Goal: Information Seeking & Learning: Learn about a topic

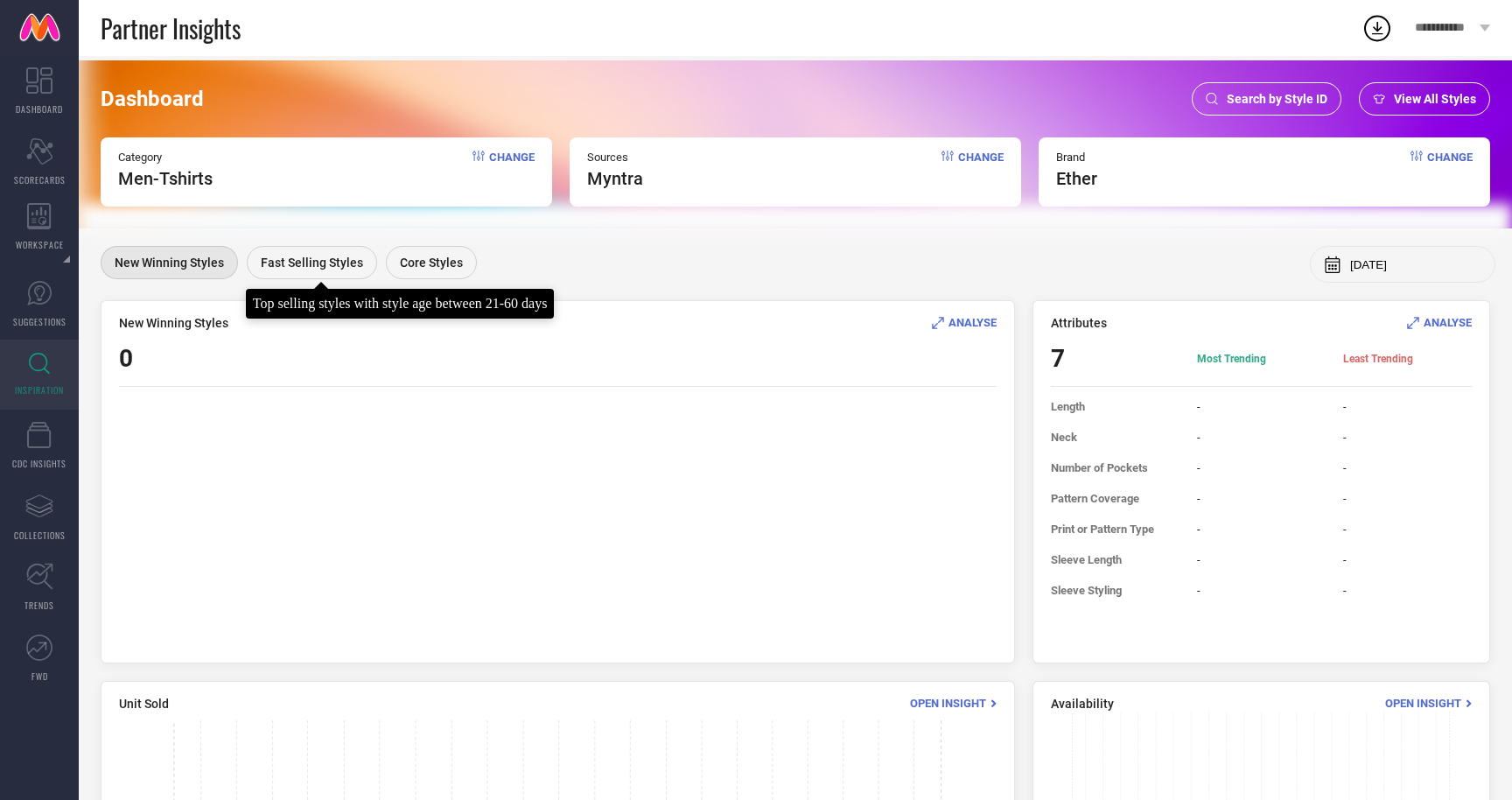
click at [299, 277] on div "Fast Selling Styles" at bounding box center [312, 262] width 131 height 33
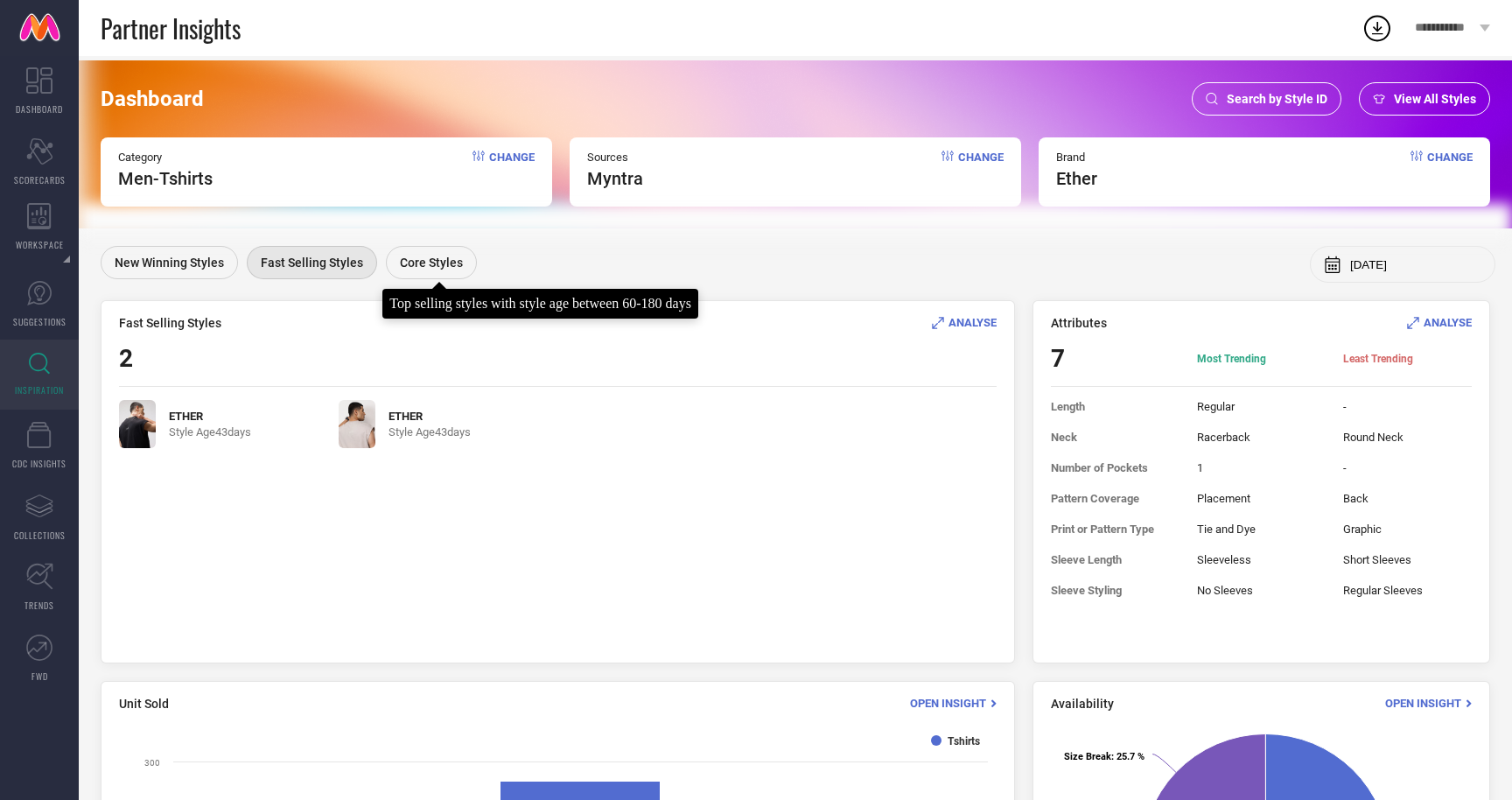
click at [412, 269] on span "Core Styles" at bounding box center [432, 262] width 63 height 14
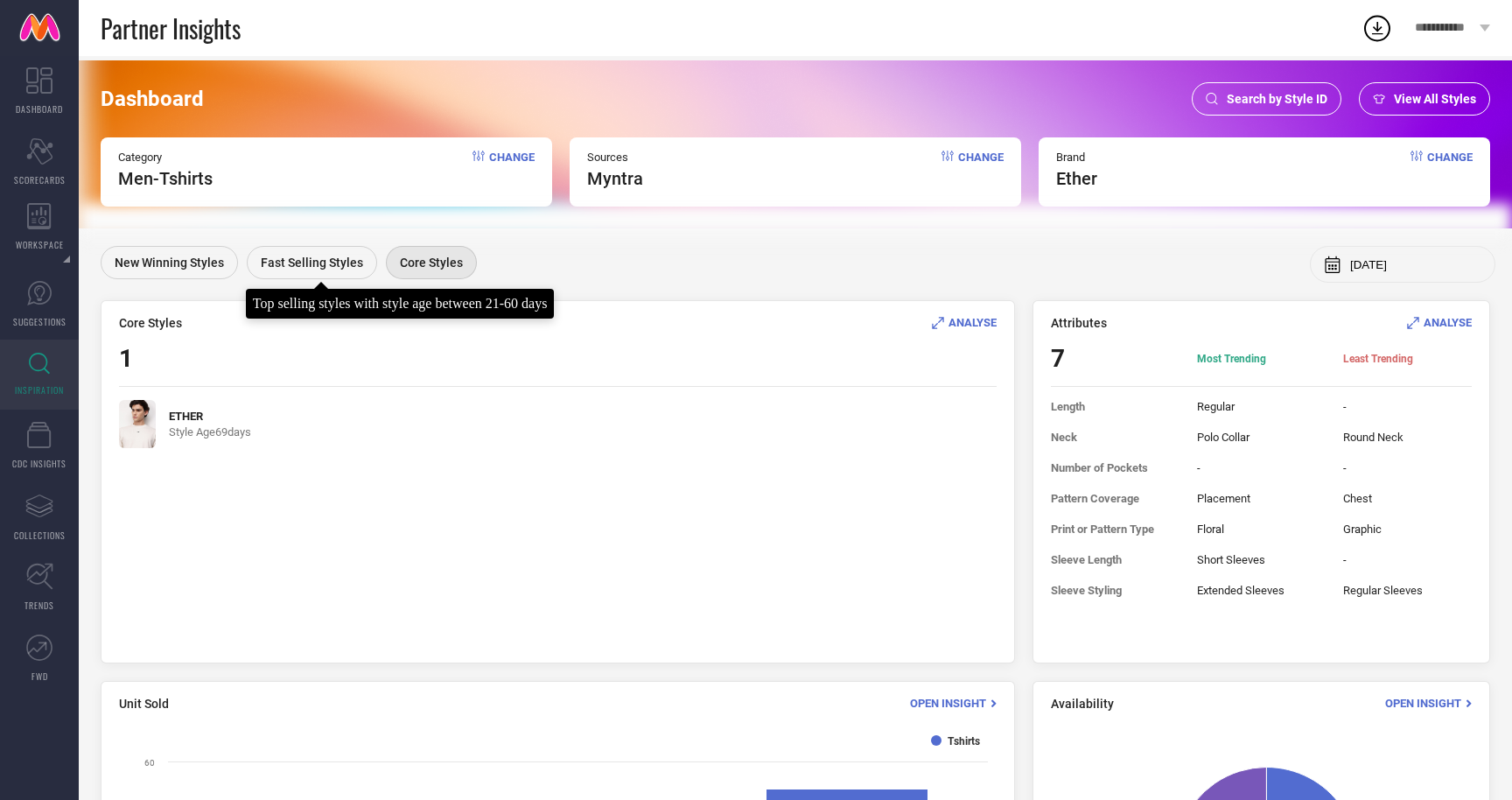
click at [319, 272] on div "Fast Selling Styles" at bounding box center [312, 262] width 131 height 33
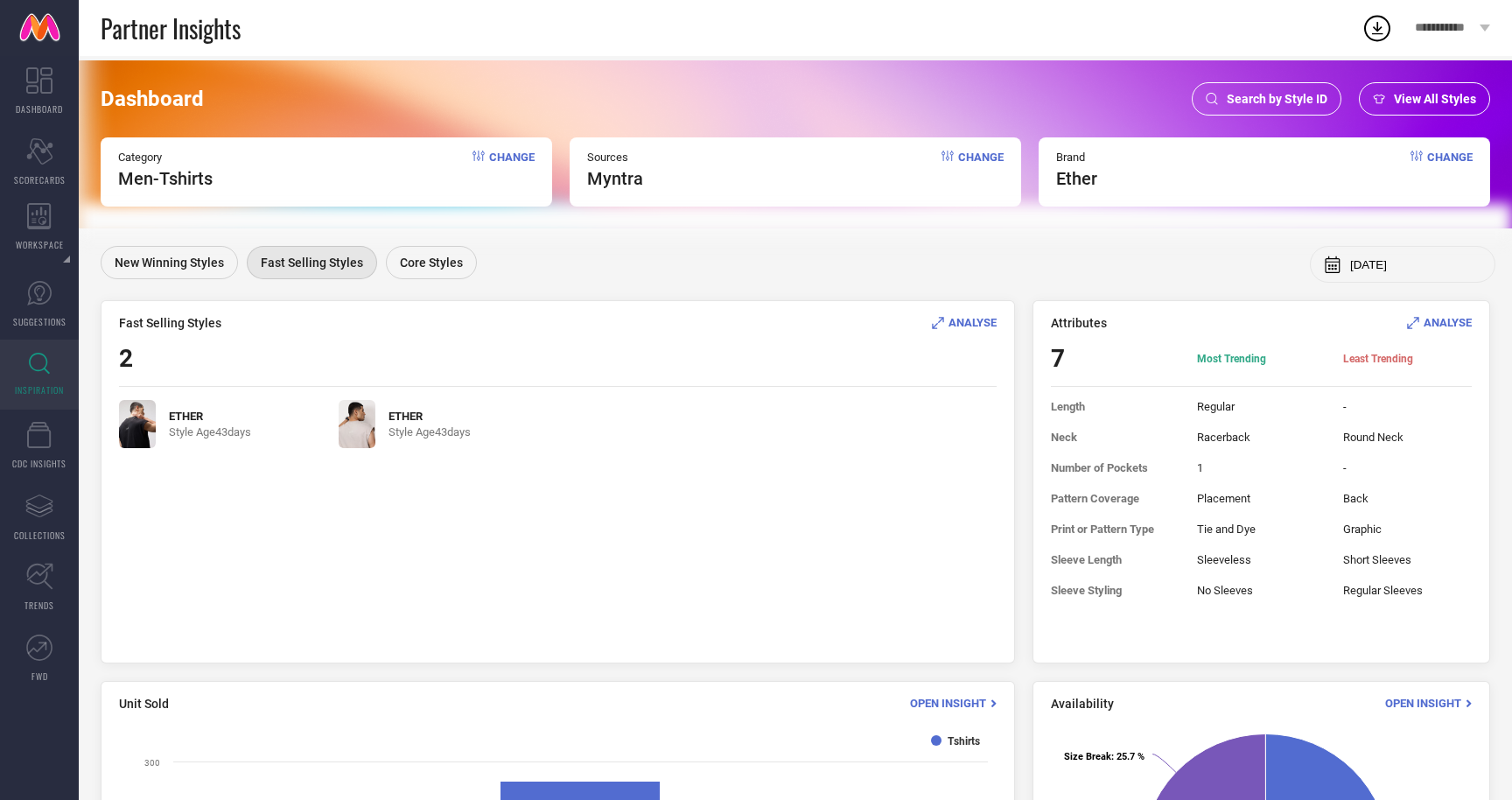
click at [498, 156] on span "Change" at bounding box center [512, 170] width 45 height 39
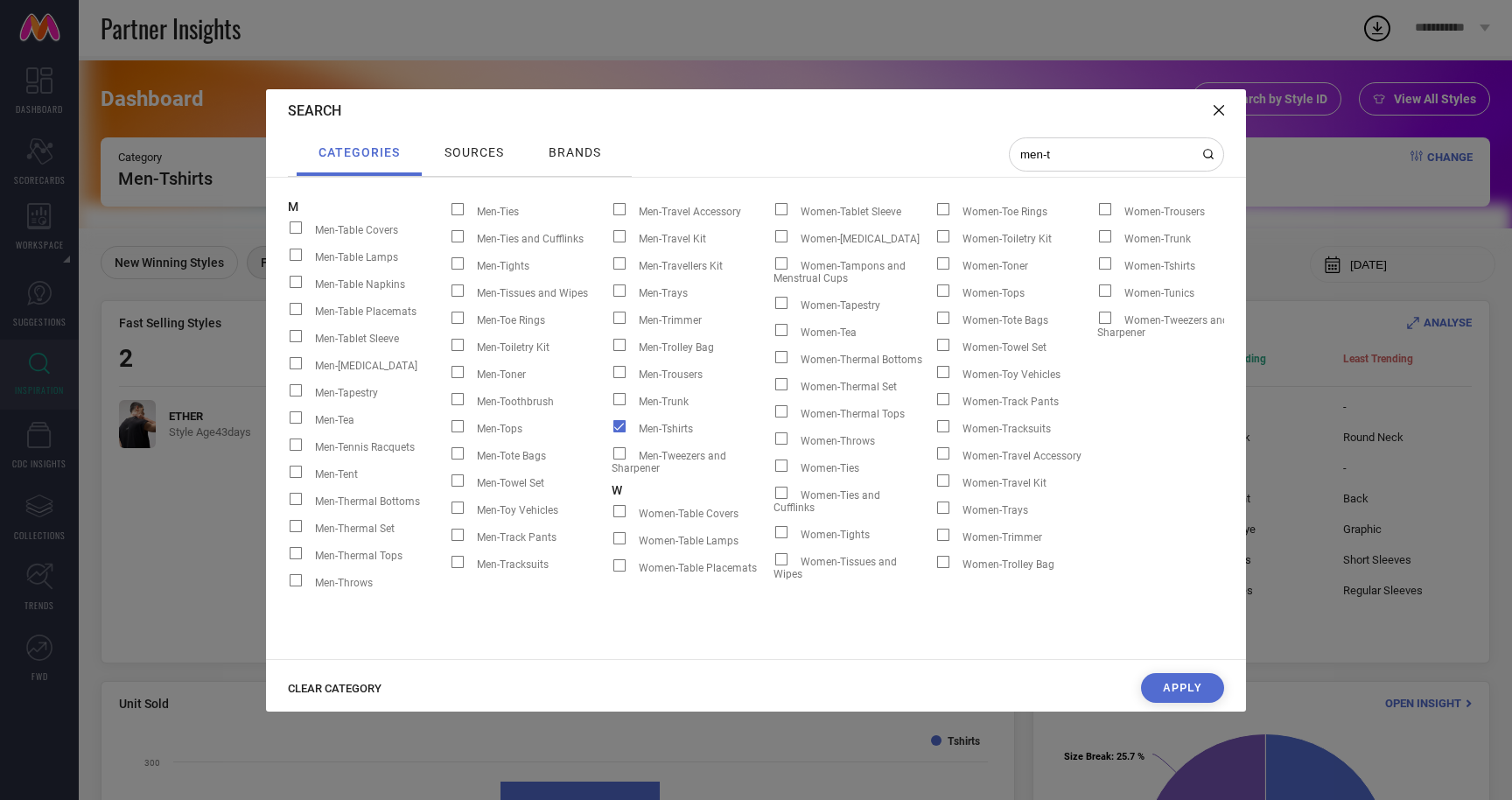
type input "men-t"
click at [616, 423] on span at bounding box center [619, 425] width 12 height 12
click at [612, 433] on input "Men-Tshirts" at bounding box center [612, 433] width 0 height 0
click at [619, 371] on span at bounding box center [619, 372] width 12 height 12
click at [612, 378] on input "Men-Trousers" at bounding box center [612, 378] width 0 height 0
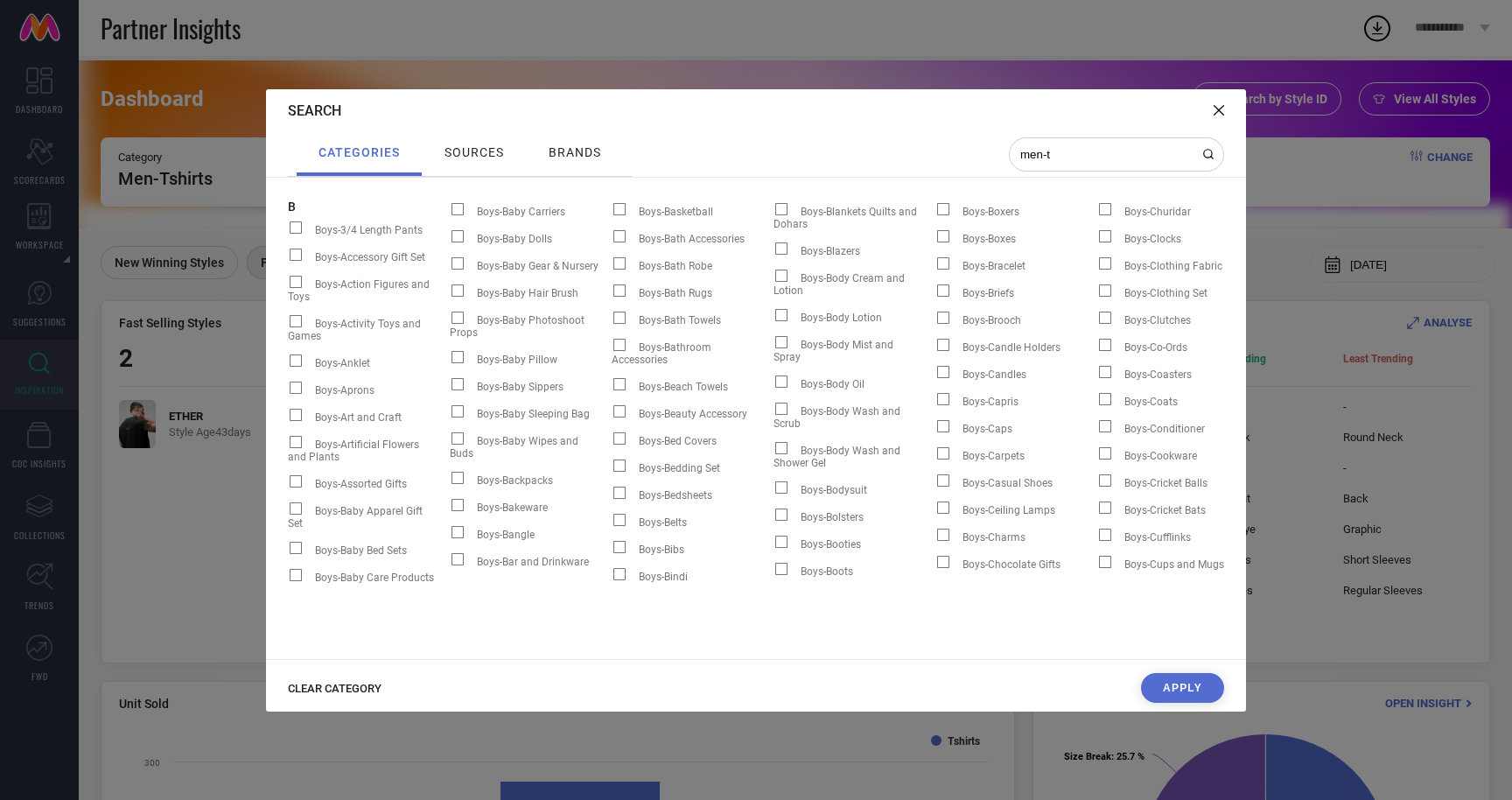
click at [1181, 689] on button "Apply" at bounding box center [1183, 688] width 83 height 29
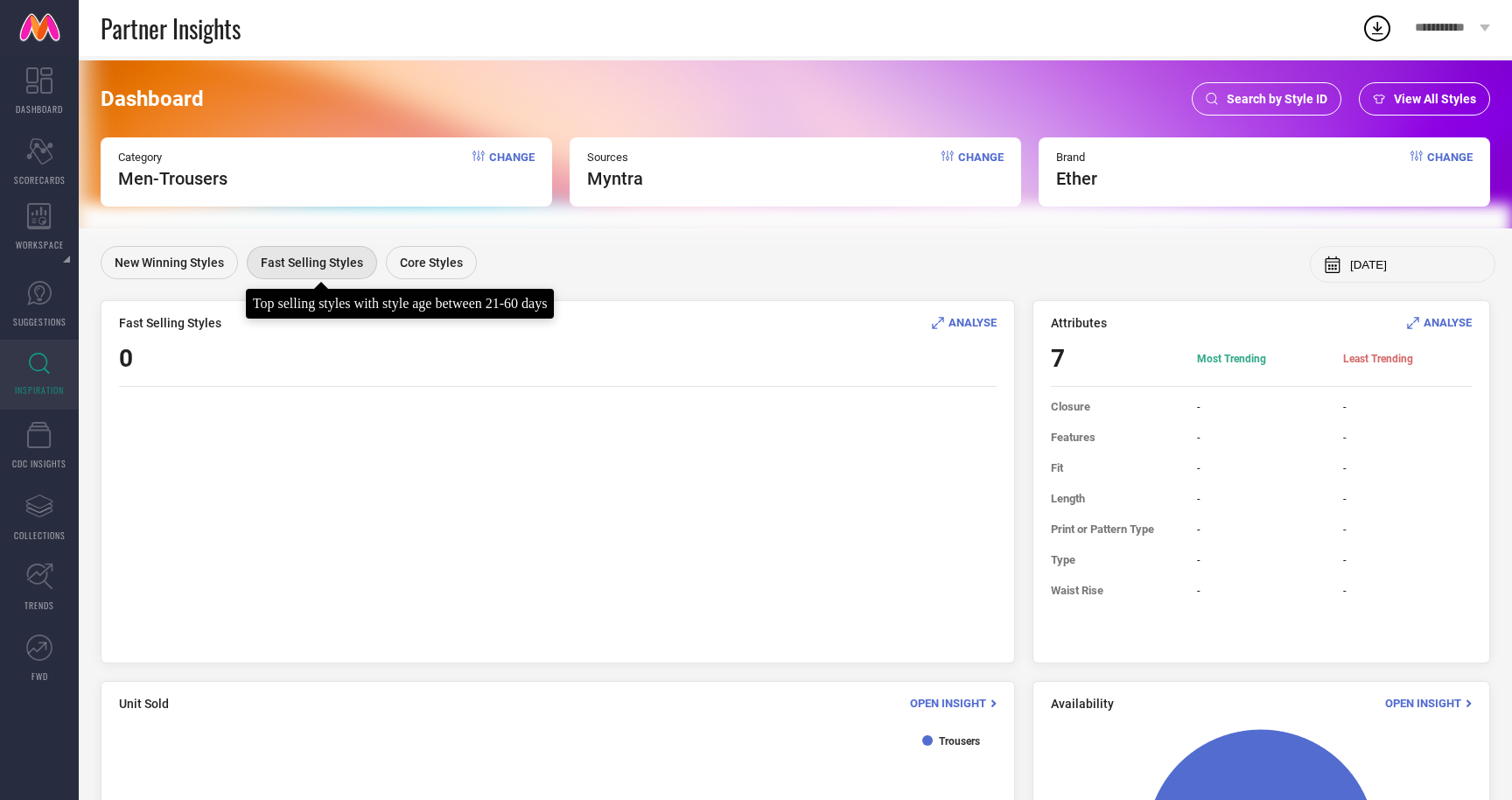
click at [288, 267] on span "Fast Selling Styles" at bounding box center [311, 262] width 102 height 14
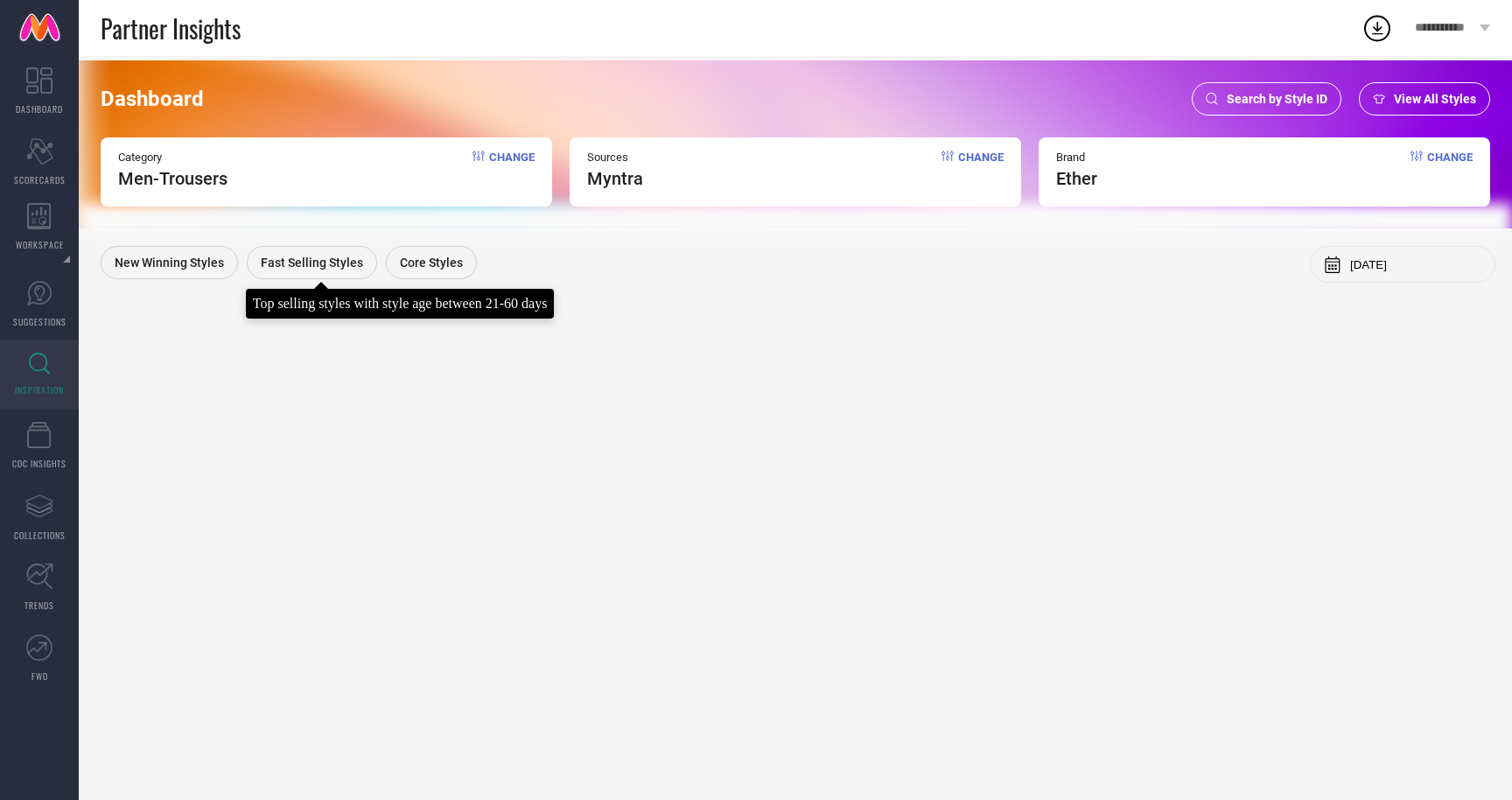
click at [332, 265] on span "Fast Selling Styles" at bounding box center [311, 262] width 102 height 14
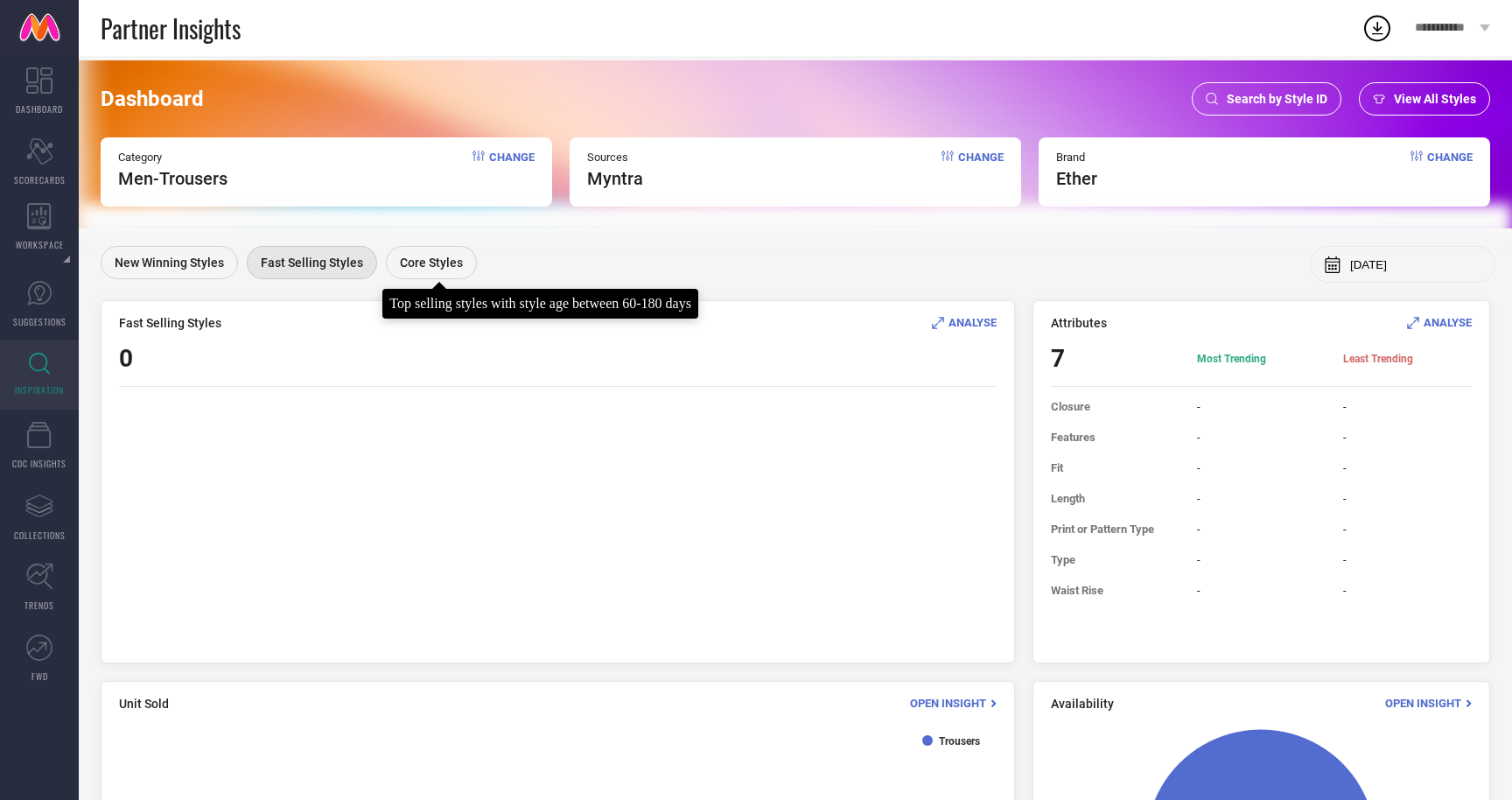
click at [430, 262] on span "Core Styles" at bounding box center [432, 262] width 63 height 14
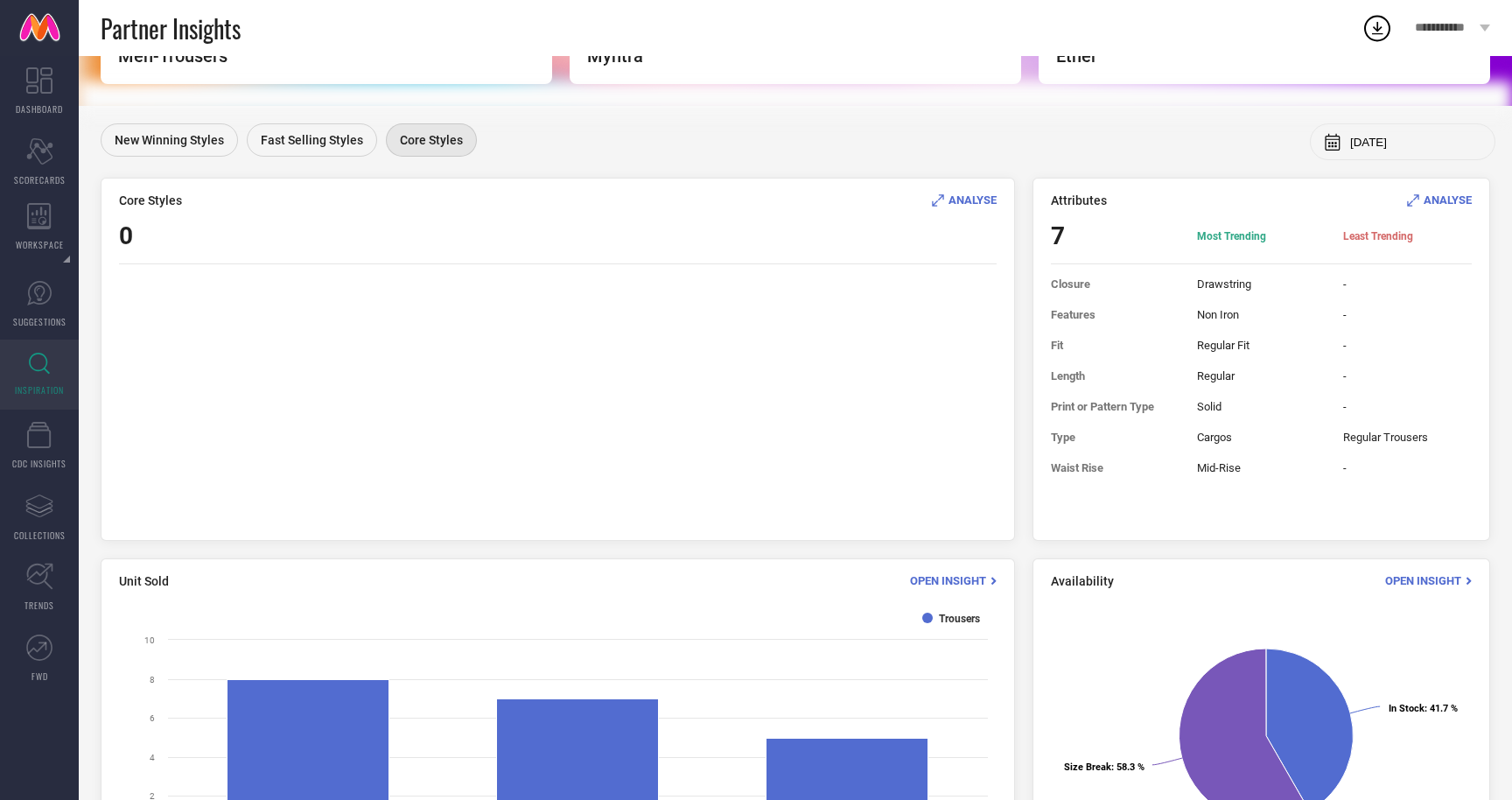
scroll to position [254, 0]
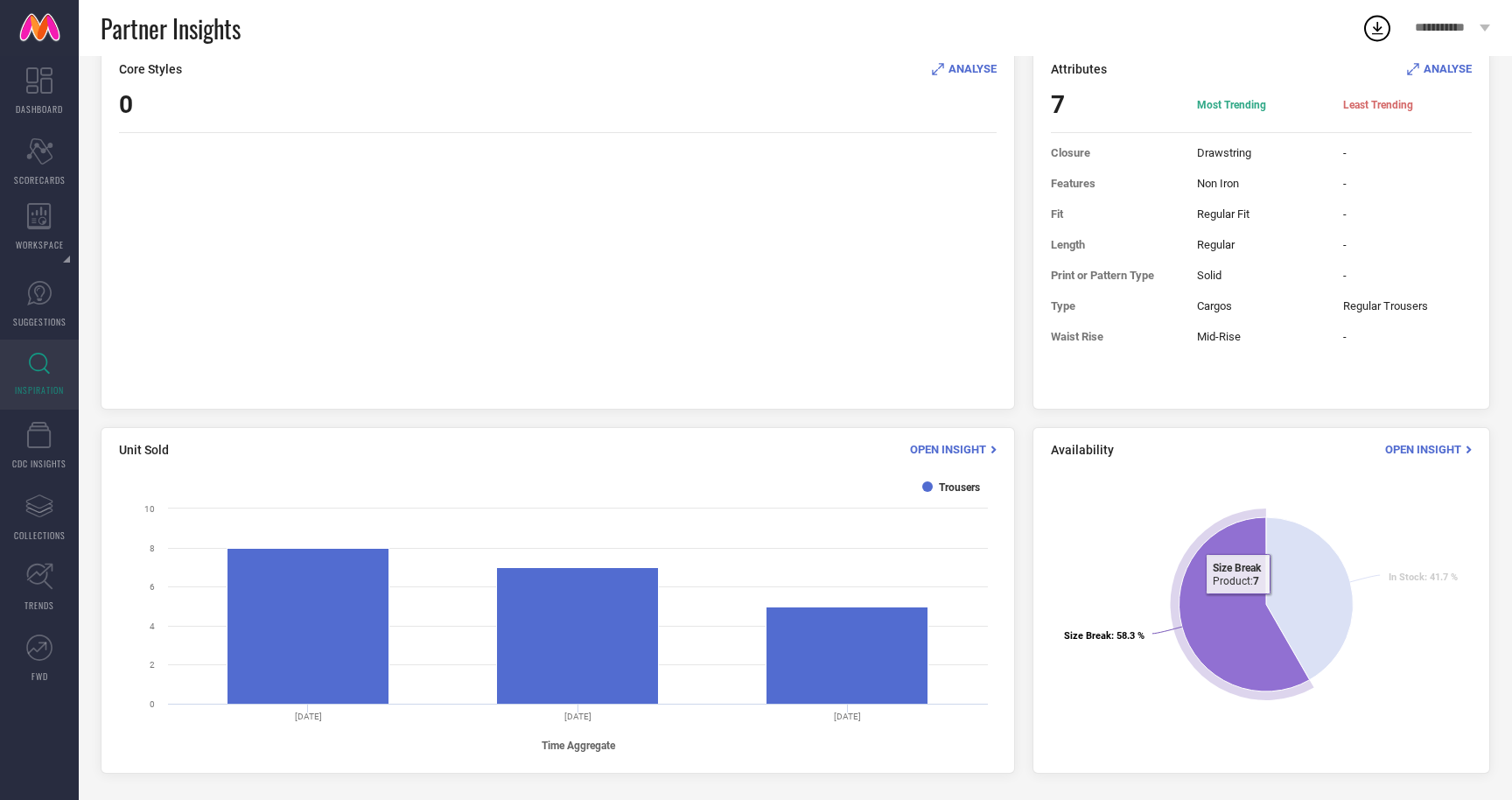
click at [1238, 608] on icon at bounding box center [1245, 604] width 131 height 174
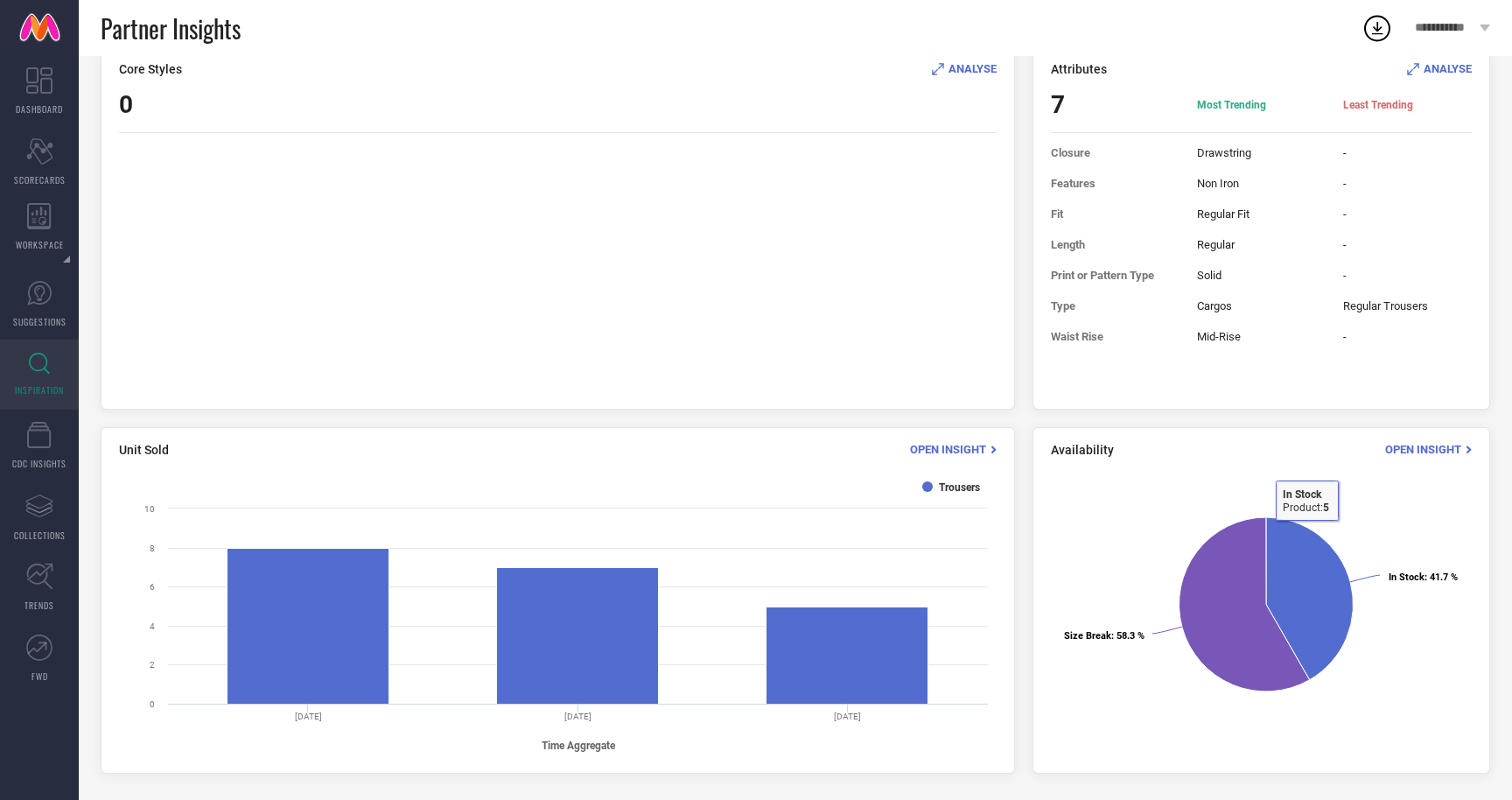
click at [1432, 441] on div "Open Insight" at bounding box center [1428, 449] width 87 height 17
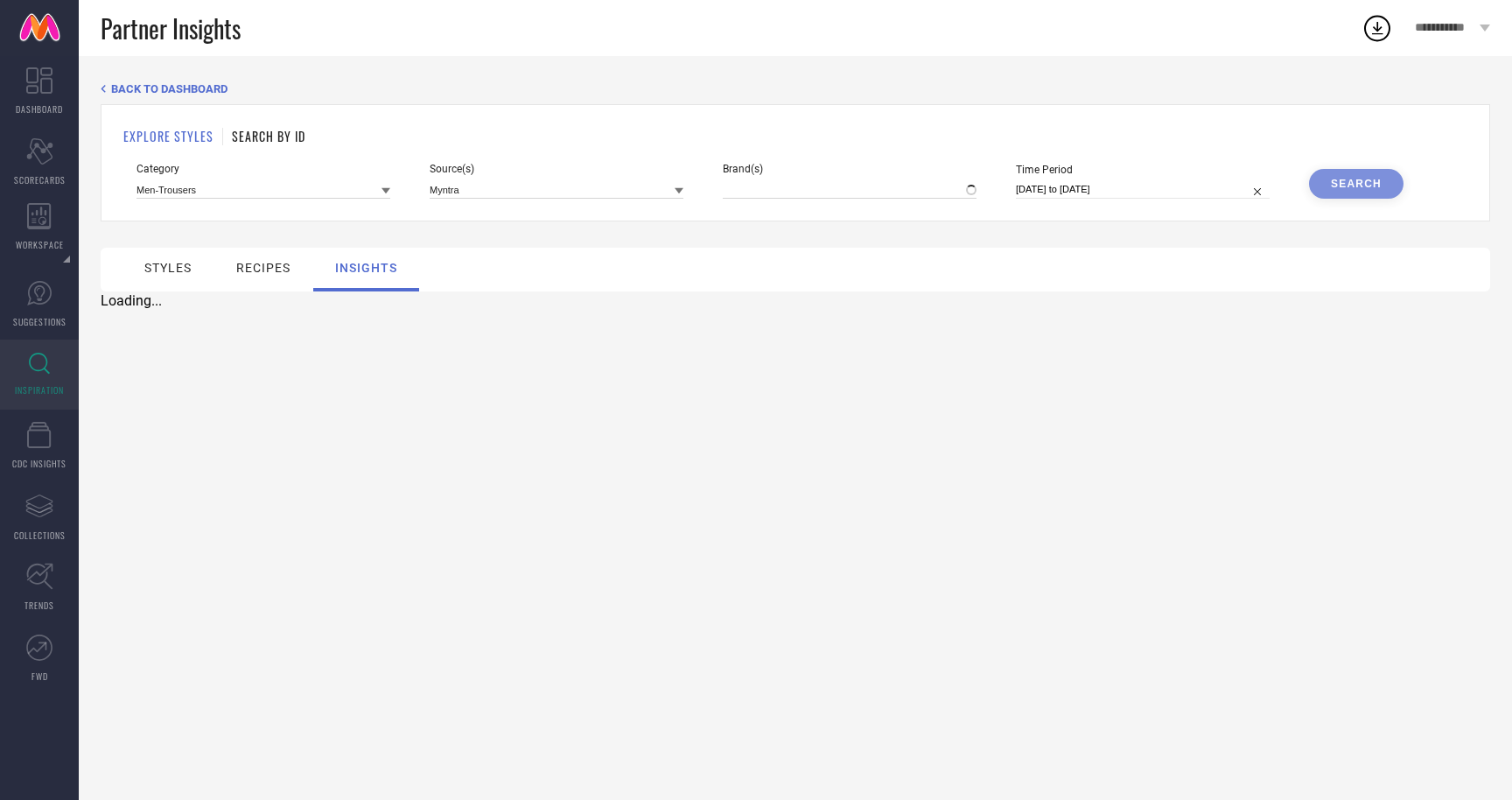
type input "ETHER"
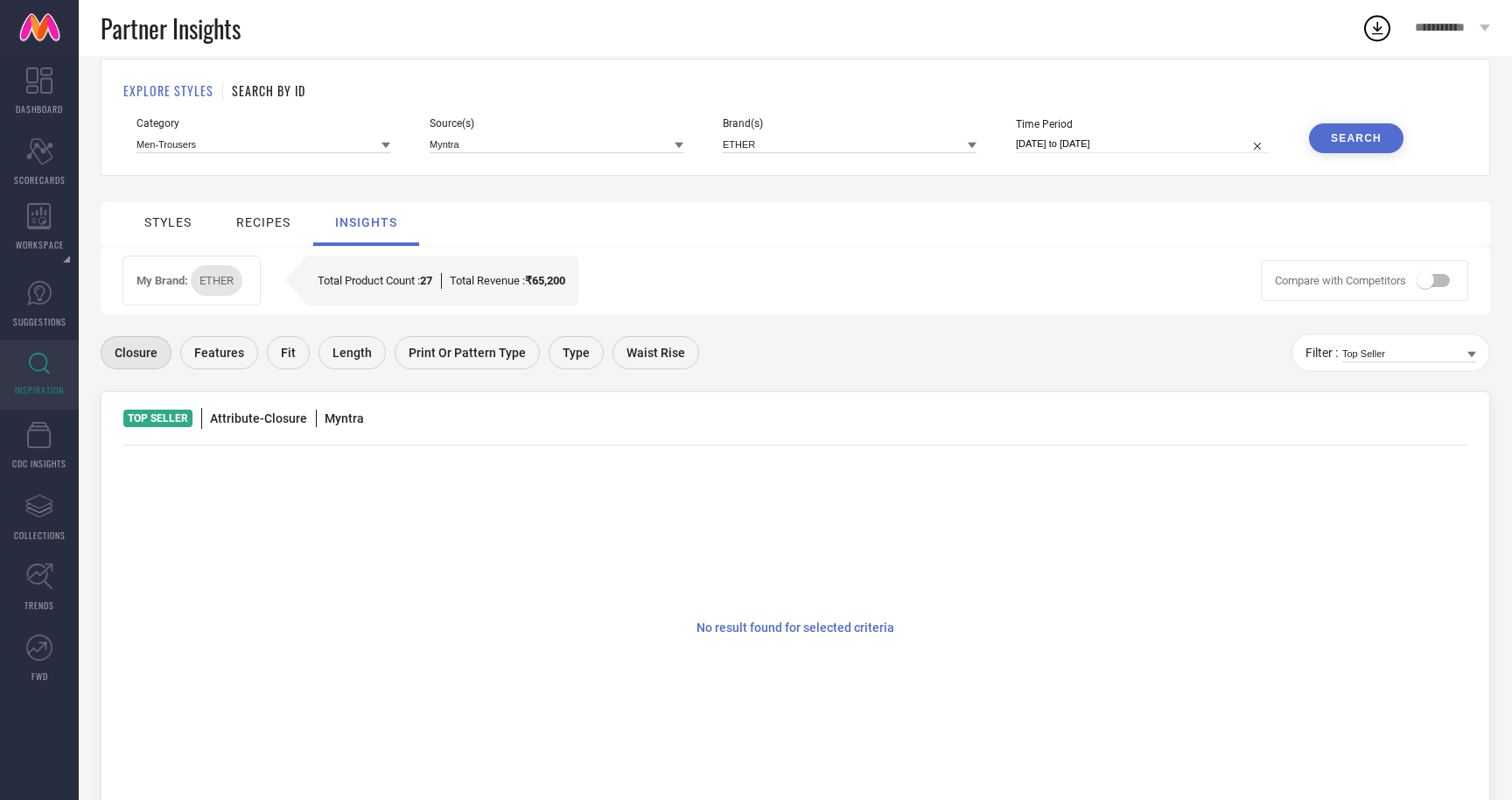
scroll to position [88, 0]
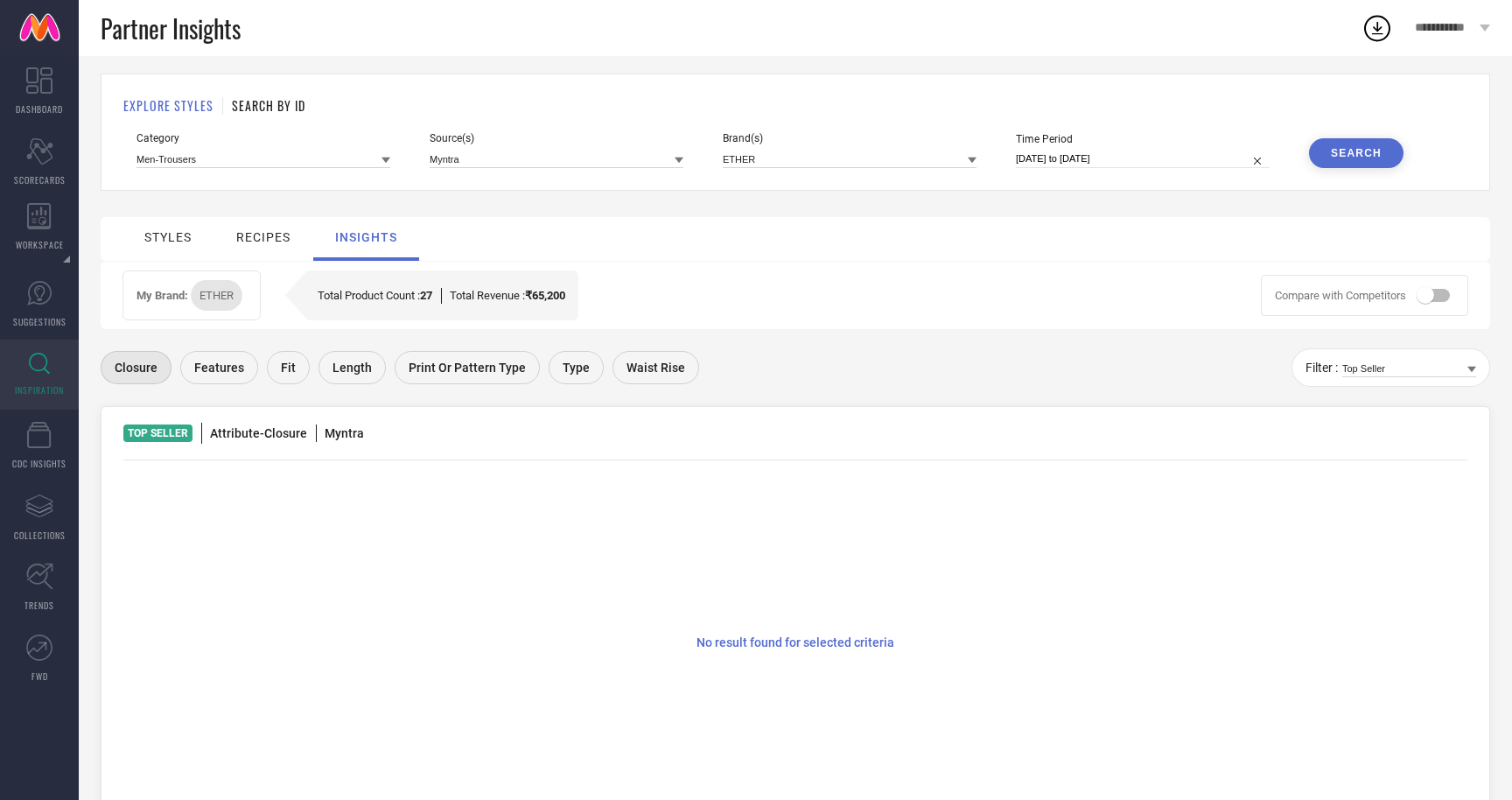
click at [221, 366] on span "Features" at bounding box center [219, 367] width 50 height 14
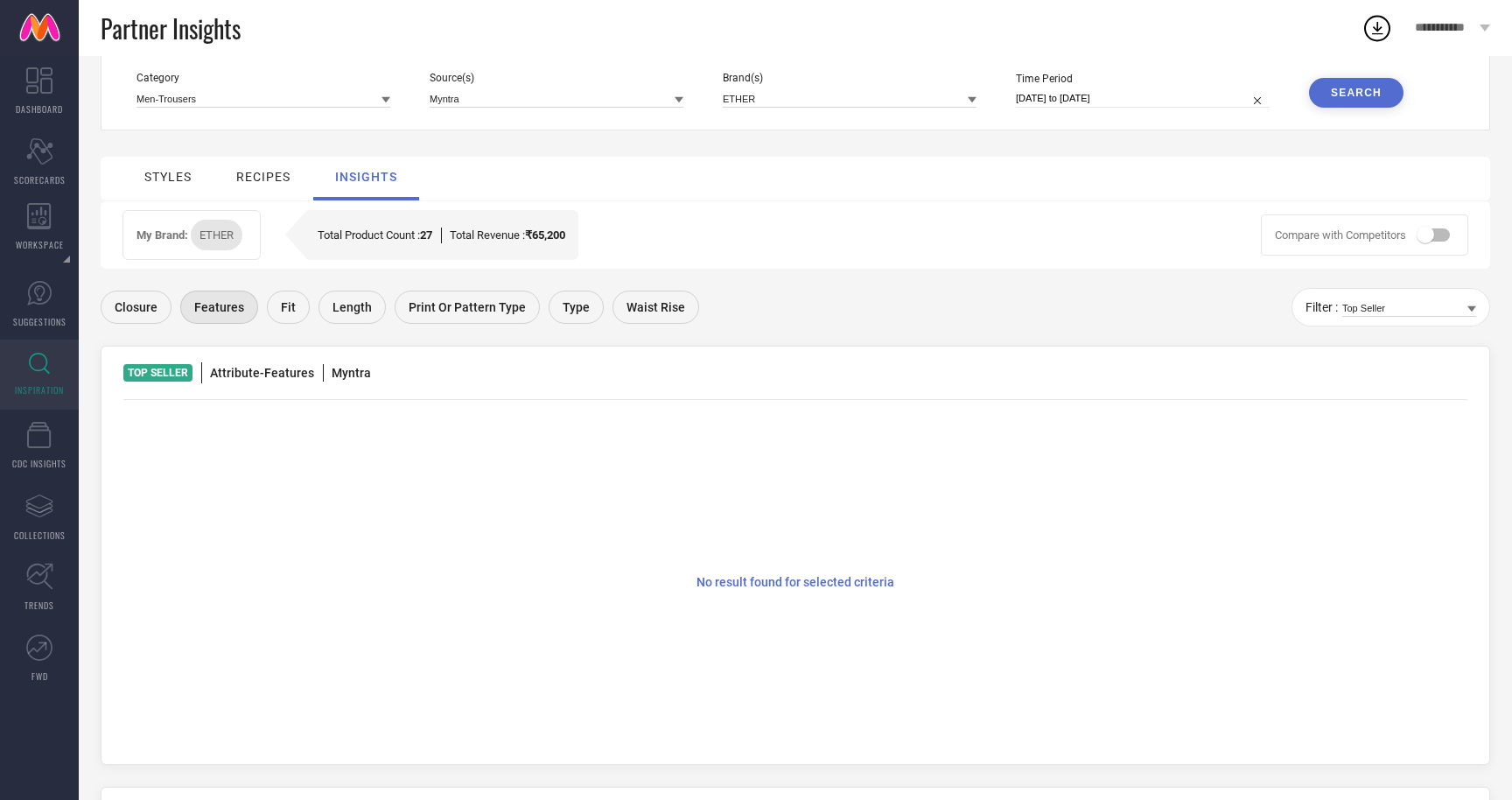
scroll to position [37, 0]
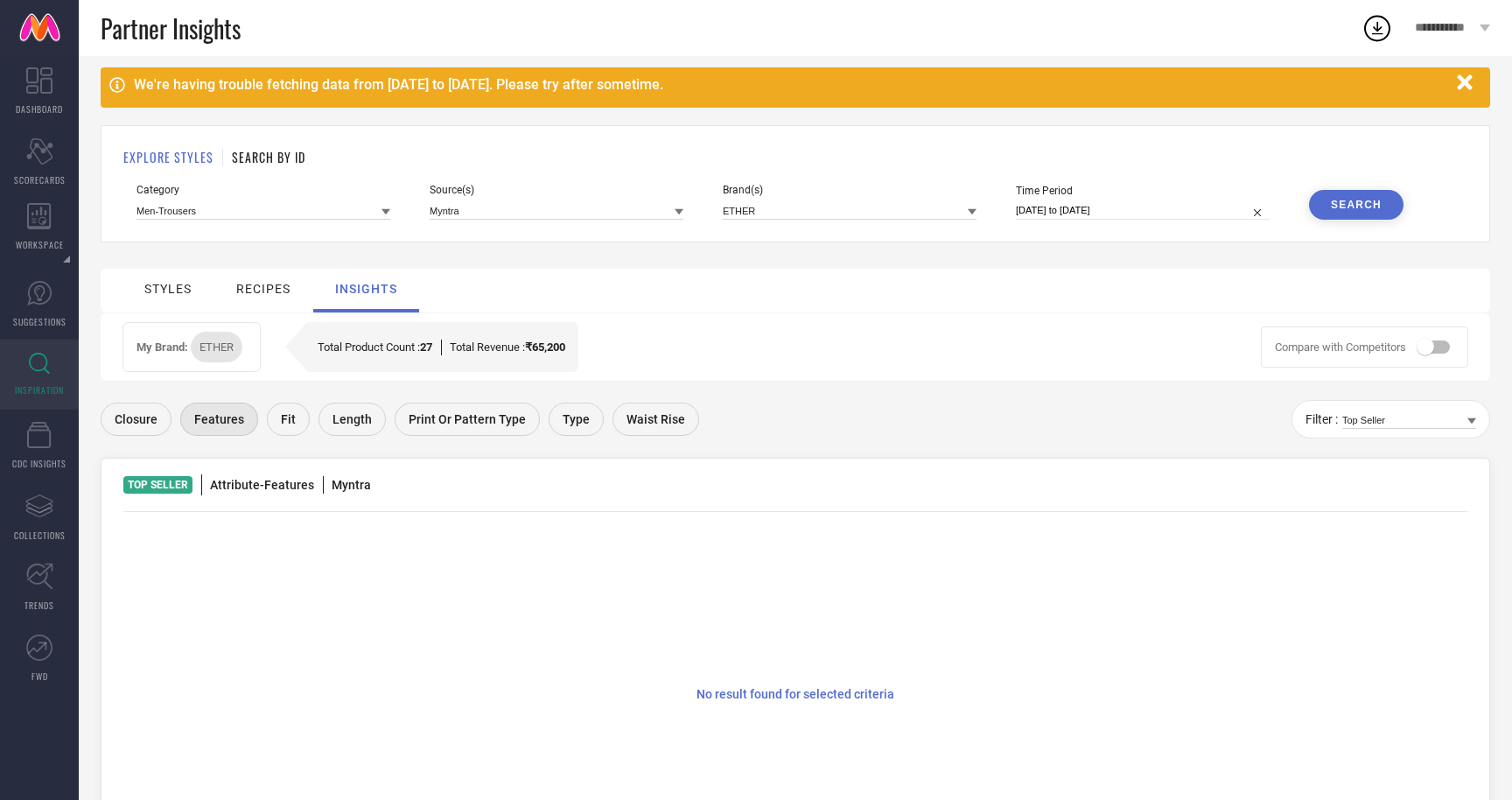
click at [294, 413] on div "Fit" at bounding box center [288, 419] width 43 height 33
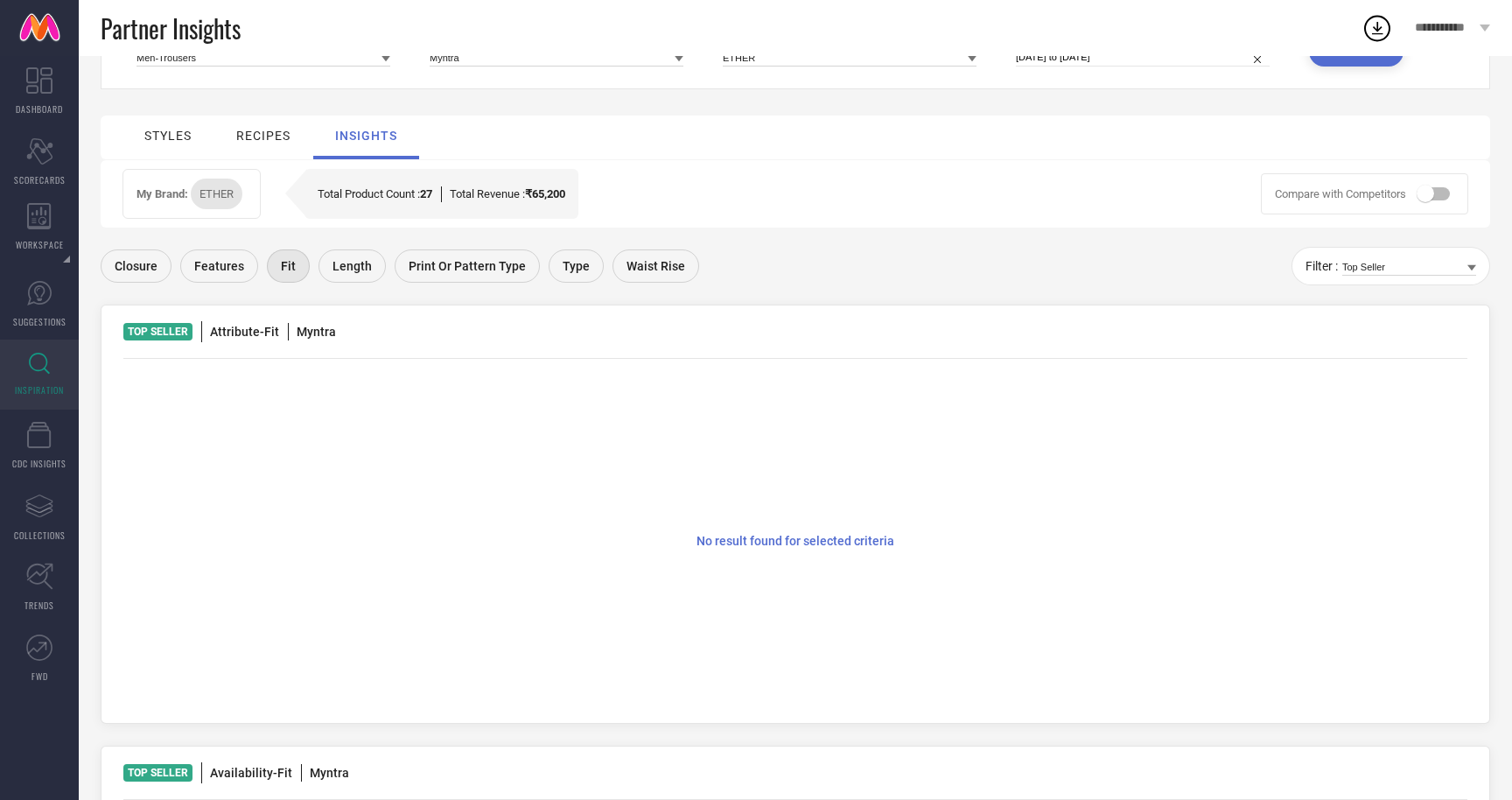
scroll to position [183, 0]
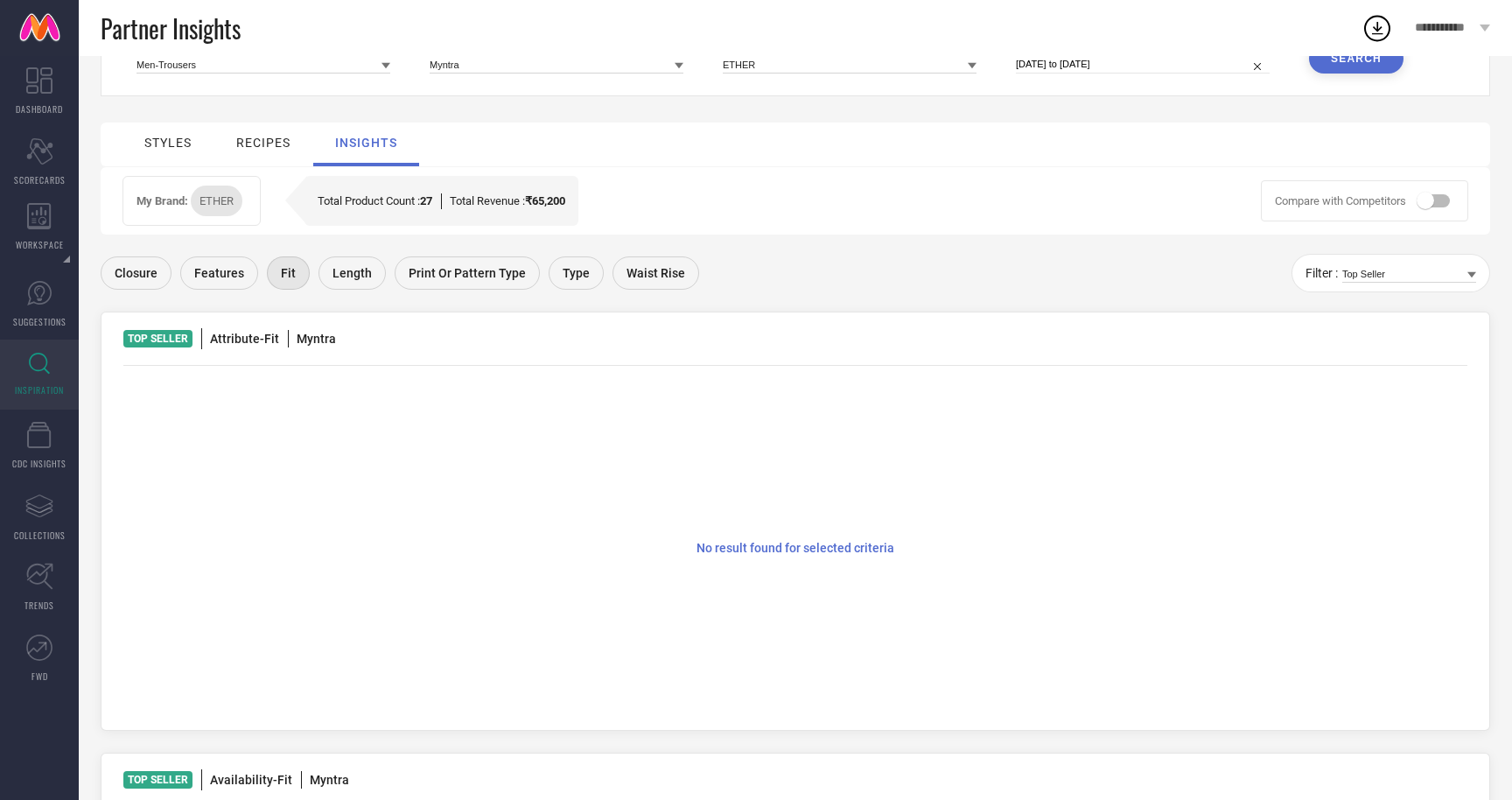
click at [354, 273] on span "Length" at bounding box center [352, 272] width 40 height 14
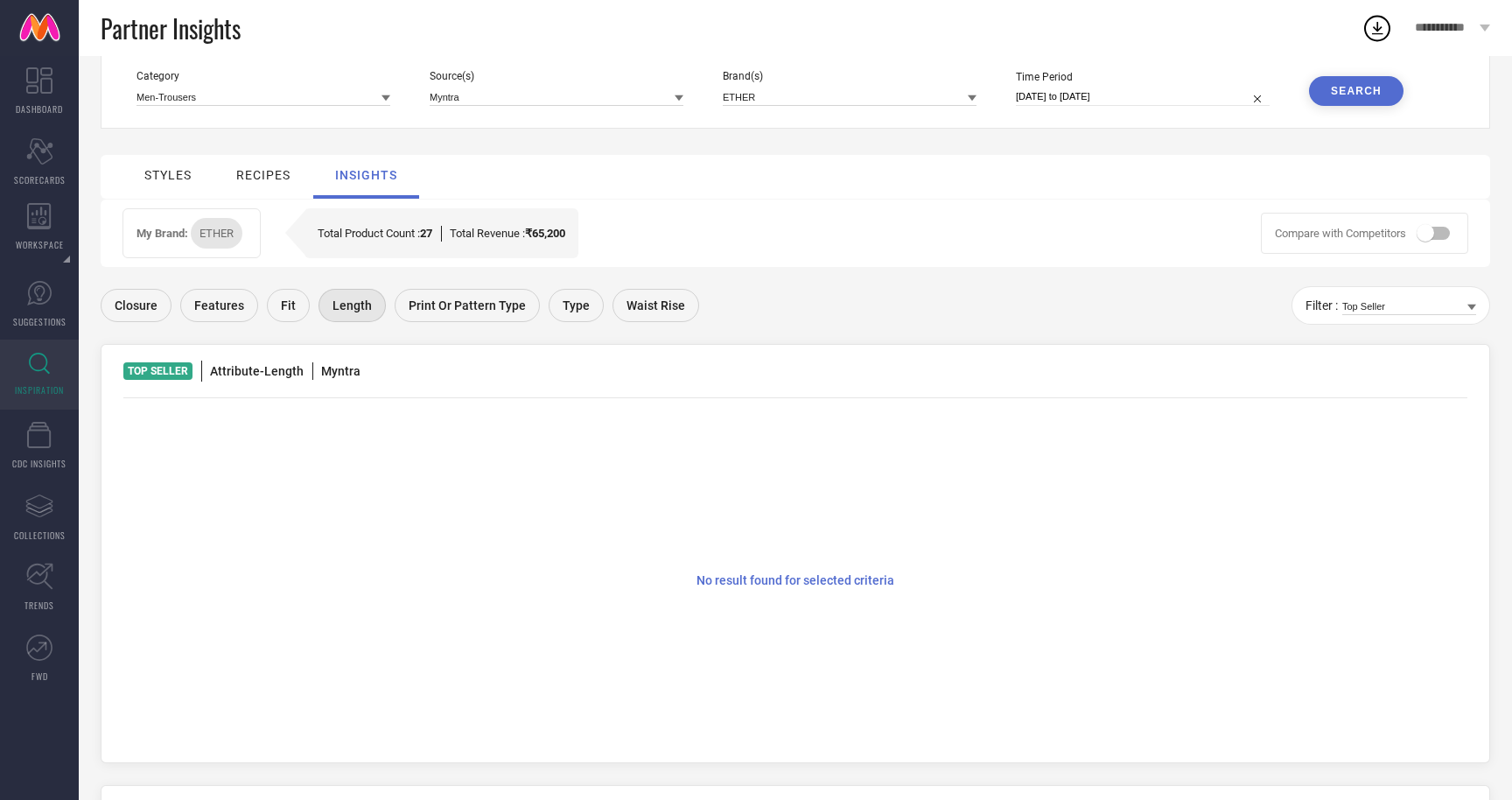
scroll to position [124, 0]
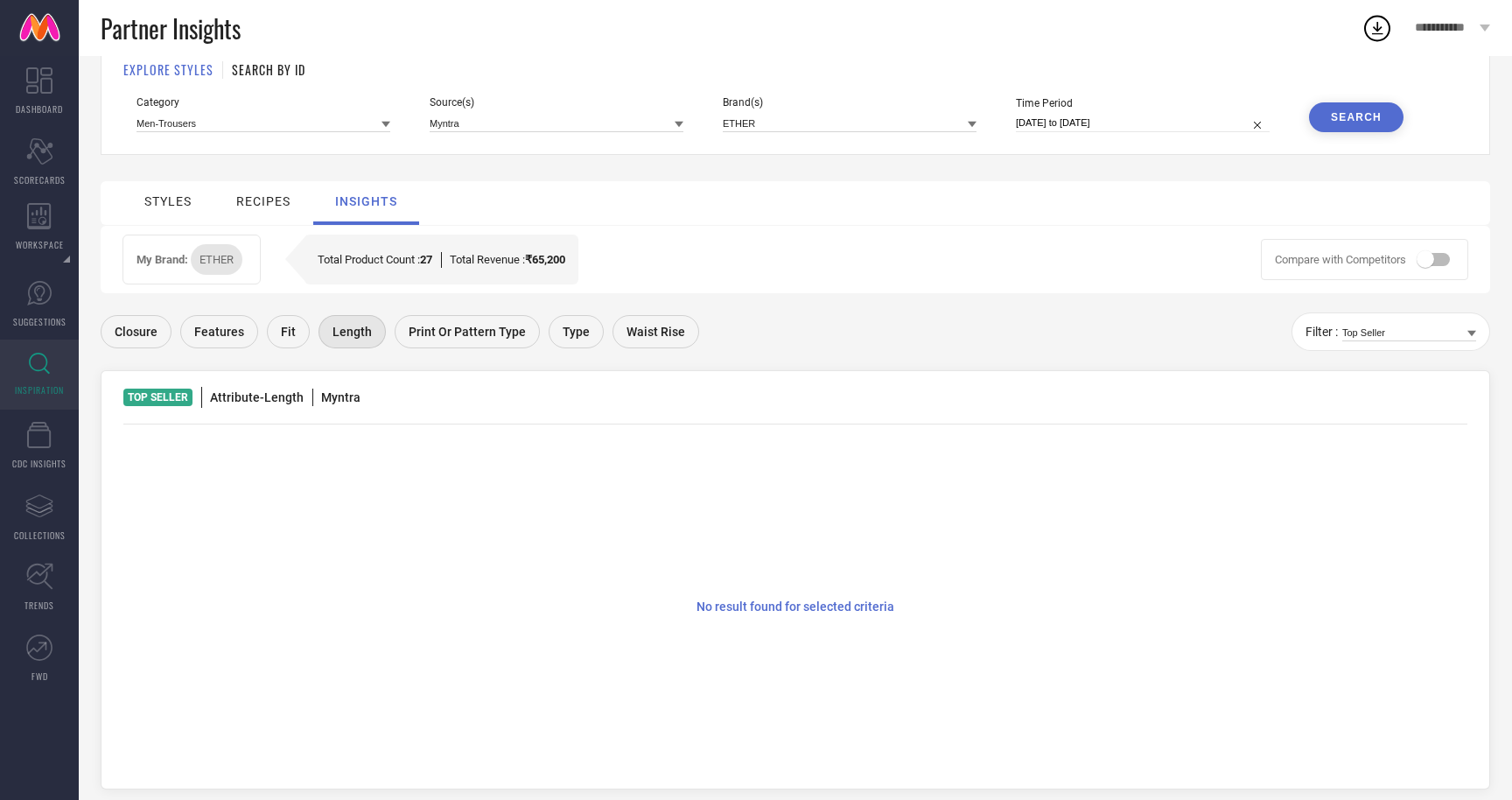
click at [447, 329] on span "Print or Pattern Type" at bounding box center [467, 331] width 117 height 14
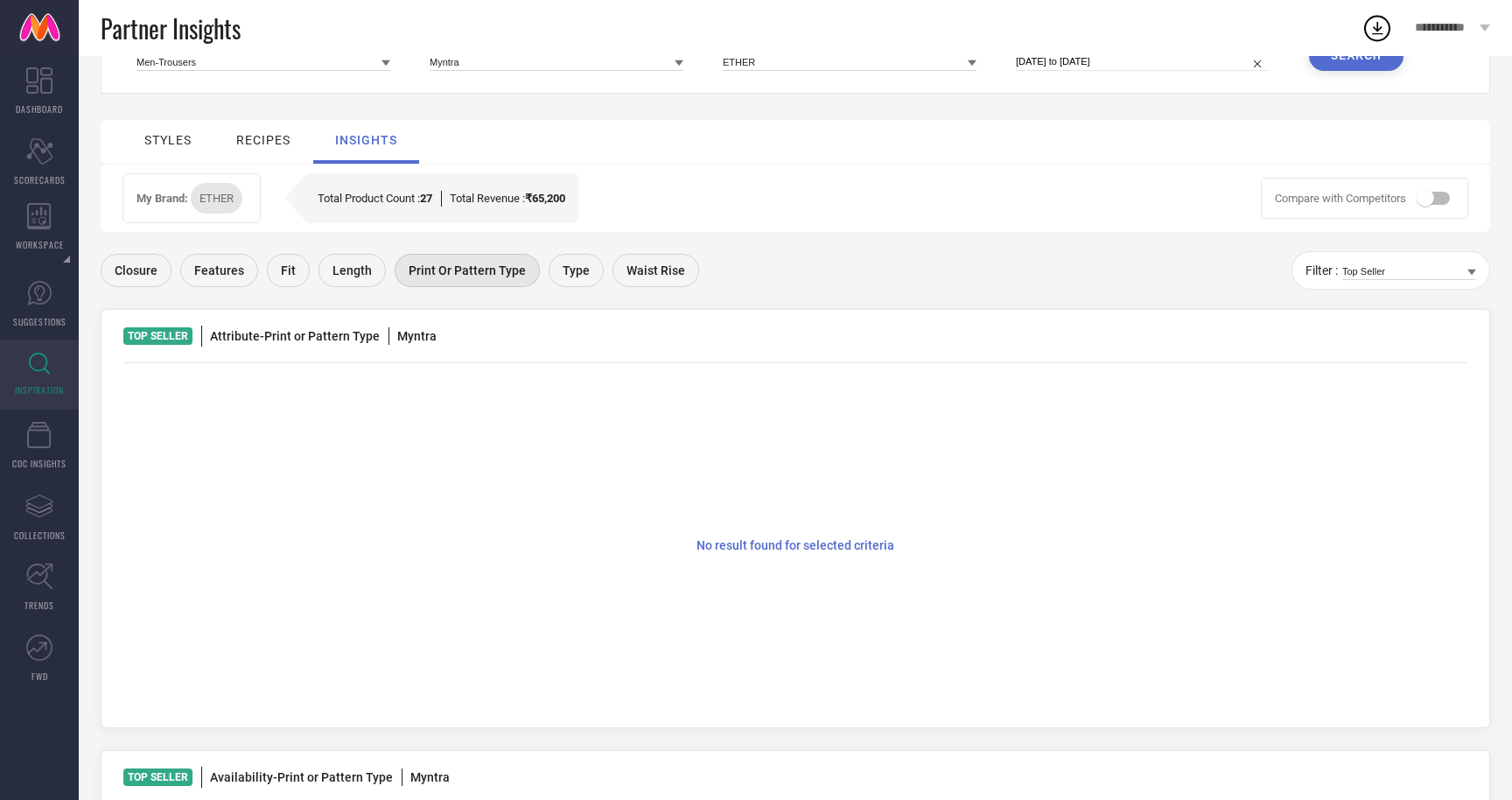
scroll to position [64, 0]
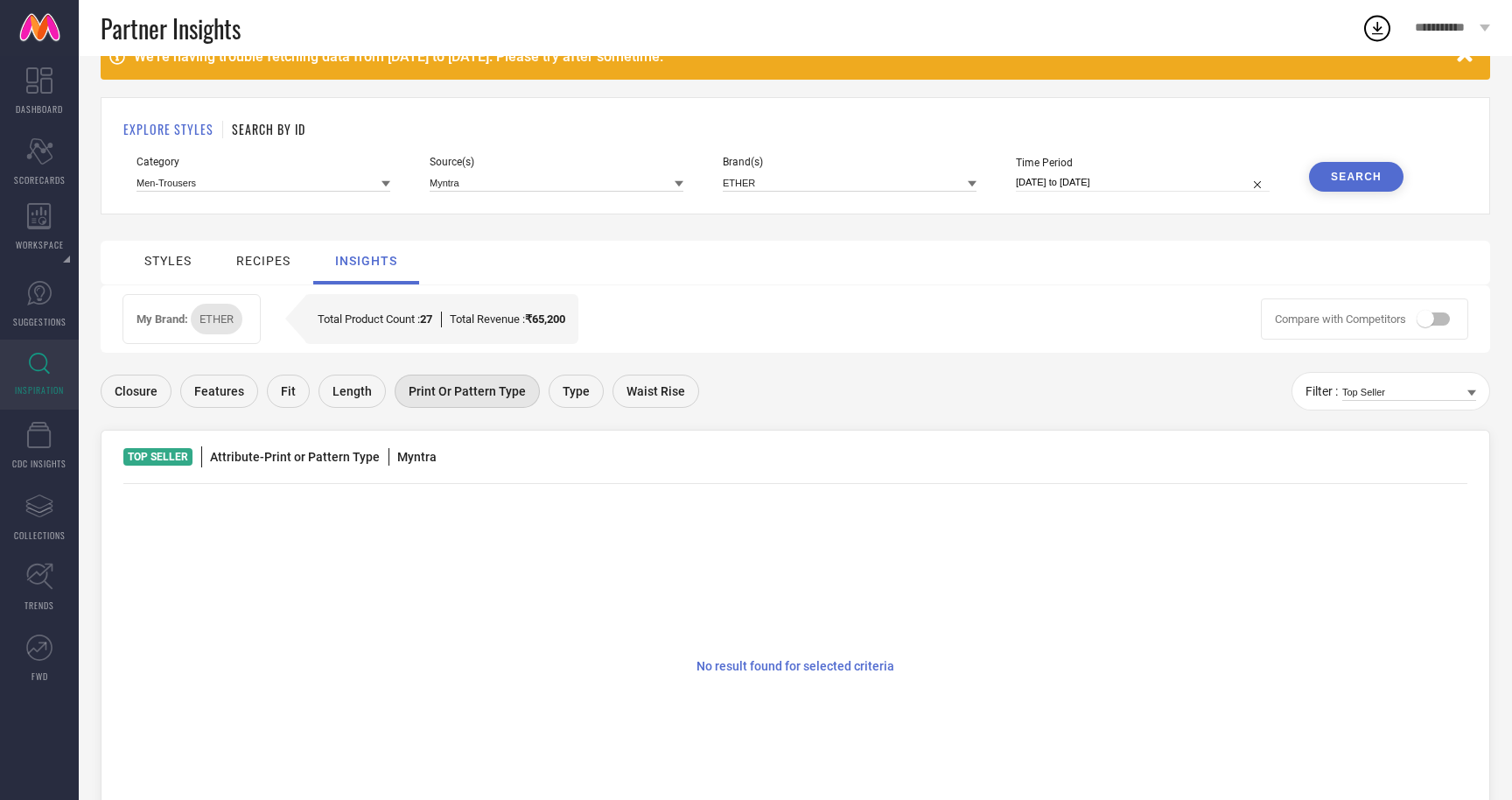
click at [567, 384] on span "Type" at bounding box center [575, 390] width 27 height 14
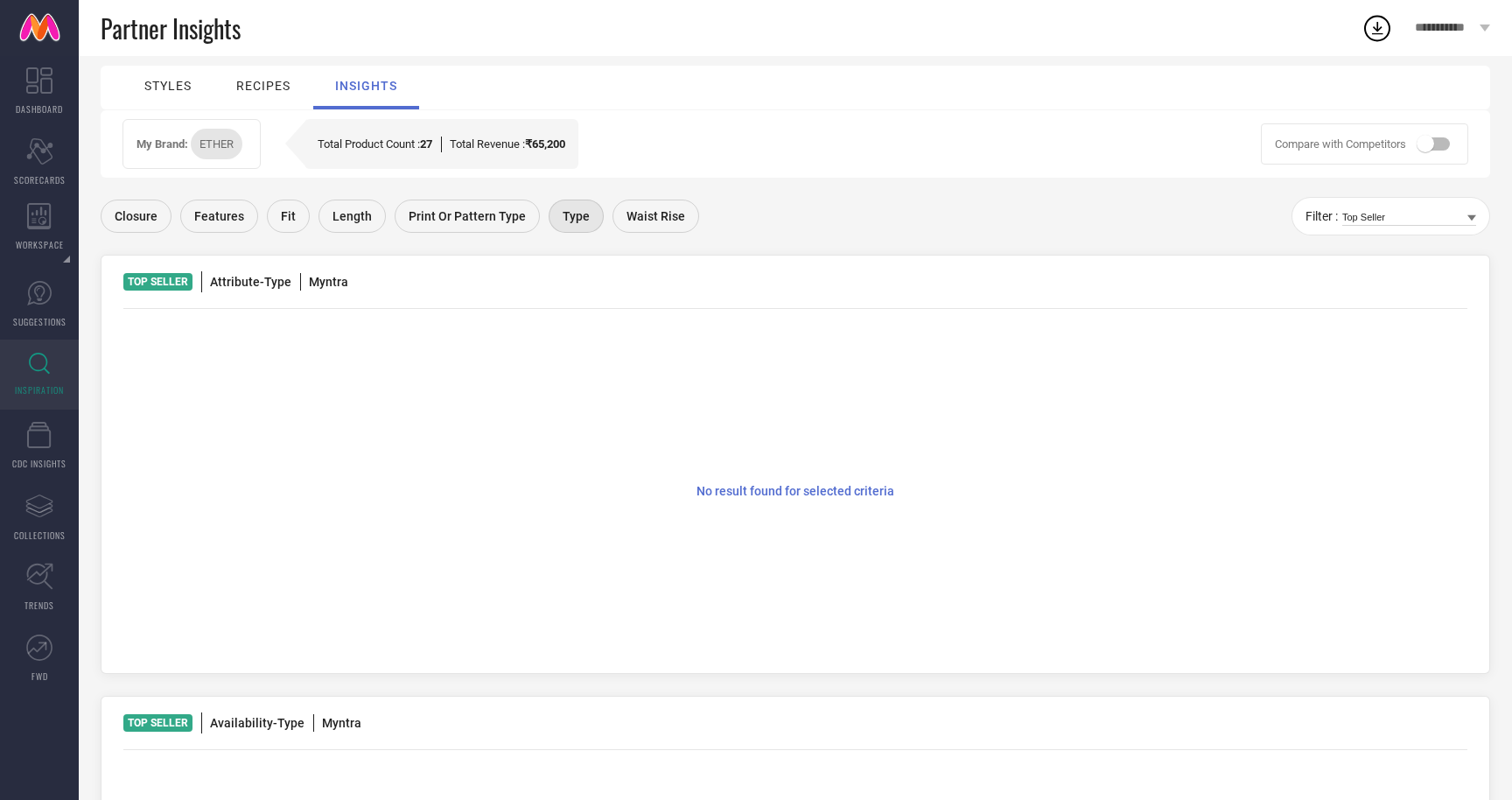
scroll to position [180, 0]
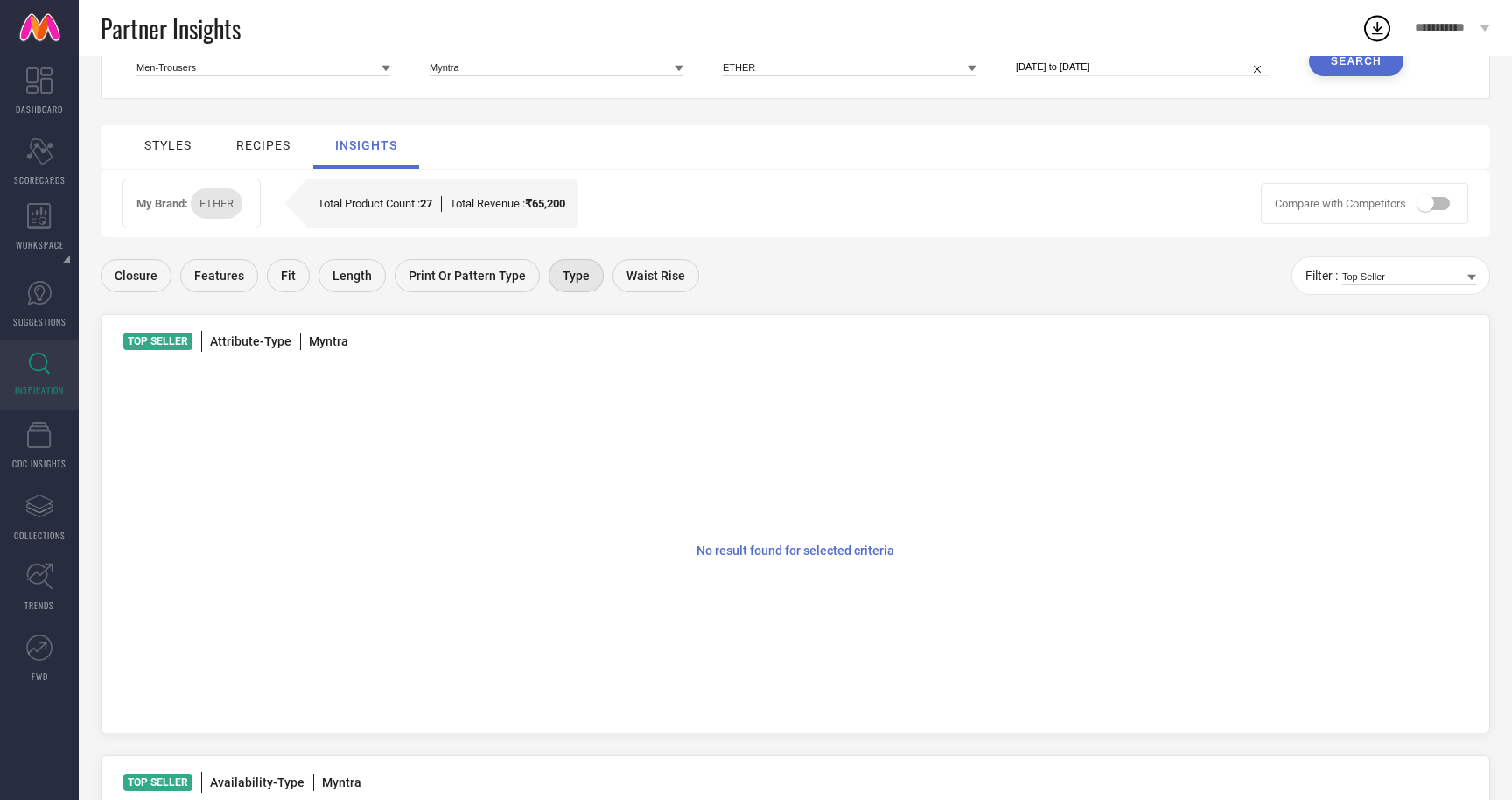
click at [636, 261] on div "Waist Rise" at bounding box center [656, 275] width 87 height 33
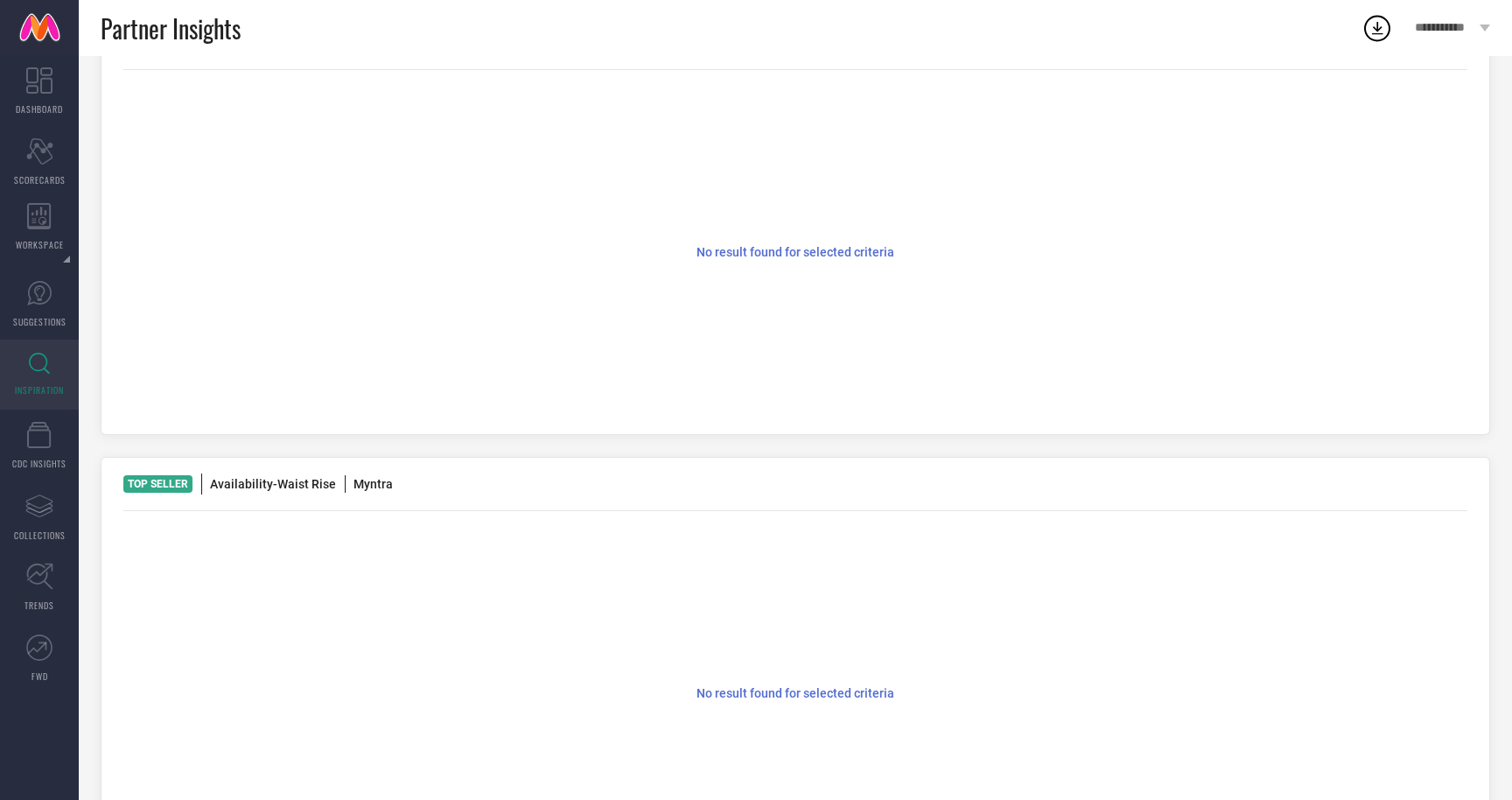
scroll to position [0, 0]
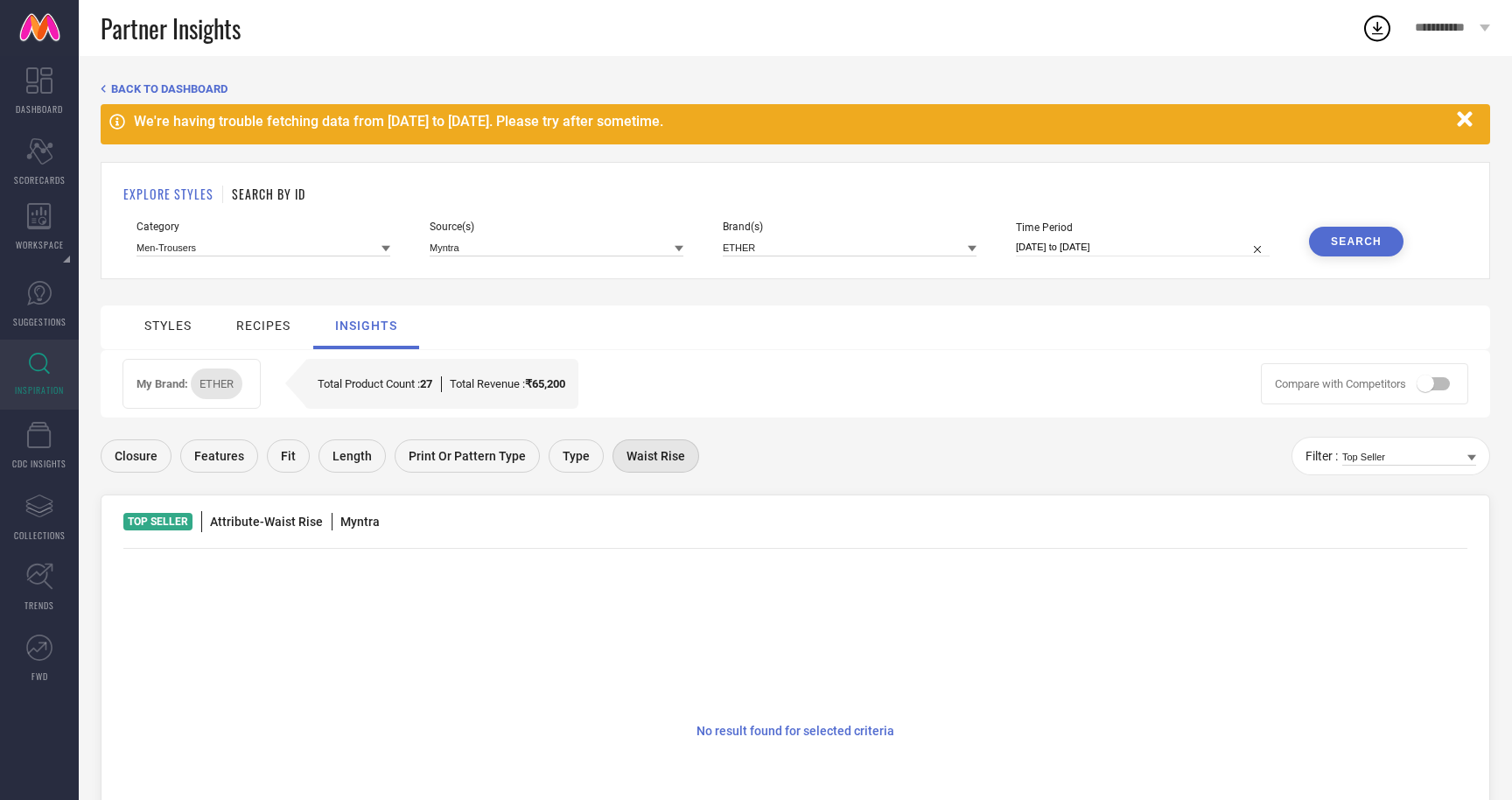
click at [1079, 252] on input "30-07-2025 to 15-08-2025" at bounding box center [1143, 248] width 254 height 18
select select "6"
select select "2025"
select select "7"
select select "2025"
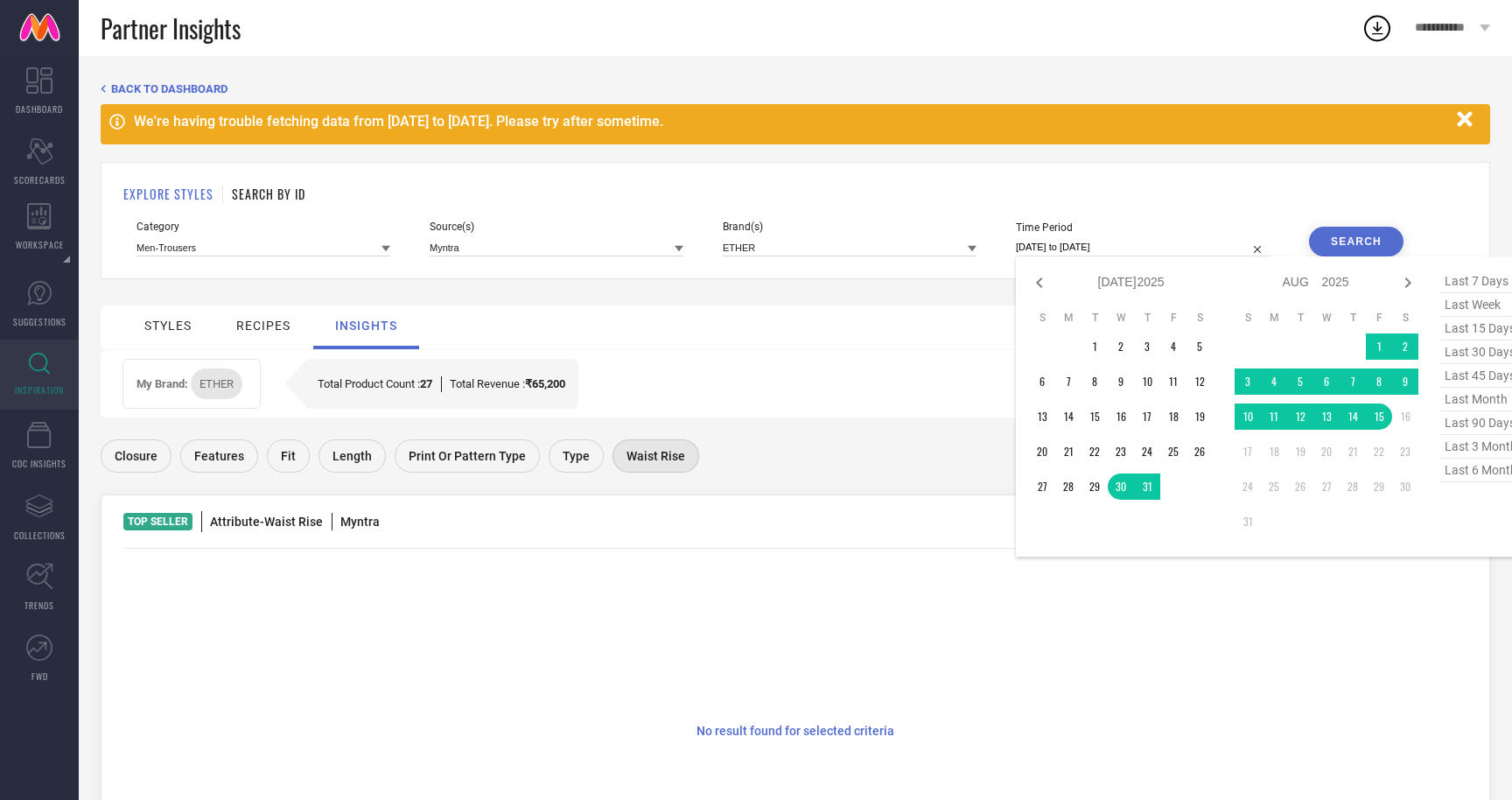
click at [1472, 446] on span "last 3 months" at bounding box center [1483, 447] width 87 height 24
type input "01-05-2025 to 31-07-2025"
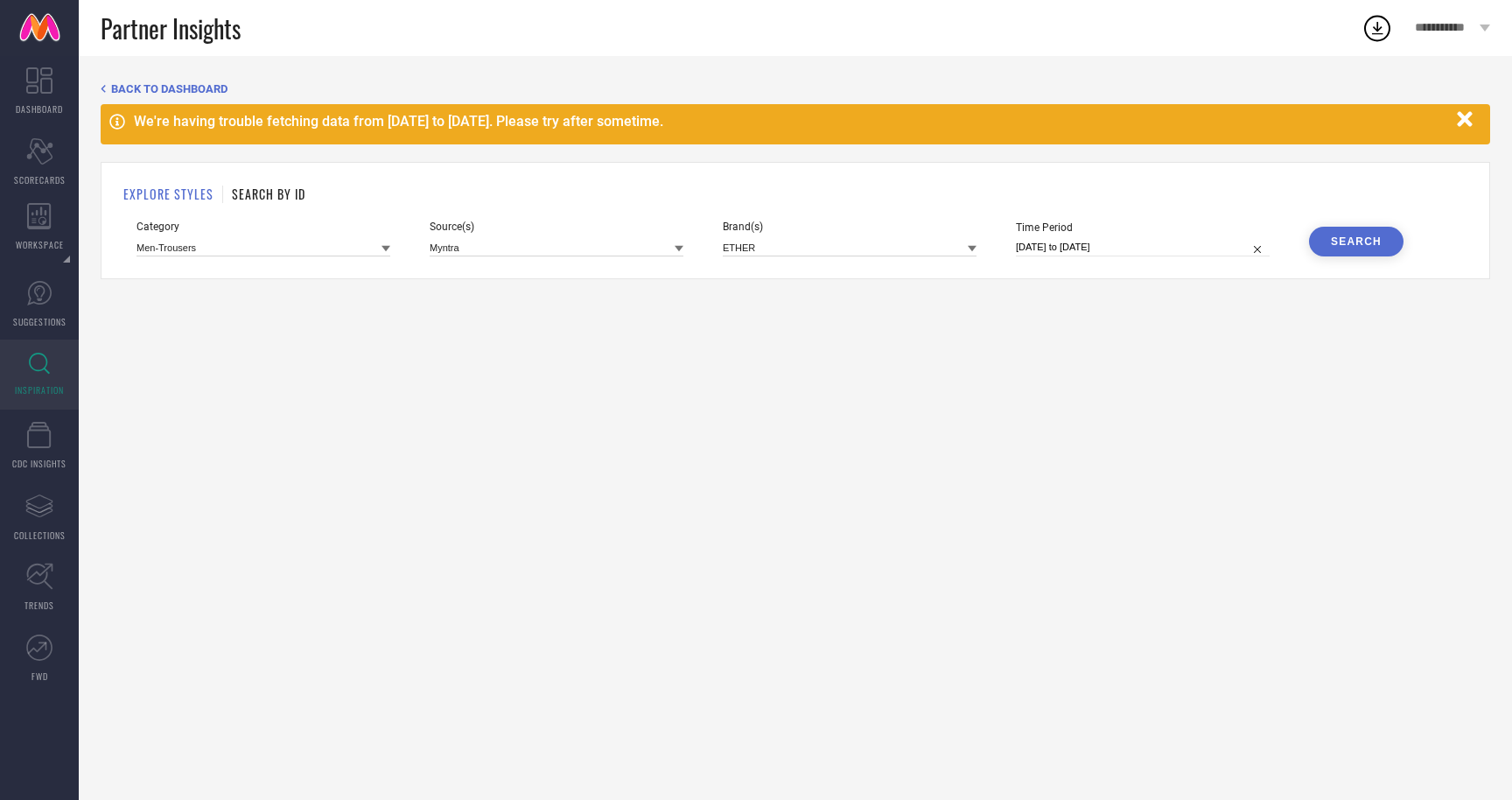
click at [1347, 239] on div "Search" at bounding box center [1356, 241] width 51 height 12
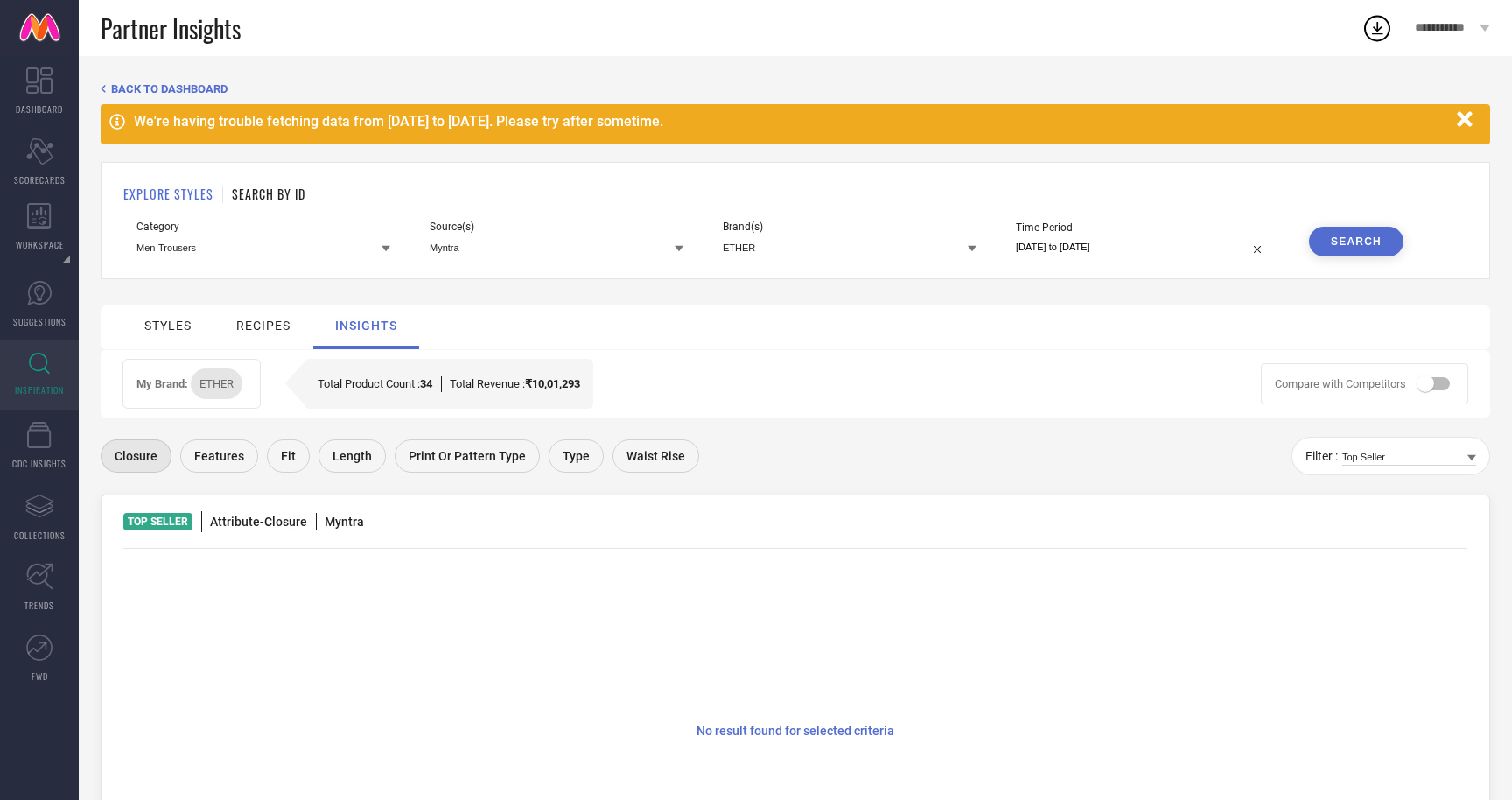
click at [181, 329] on div "styles" at bounding box center [167, 325] width 47 height 14
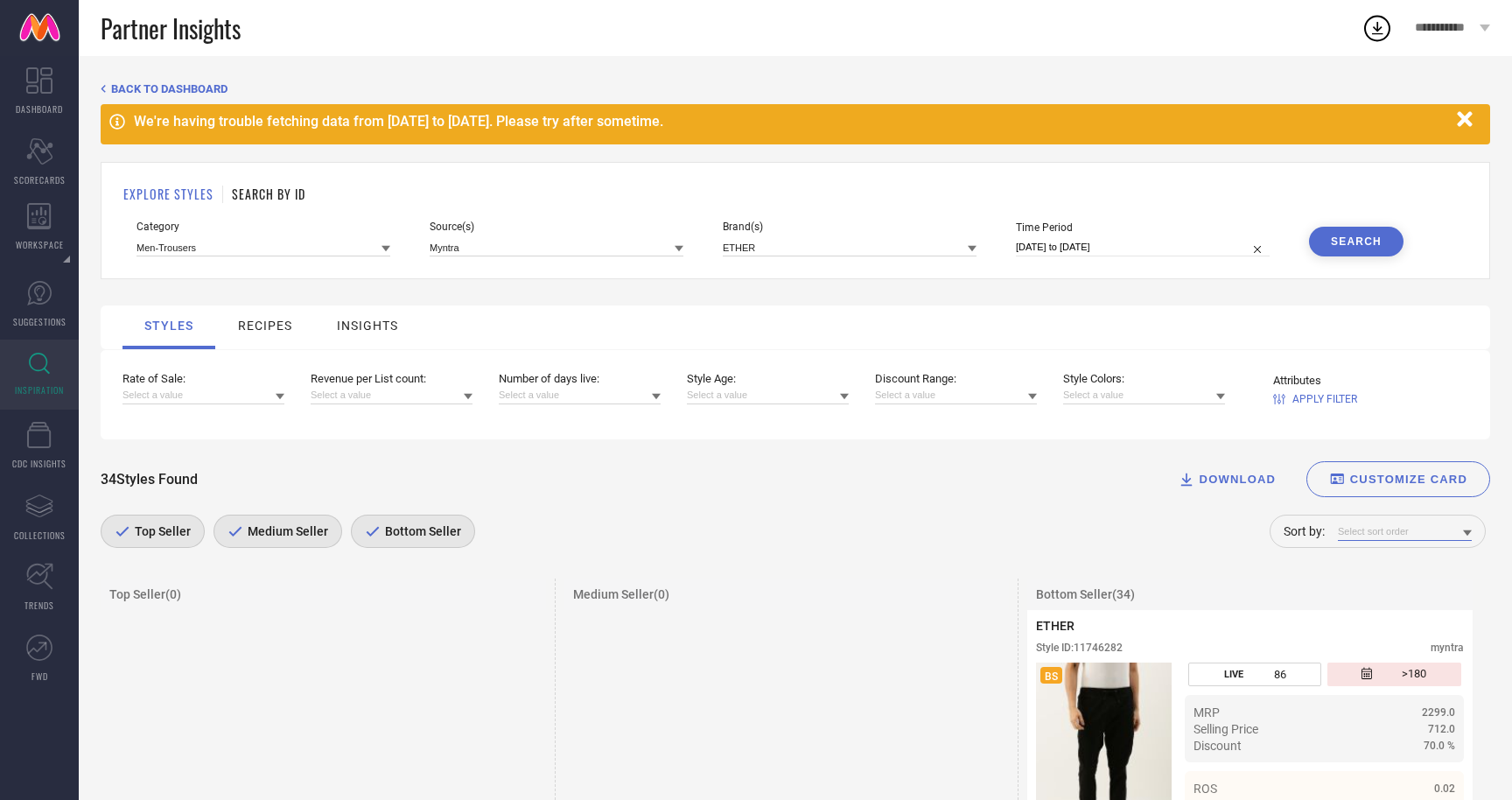
click at [1449, 527] on input at bounding box center [1404, 532] width 133 height 18
click at [1427, 612] on span "Number of days live" at bounding box center [1394, 615] width 95 height 12
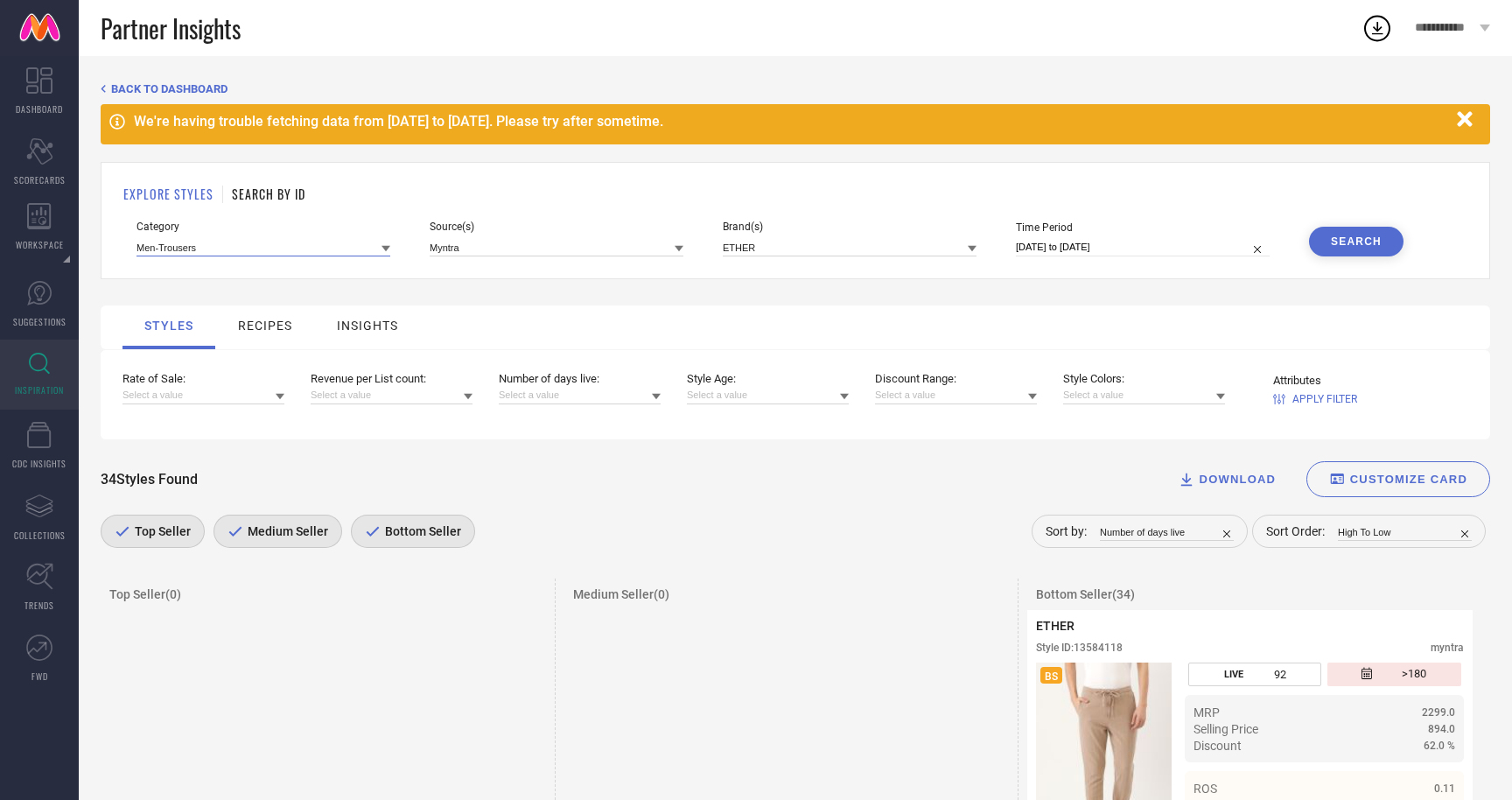
click at [368, 251] on input at bounding box center [263, 248] width 254 height 18
type input "men-shi"
click at [312, 265] on div "Men-Shirts" at bounding box center [263, 272] width 254 height 29
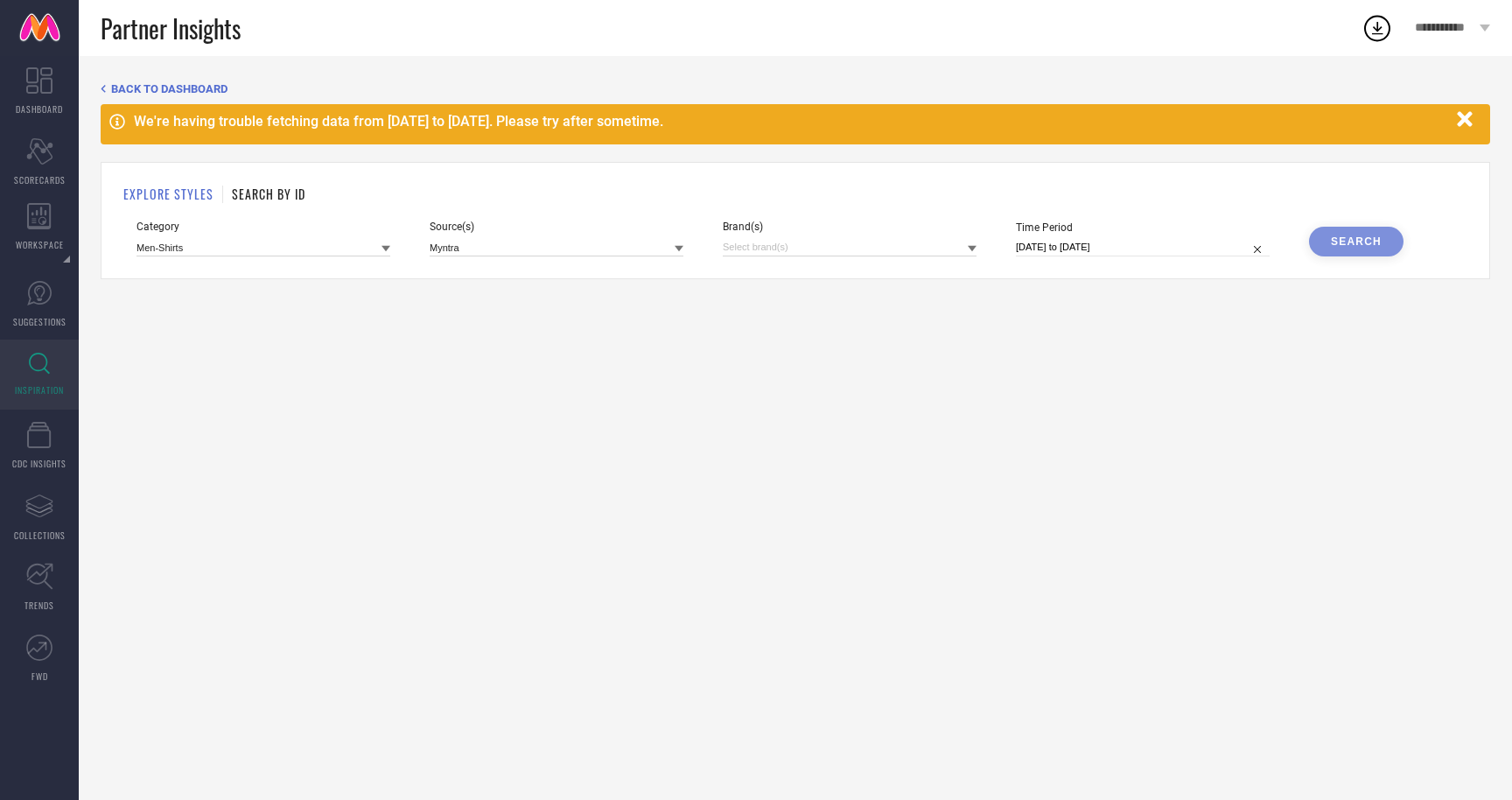
click at [1337, 231] on div "Search" at bounding box center [1356, 241] width 95 height 29
click at [1332, 245] on div "Search" at bounding box center [1356, 241] width 95 height 29
click at [626, 250] on input at bounding box center [557, 248] width 254 height 18
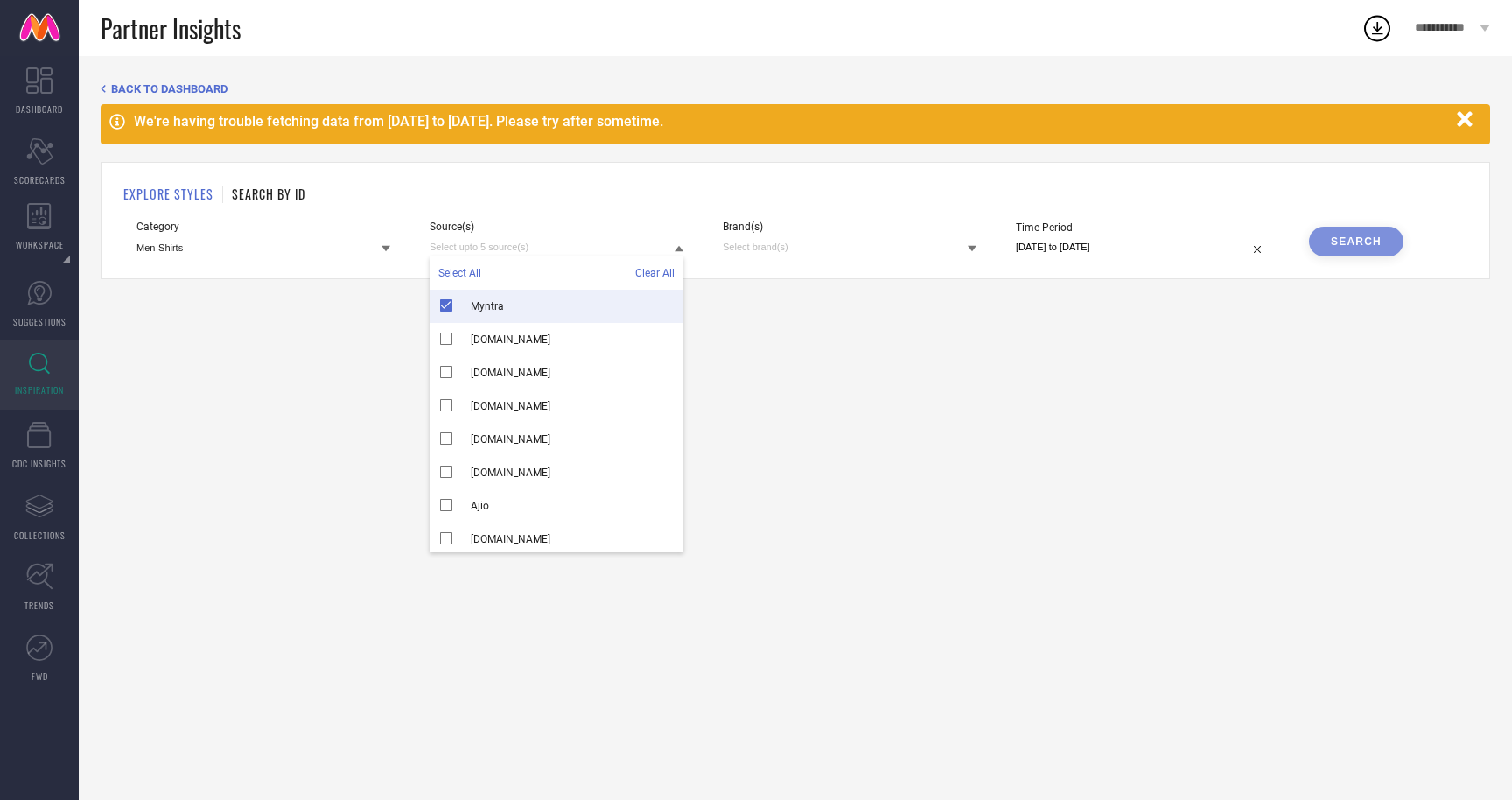
click at [535, 312] on div "Myntra" at bounding box center [557, 307] width 254 height 33
click at [1351, 242] on div "Search" at bounding box center [1356, 241] width 95 height 29
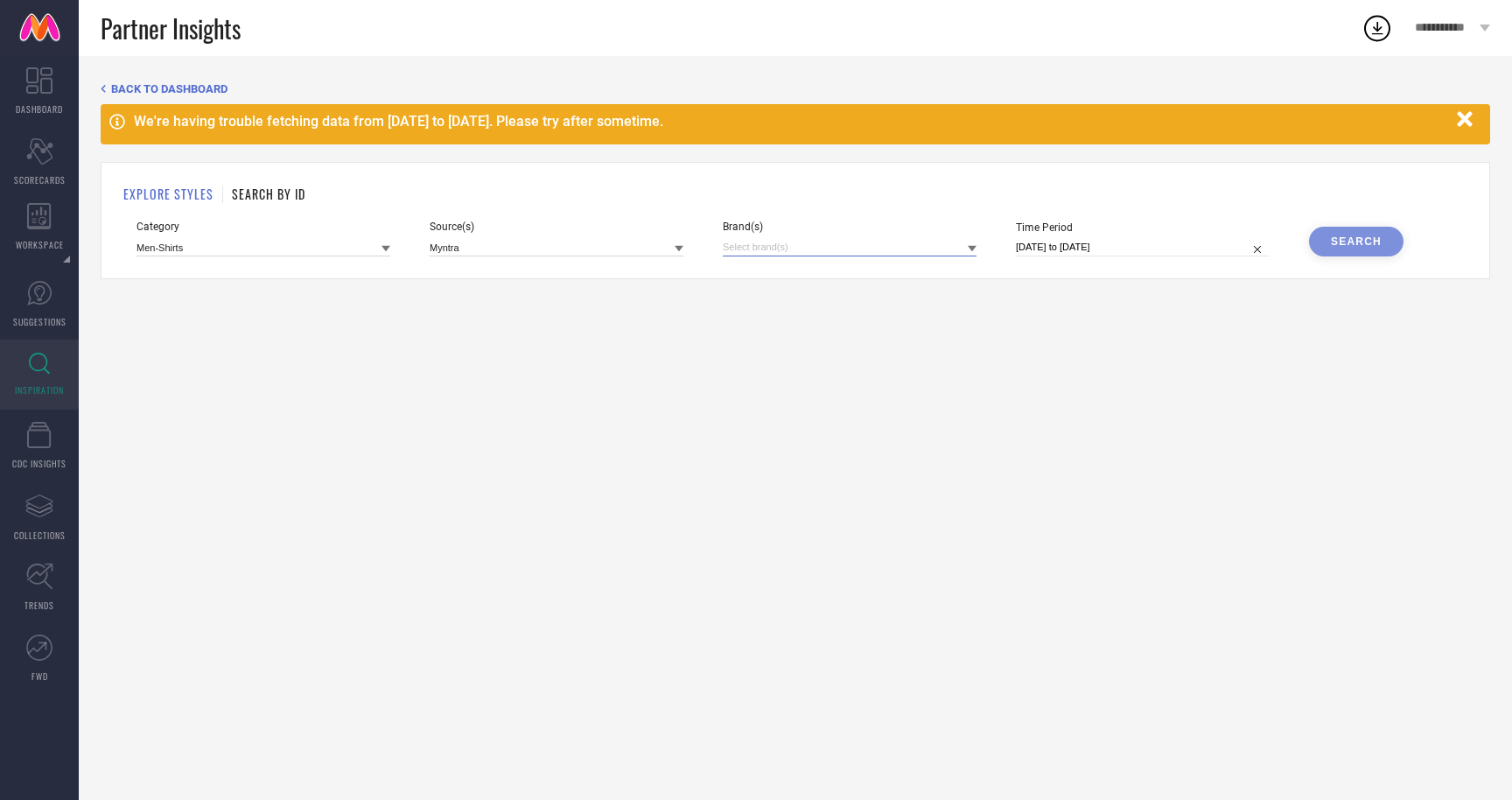
click at [895, 253] on input at bounding box center [850, 248] width 254 height 18
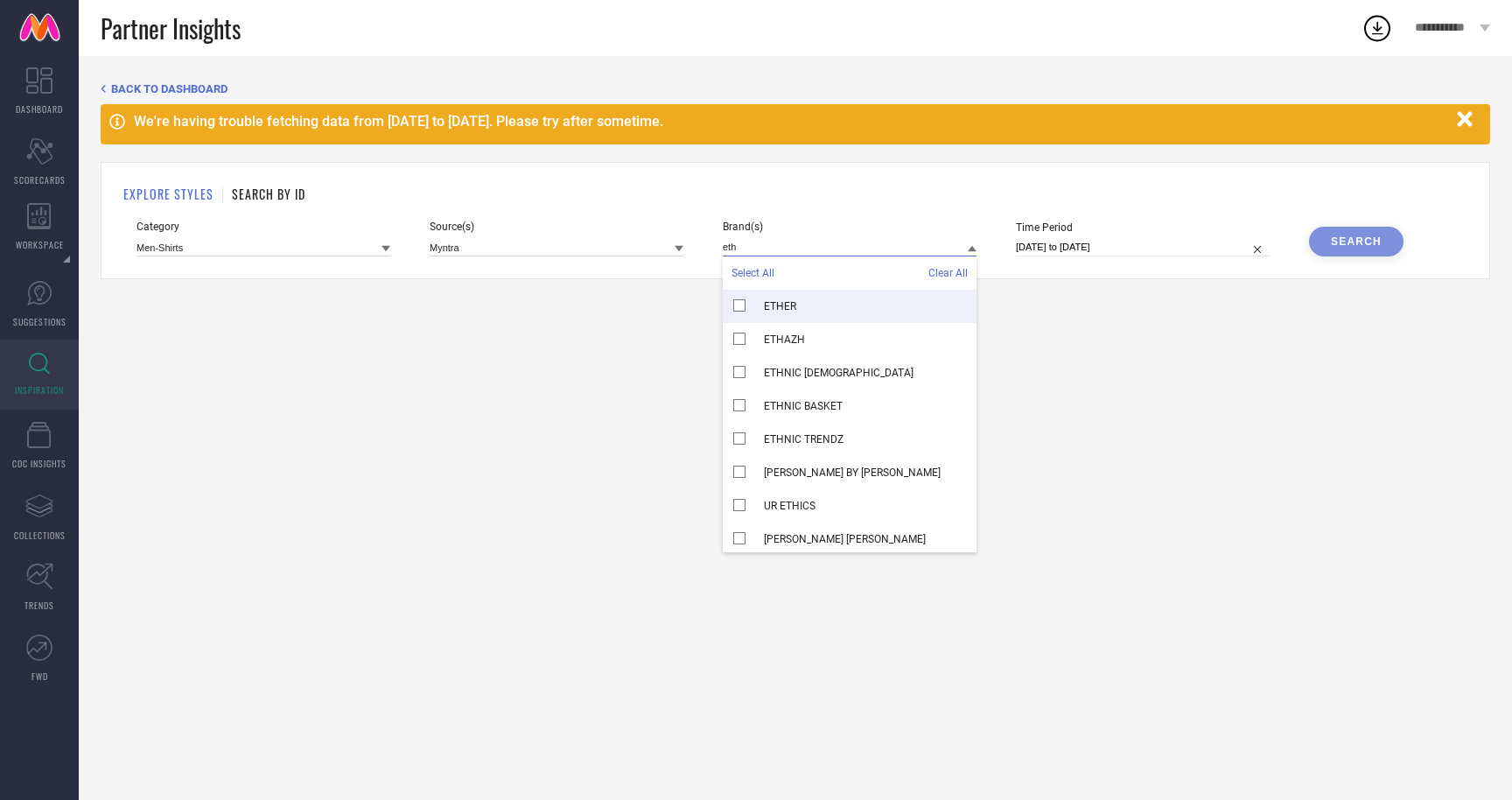
type input "eth"
click at [849, 305] on div "ETHER" at bounding box center [850, 307] width 254 height 33
click at [1357, 246] on div "Search" at bounding box center [1356, 241] width 51 height 12
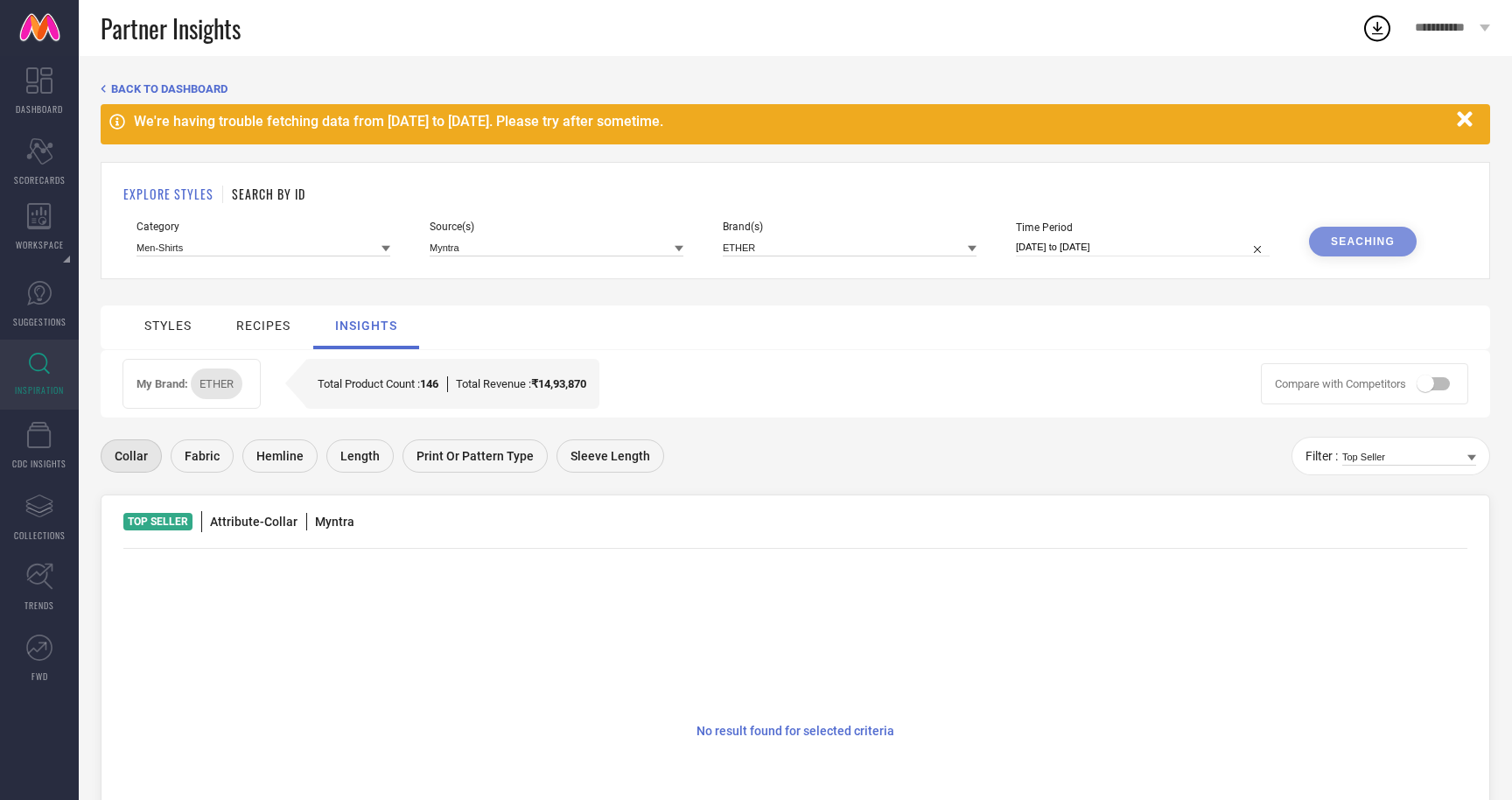
click at [166, 329] on div "styles" at bounding box center [167, 325] width 47 height 14
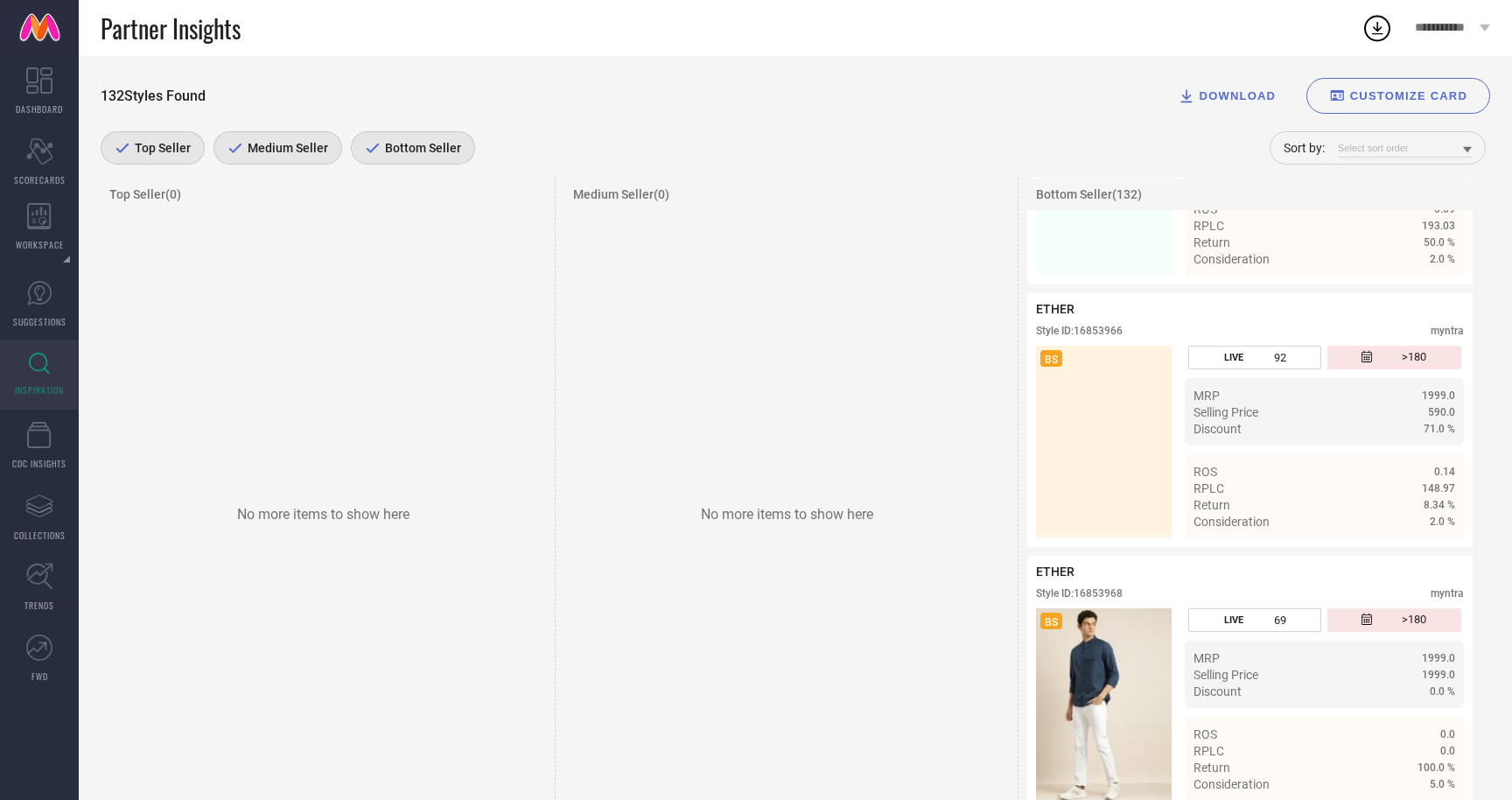
scroll to position [11348, 0]
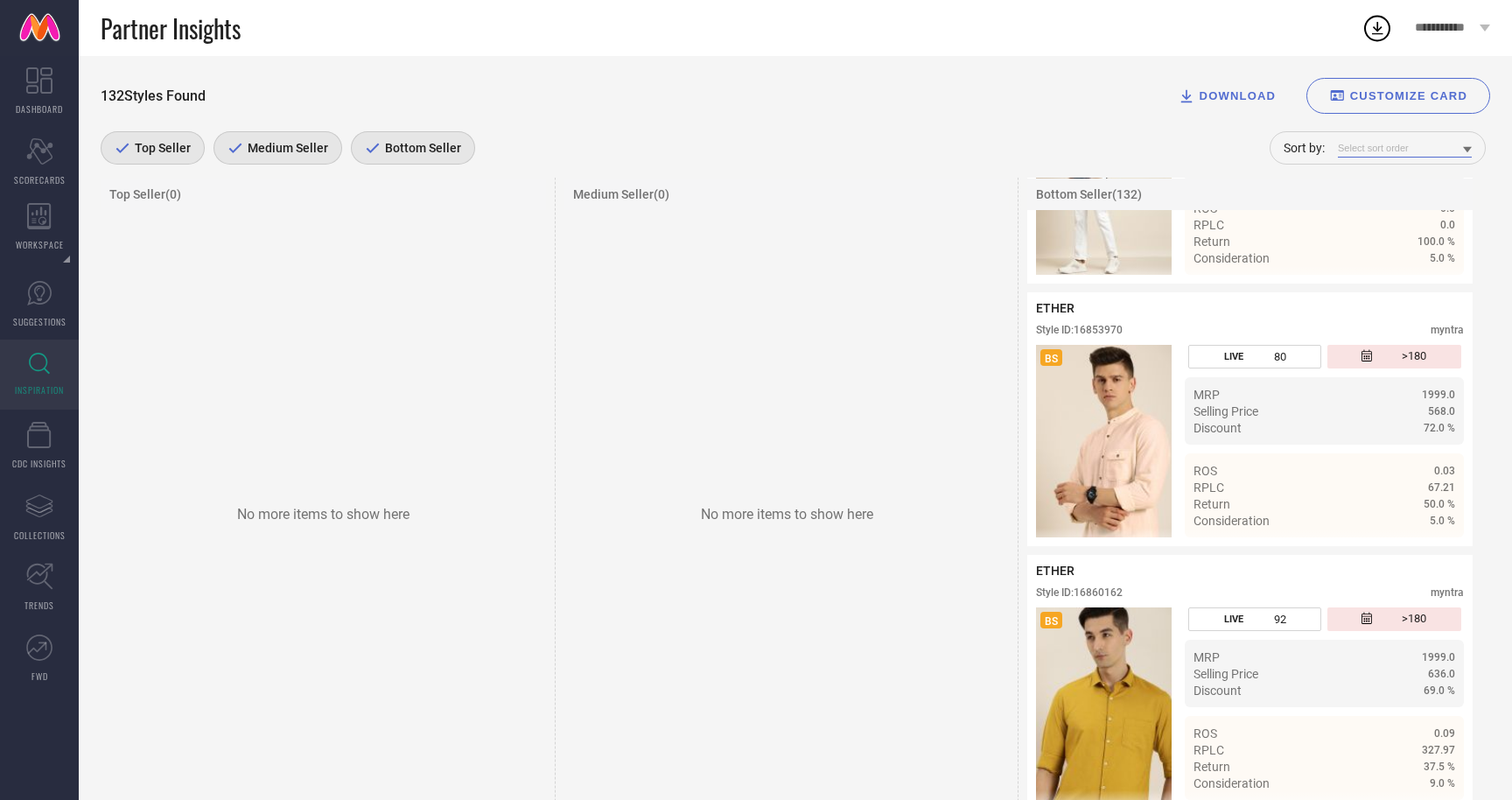
click at [1459, 154] on input at bounding box center [1404, 148] width 133 height 18
click at [1426, 229] on span "Number of days live" at bounding box center [1394, 231] width 95 height 12
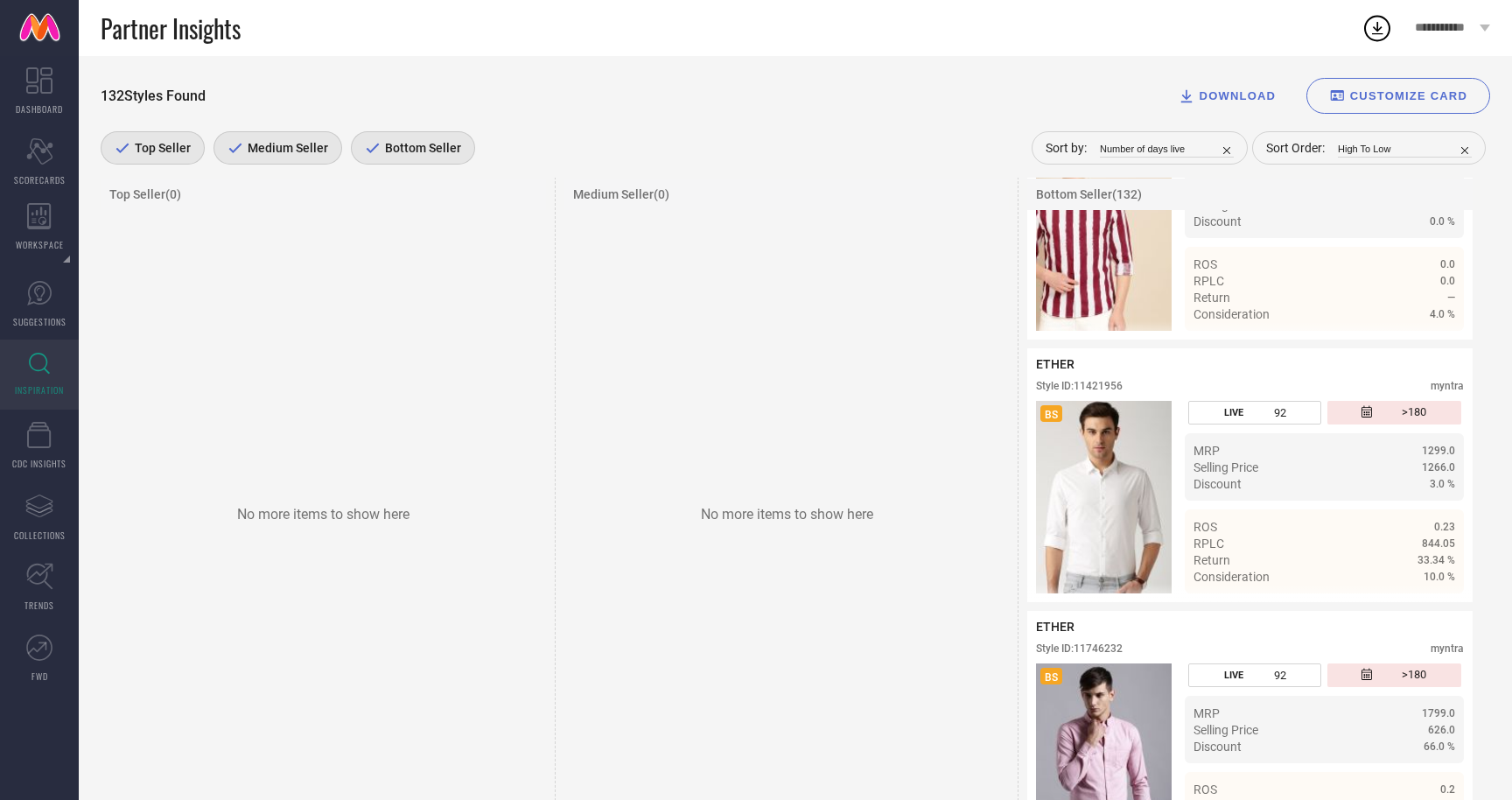
scroll to position [0, 0]
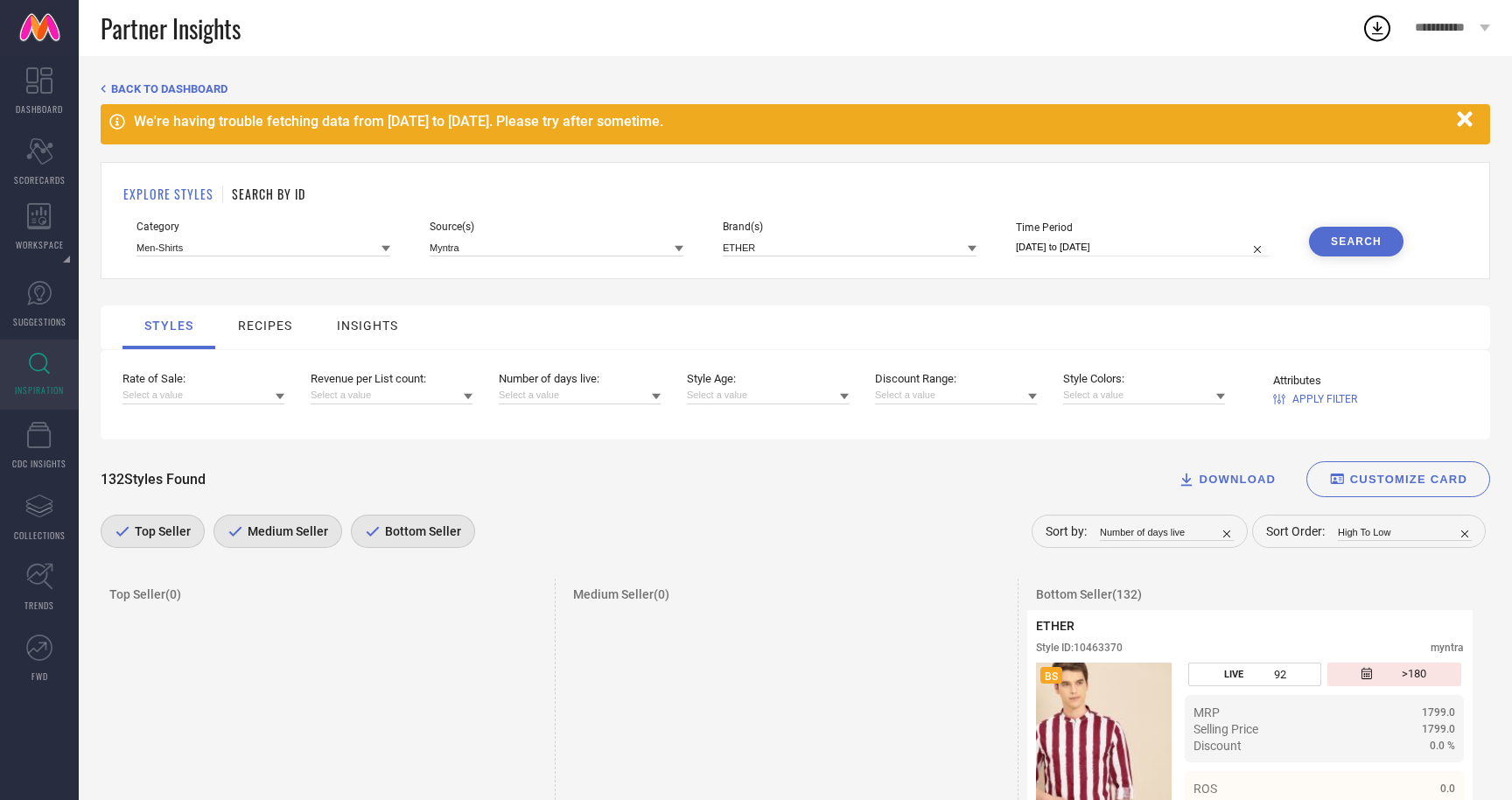
click at [387, 248] on icon at bounding box center [387, 249] width 9 height 6
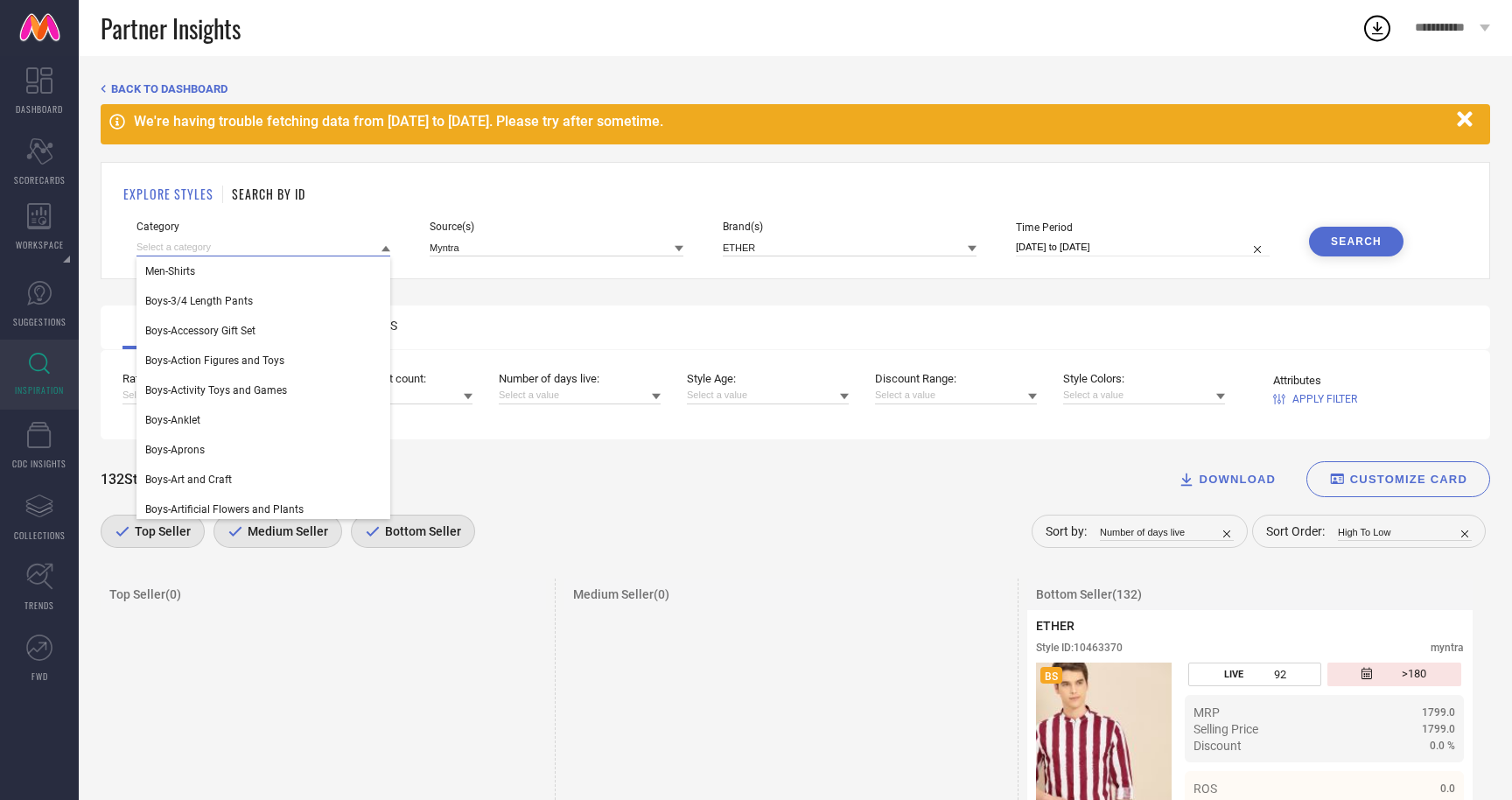
click at [307, 245] on input at bounding box center [263, 248] width 254 height 18
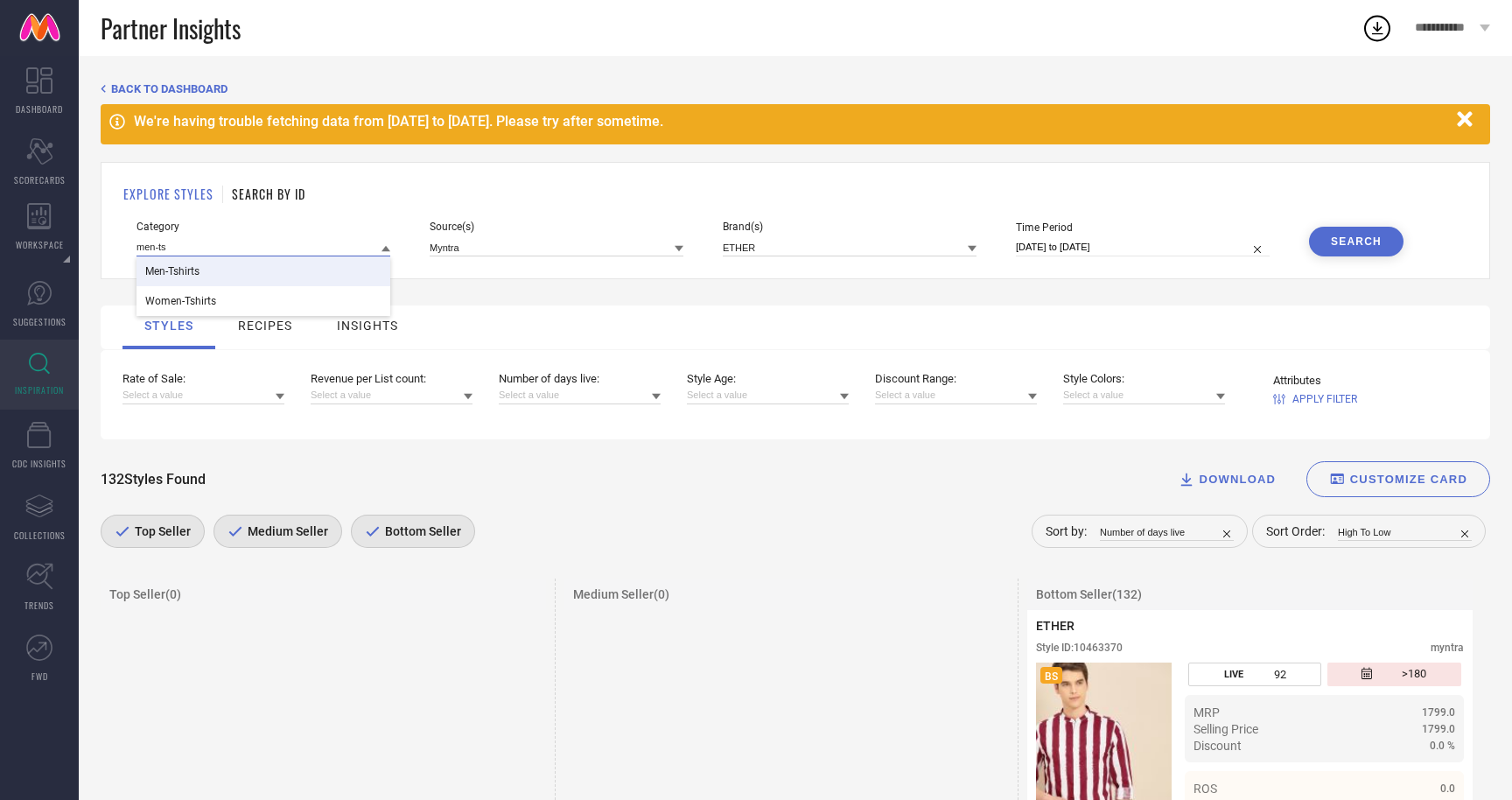
type input "men-ts"
click at [283, 276] on div "Men-Tshirts" at bounding box center [263, 272] width 254 height 29
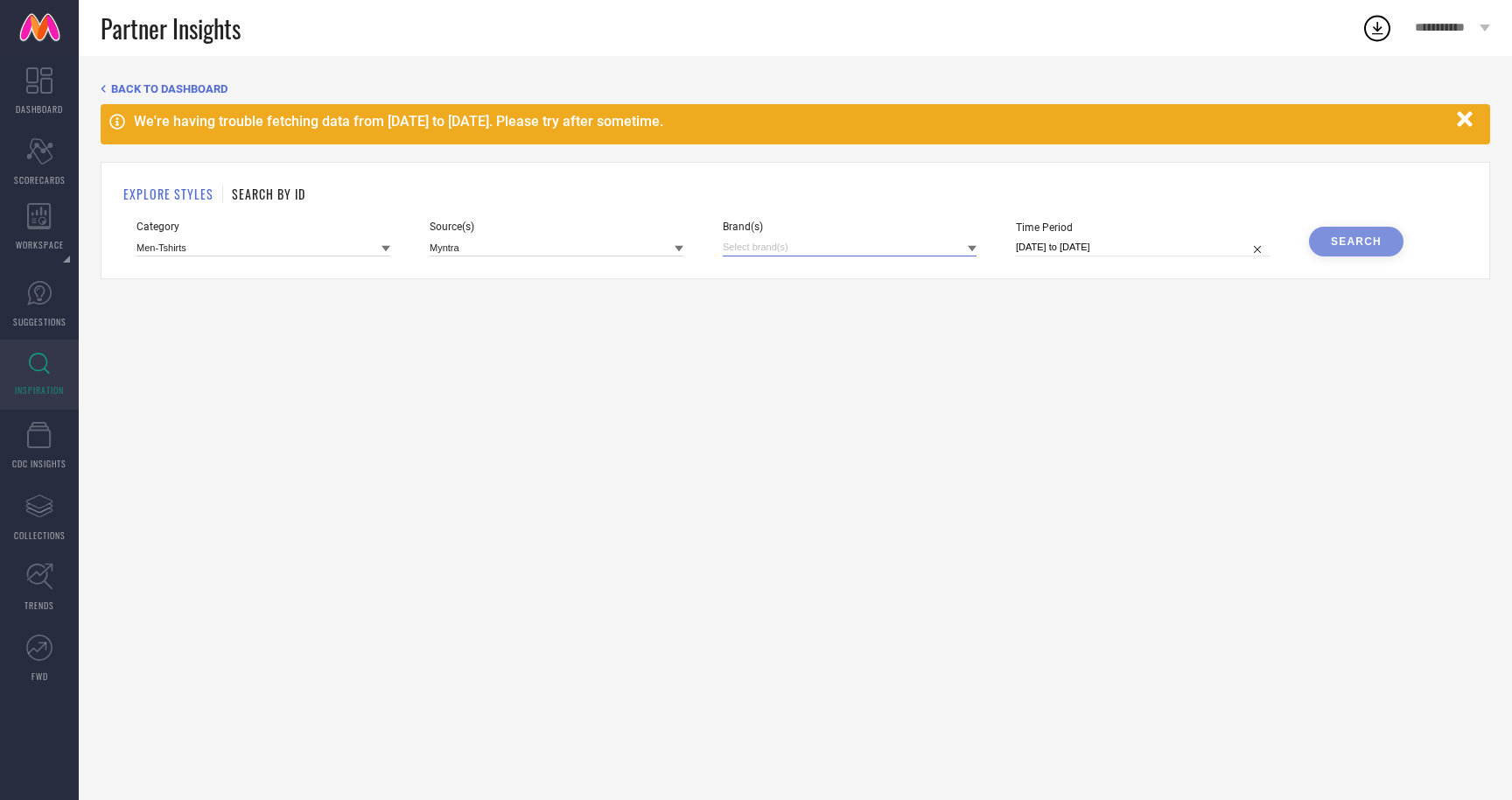
click at [853, 250] on input at bounding box center [850, 248] width 254 height 18
type input "eth"
click at [797, 317] on div "ETHER" at bounding box center [850, 307] width 254 height 33
click at [1361, 248] on div "Search" at bounding box center [1356, 241] width 51 height 12
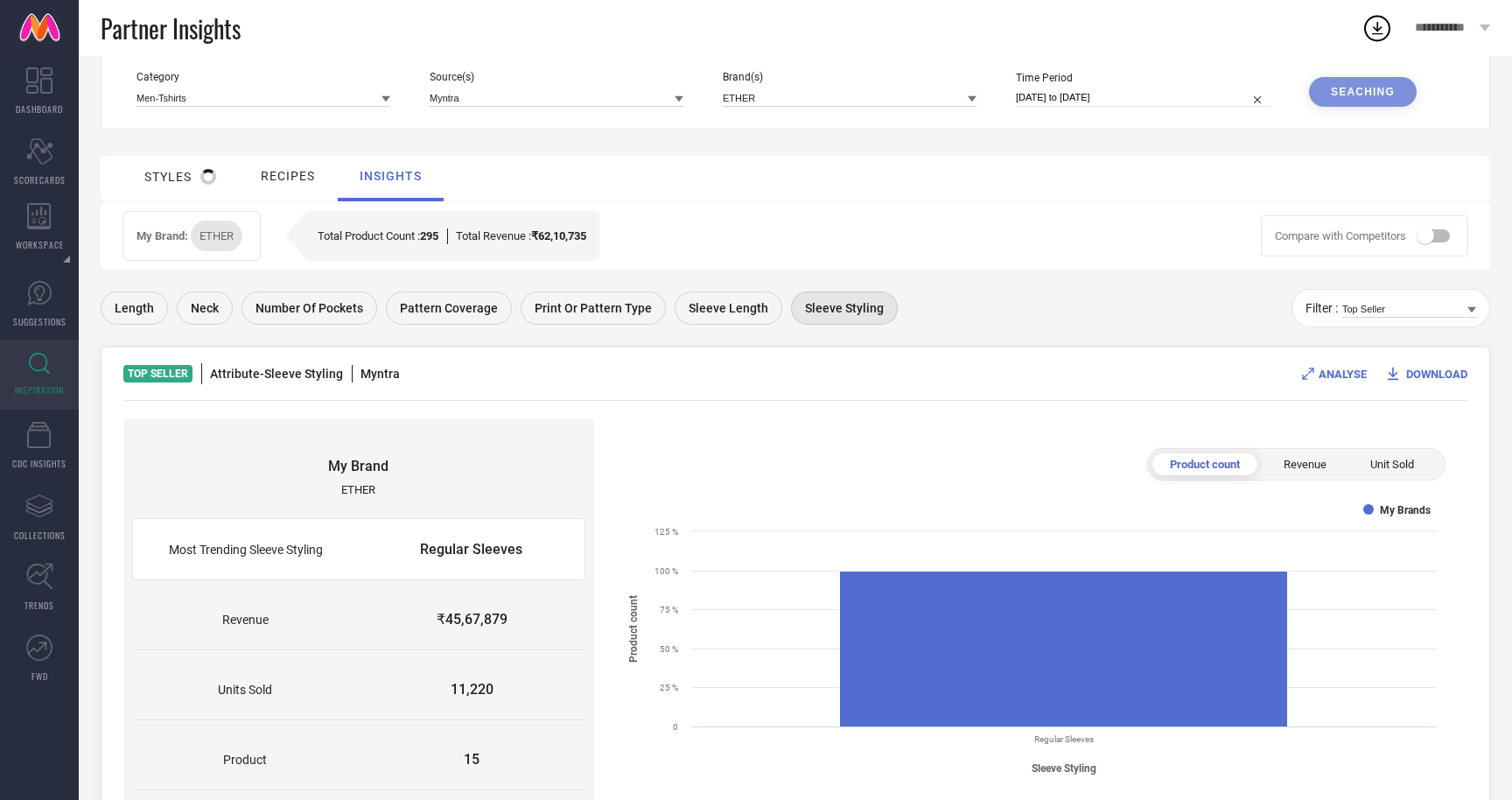
scroll to position [51, 0]
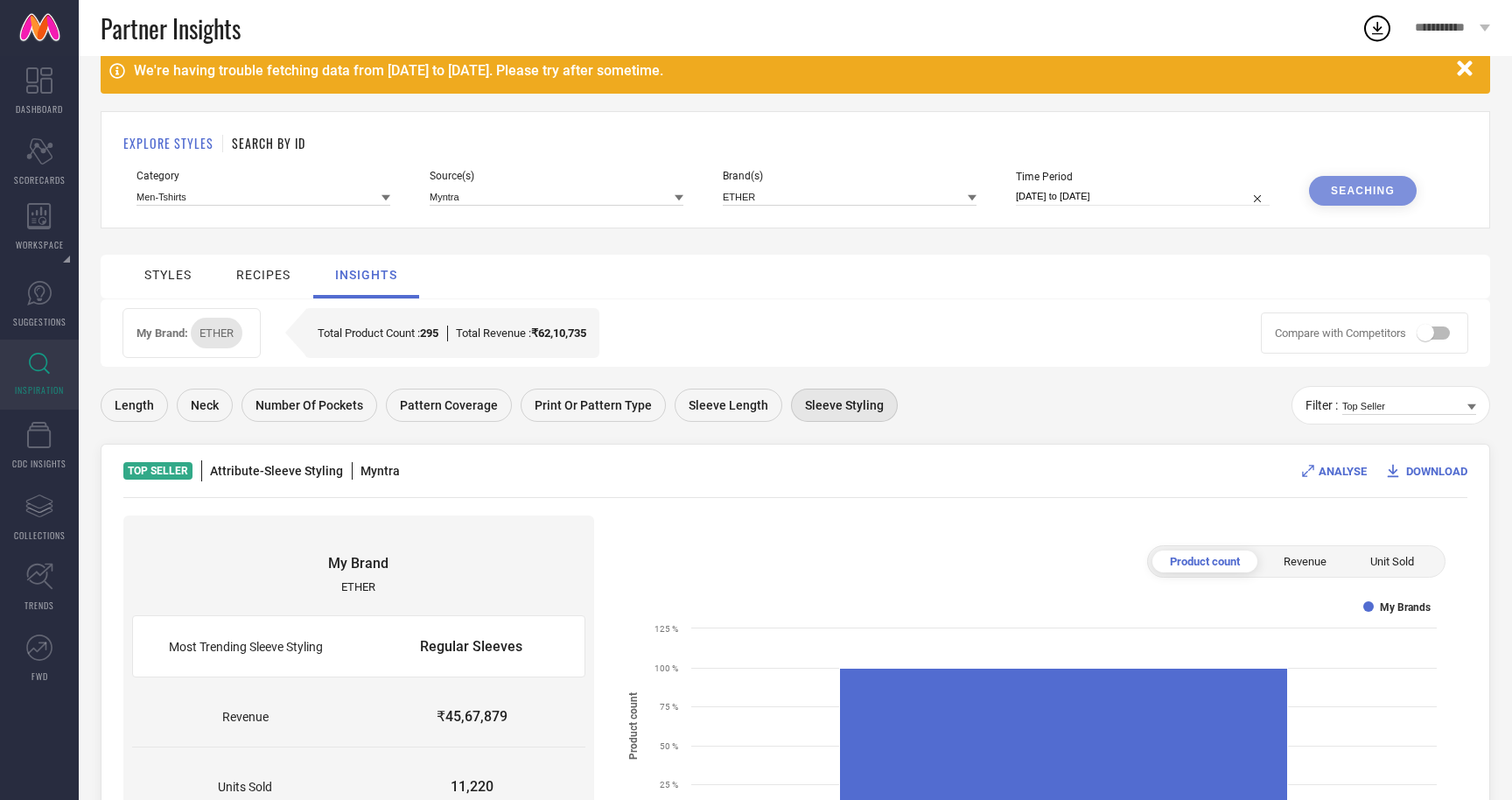
click at [178, 274] on div "styles" at bounding box center [167, 274] width 47 height 14
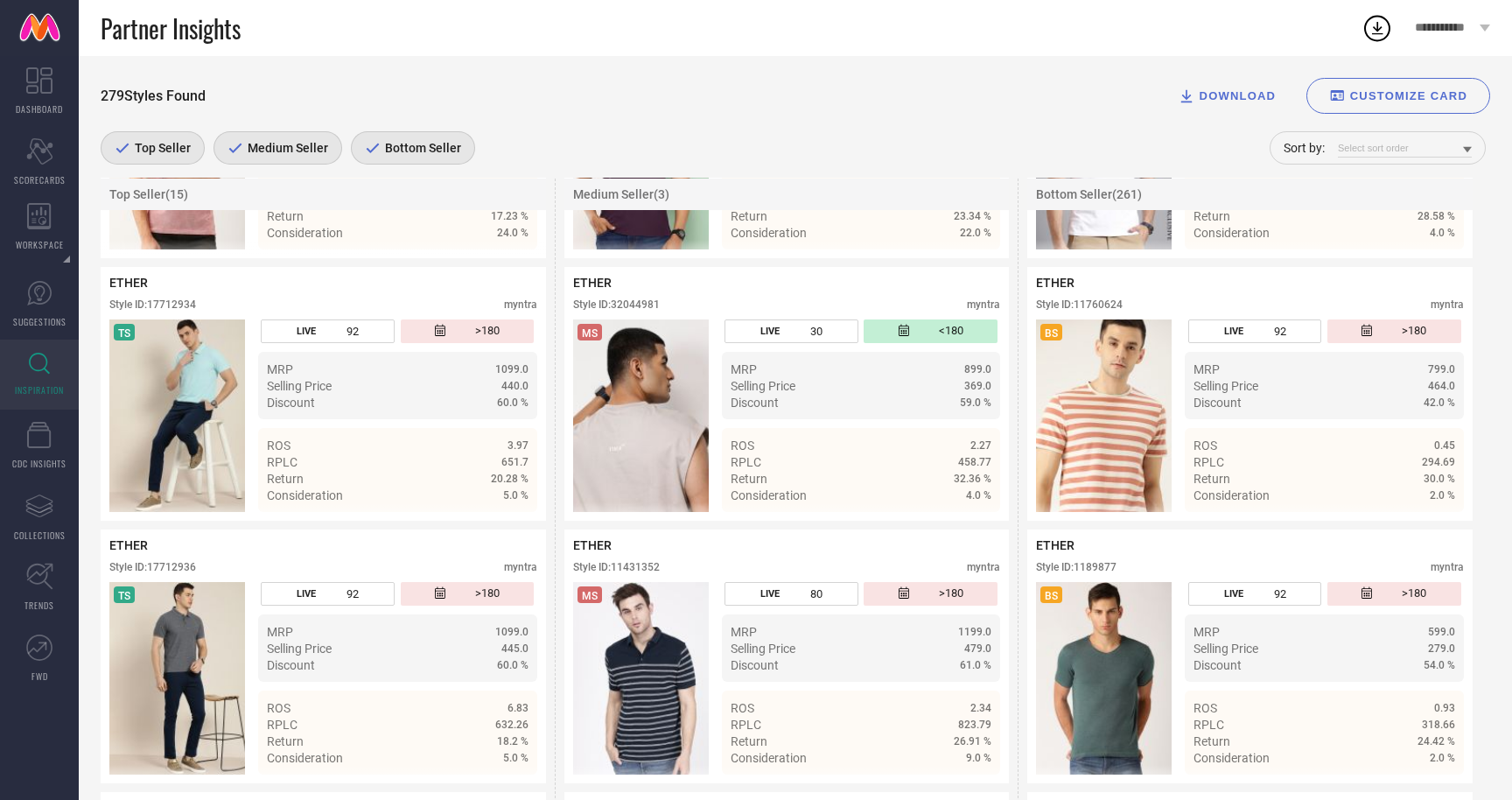
scroll to position [867, 0]
click at [942, 497] on icon at bounding box center [941, 496] width 13 height 12
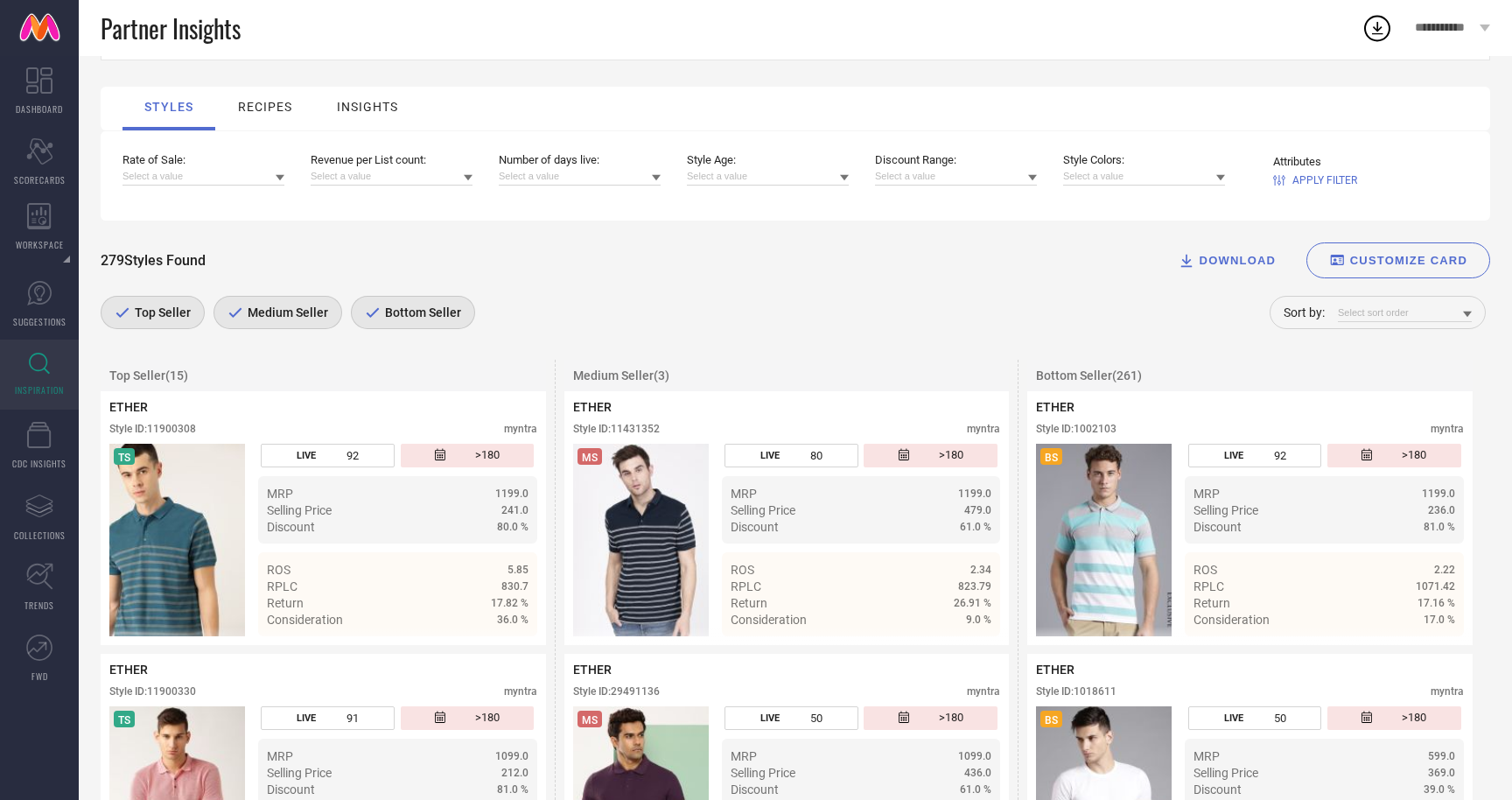
scroll to position [0, 0]
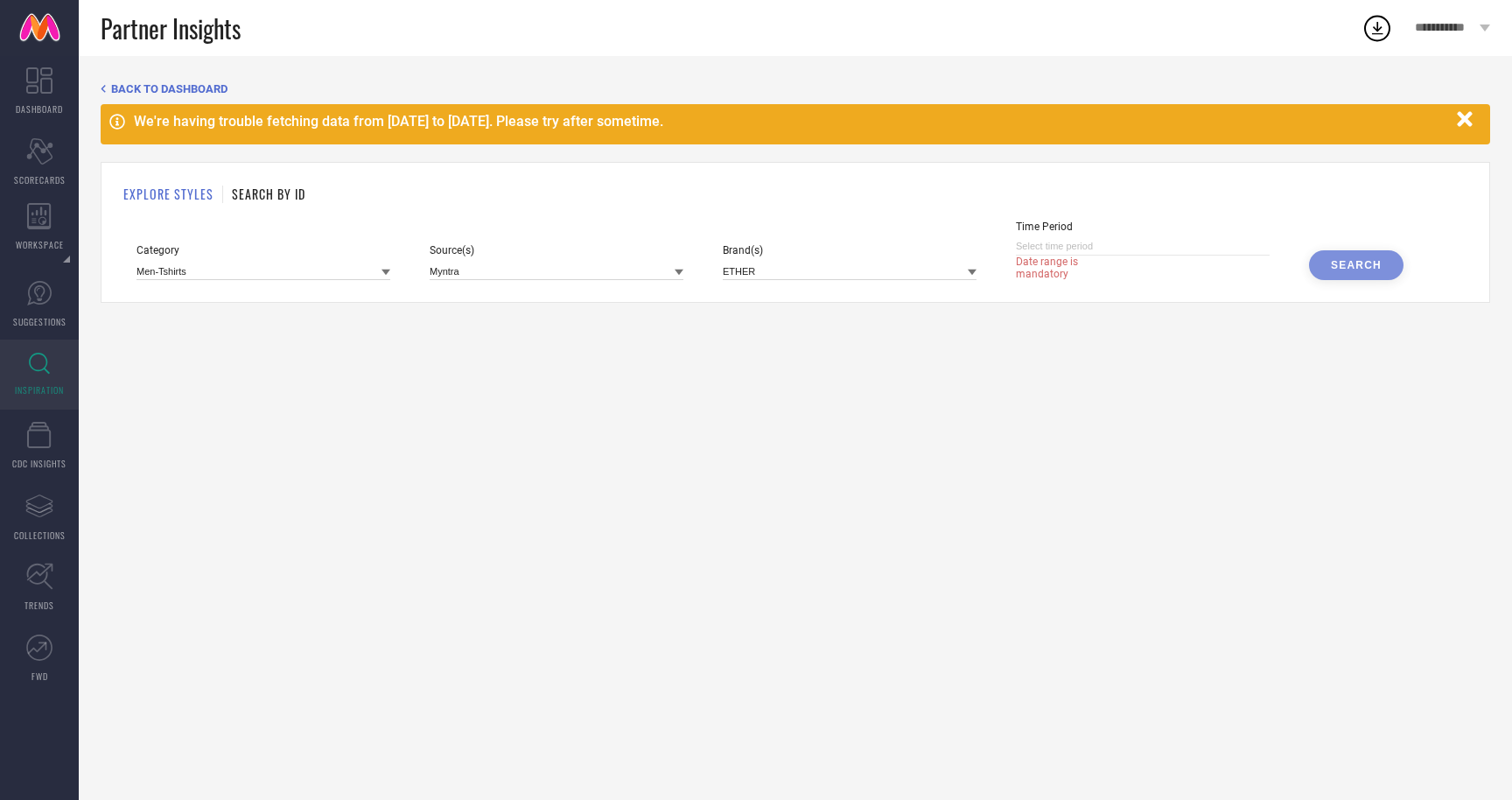
click at [1108, 253] on input at bounding box center [1143, 247] width 254 height 18
select select "7"
select select "2025"
select select "8"
select select "2025"
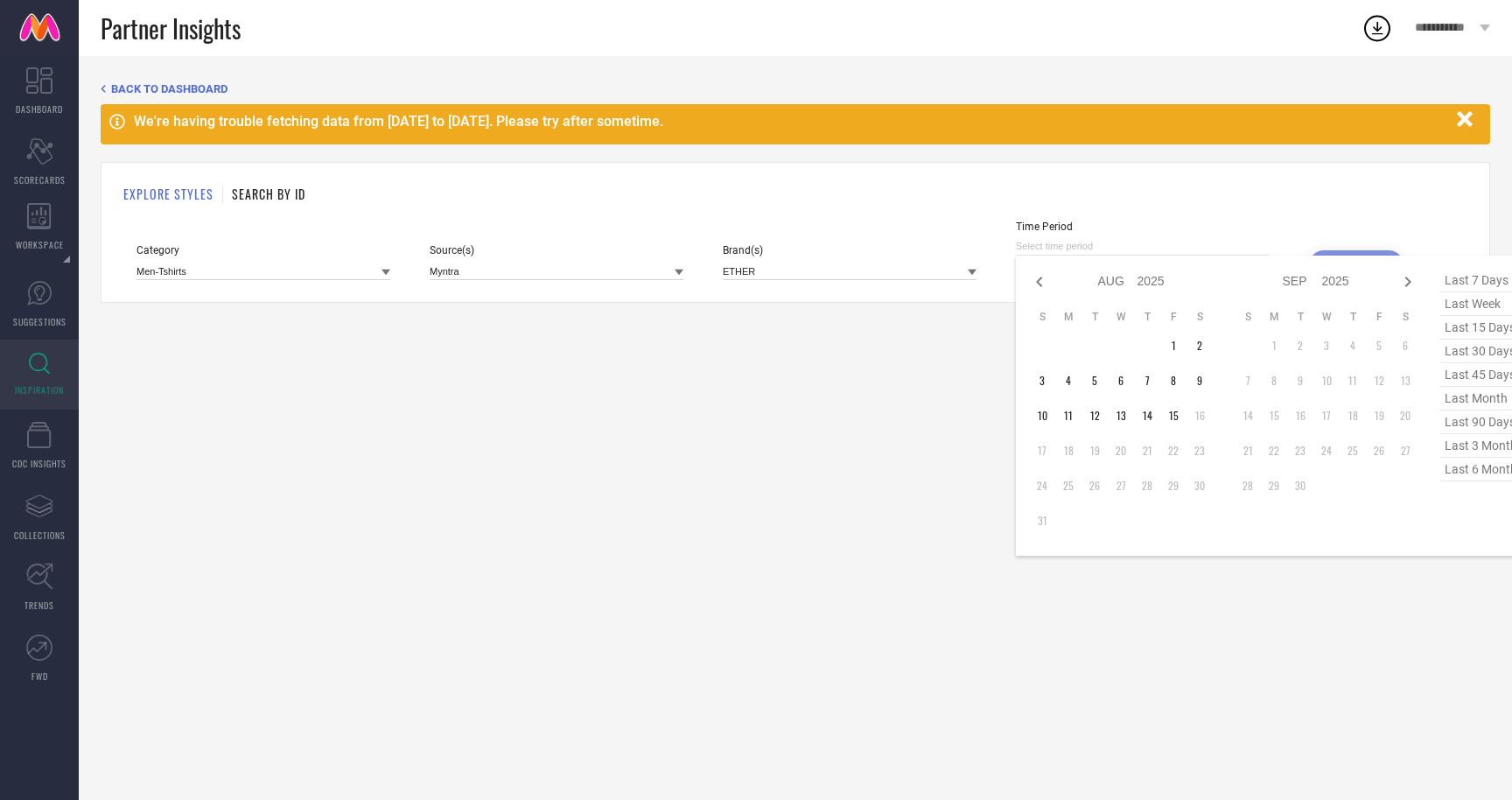
click at [1469, 284] on span "last 7 days" at bounding box center [1483, 281] width 87 height 24
type input "09-08-2025 to 15-08-2025"
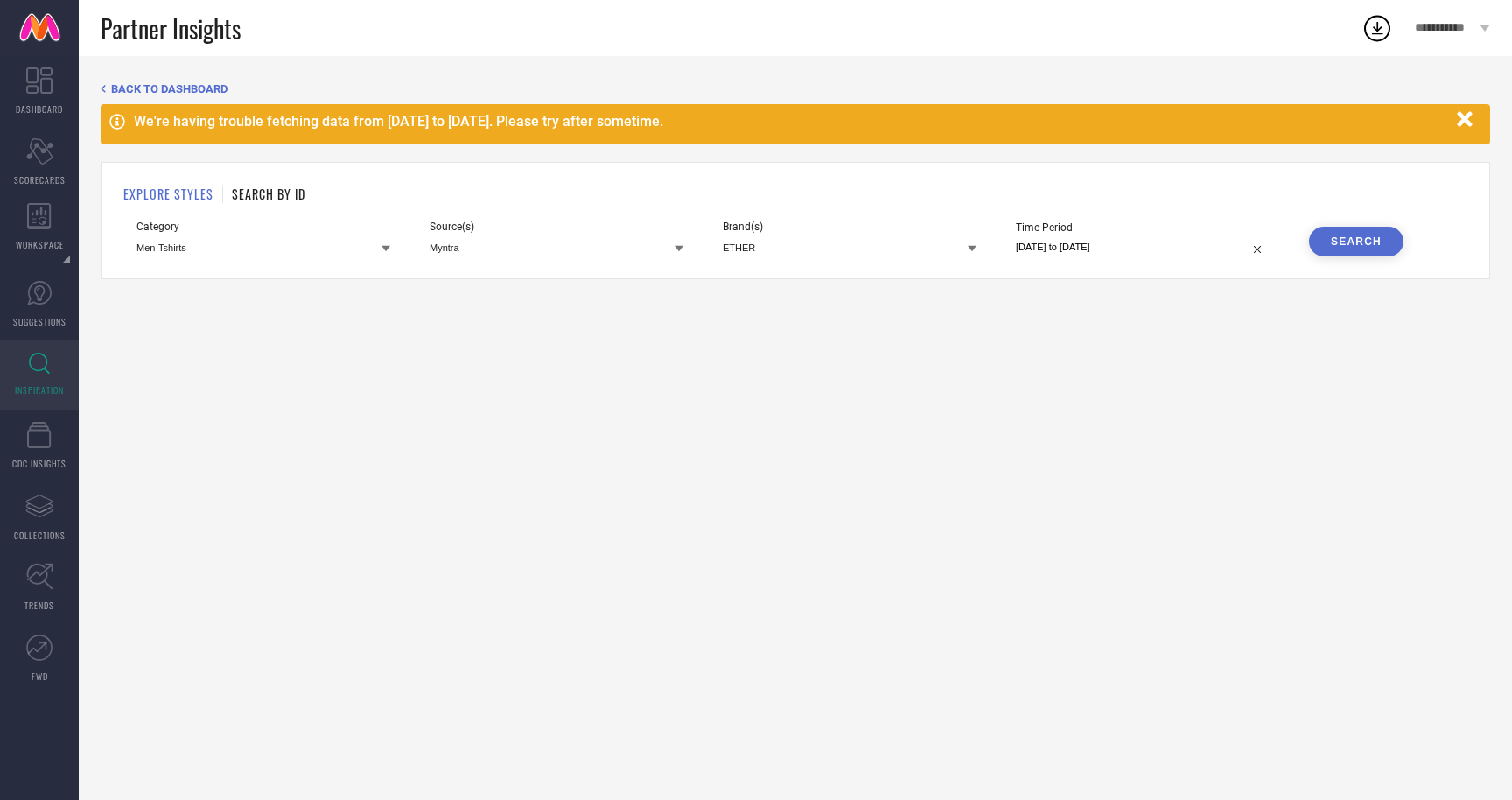
click at [1345, 242] on div "Search" at bounding box center [1356, 241] width 51 height 12
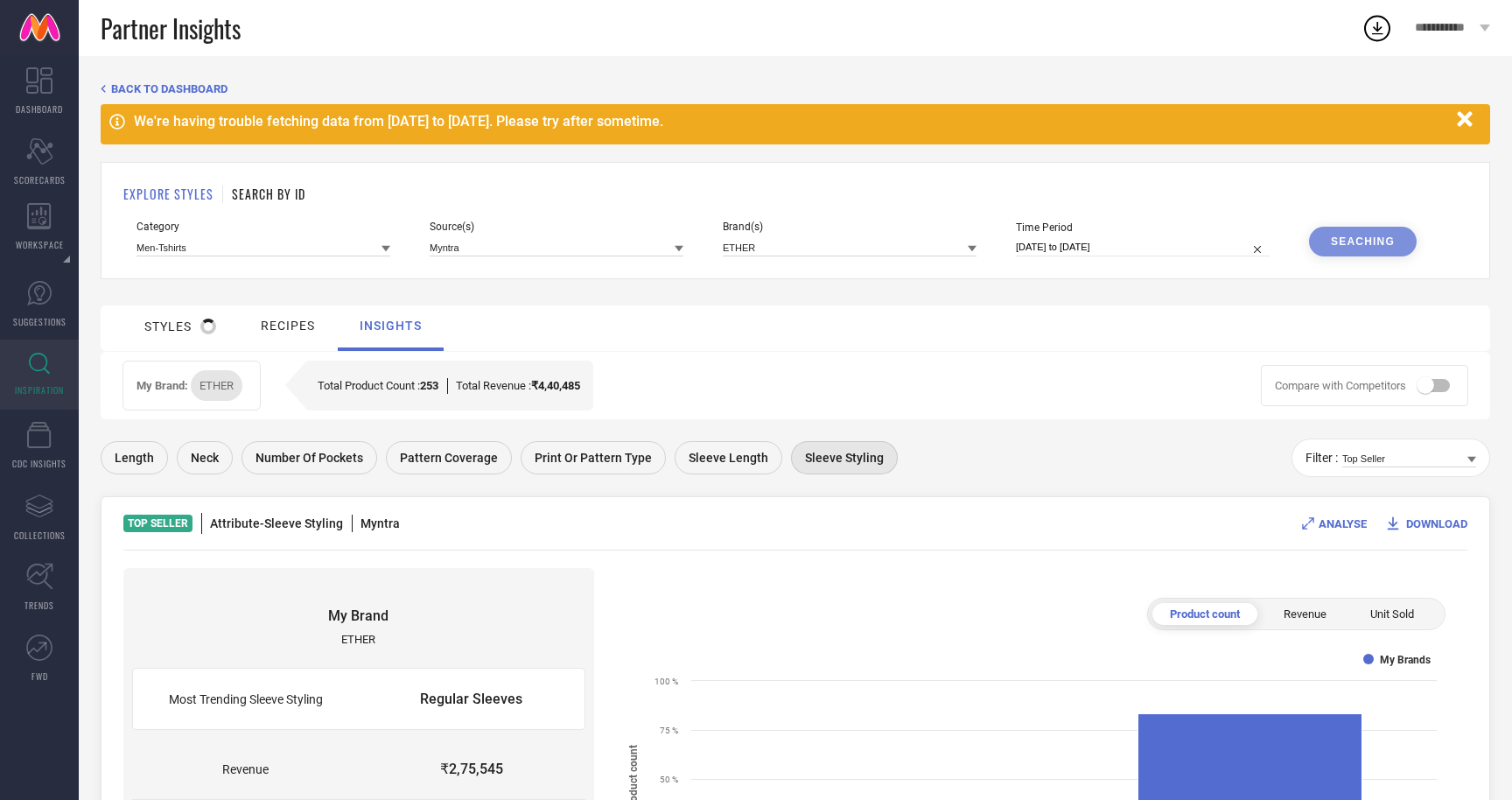
click at [184, 327] on div "styles" at bounding box center [180, 326] width 72 height 16
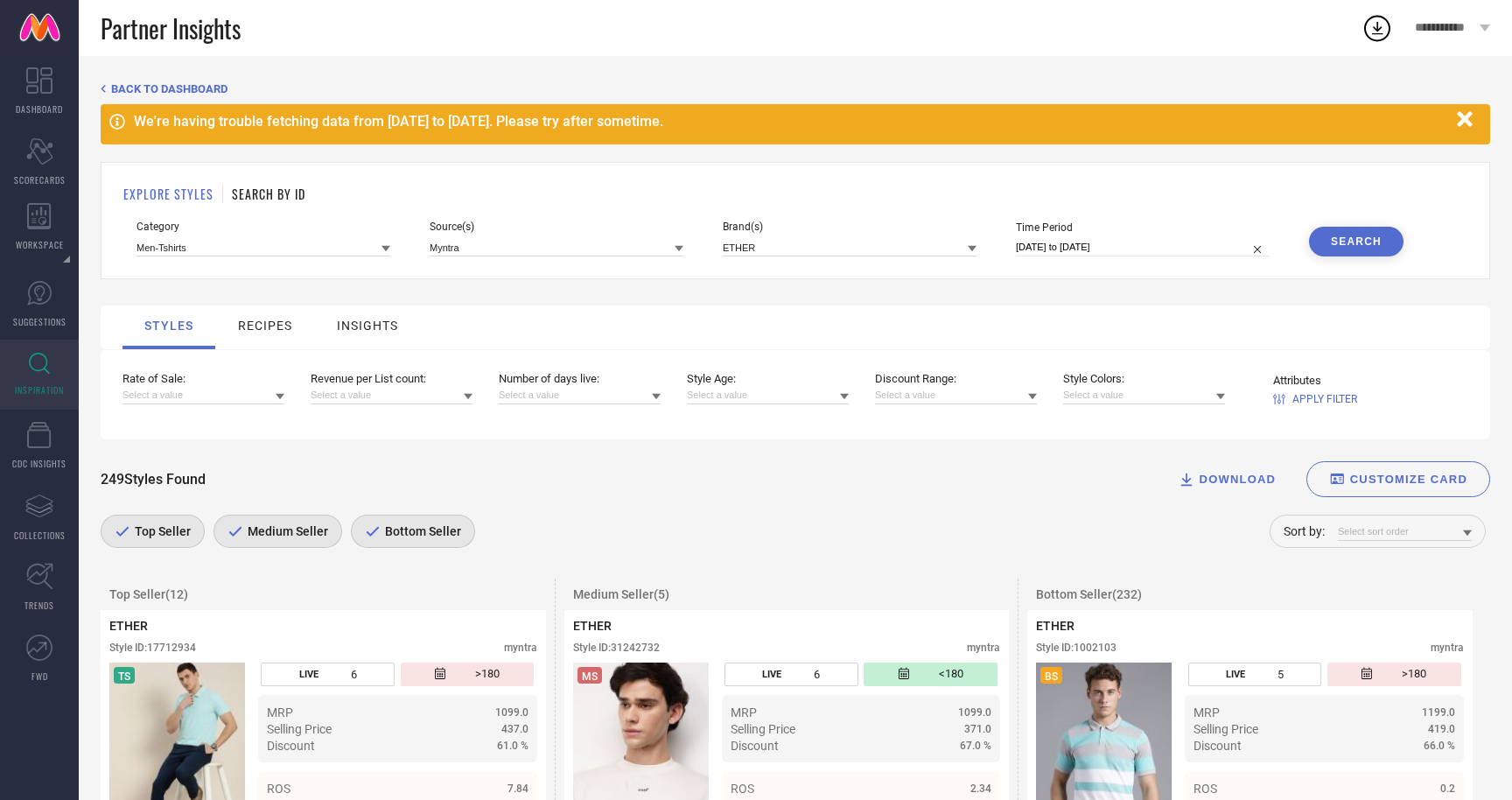
click at [1089, 232] on span "Time Period" at bounding box center [1143, 227] width 254 height 12
click at [1114, 247] on input "09-08-2025 to 15-08-2025" at bounding box center [1143, 248] width 254 height 18
select select "7"
select select "2025"
select select "8"
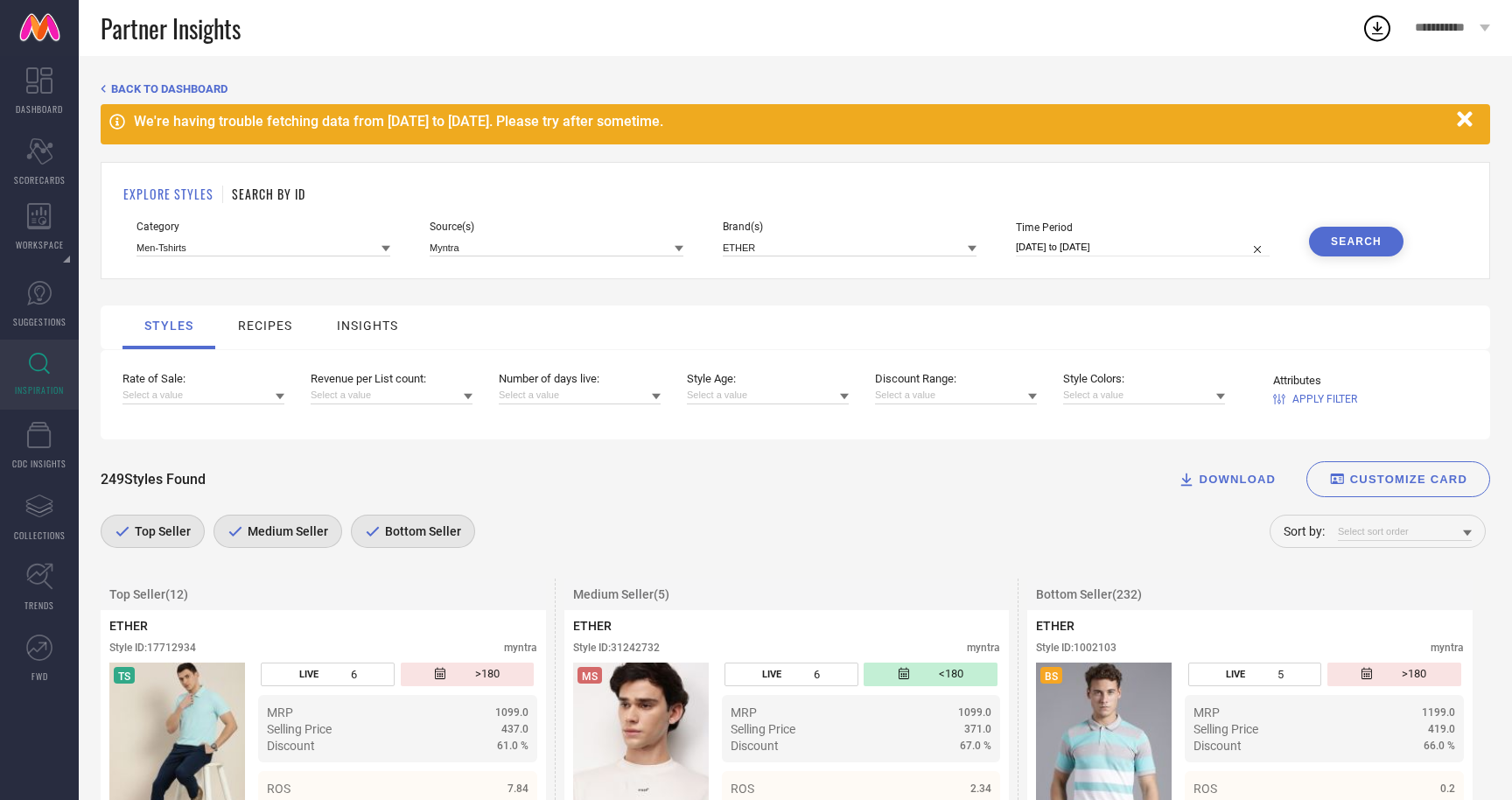
select select "2025"
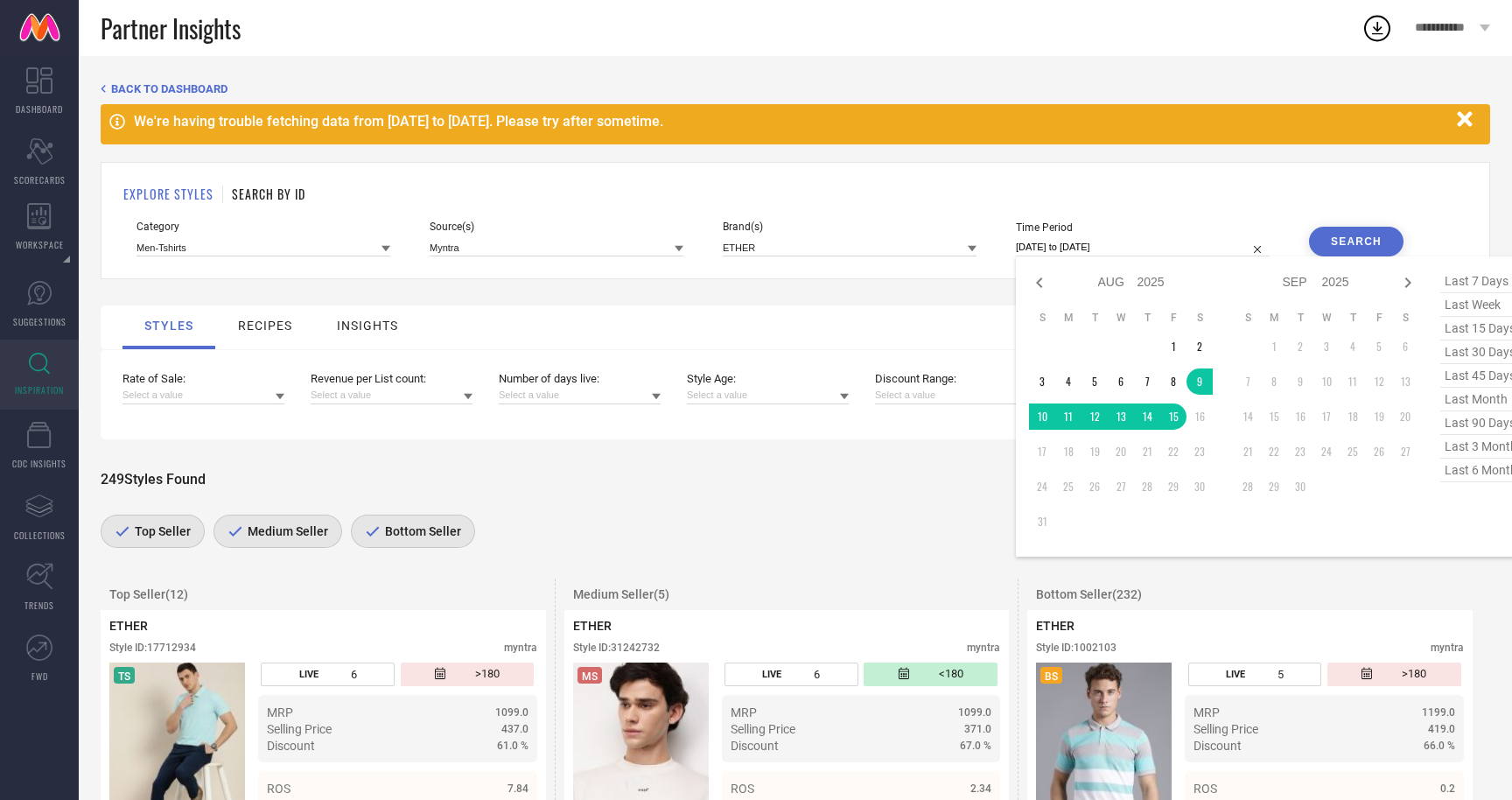
click at [1349, 242] on div "Search" at bounding box center [1356, 241] width 51 height 12
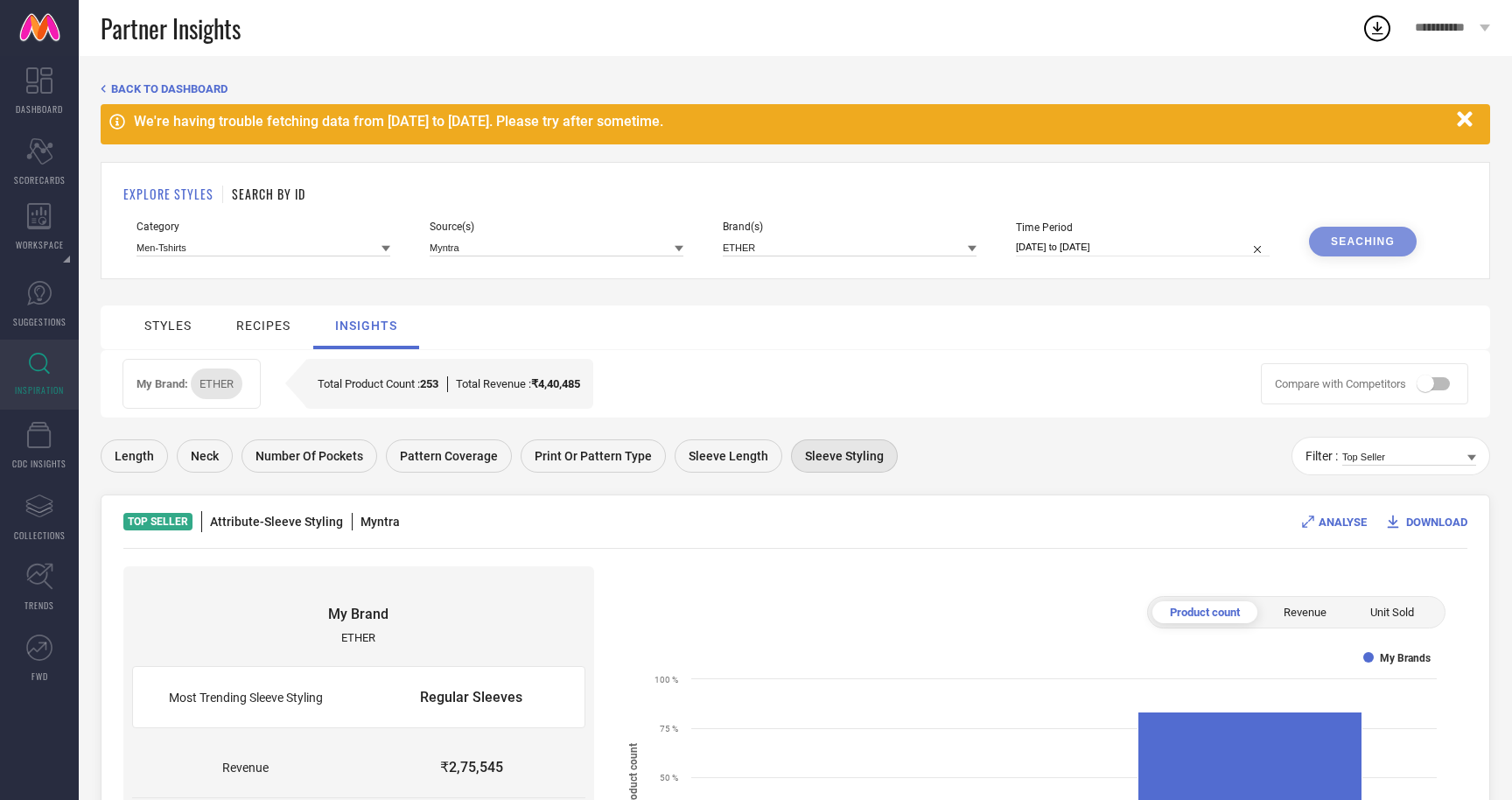
click at [193, 325] on div "styles" at bounding box center [167, 325] width 56 height 23
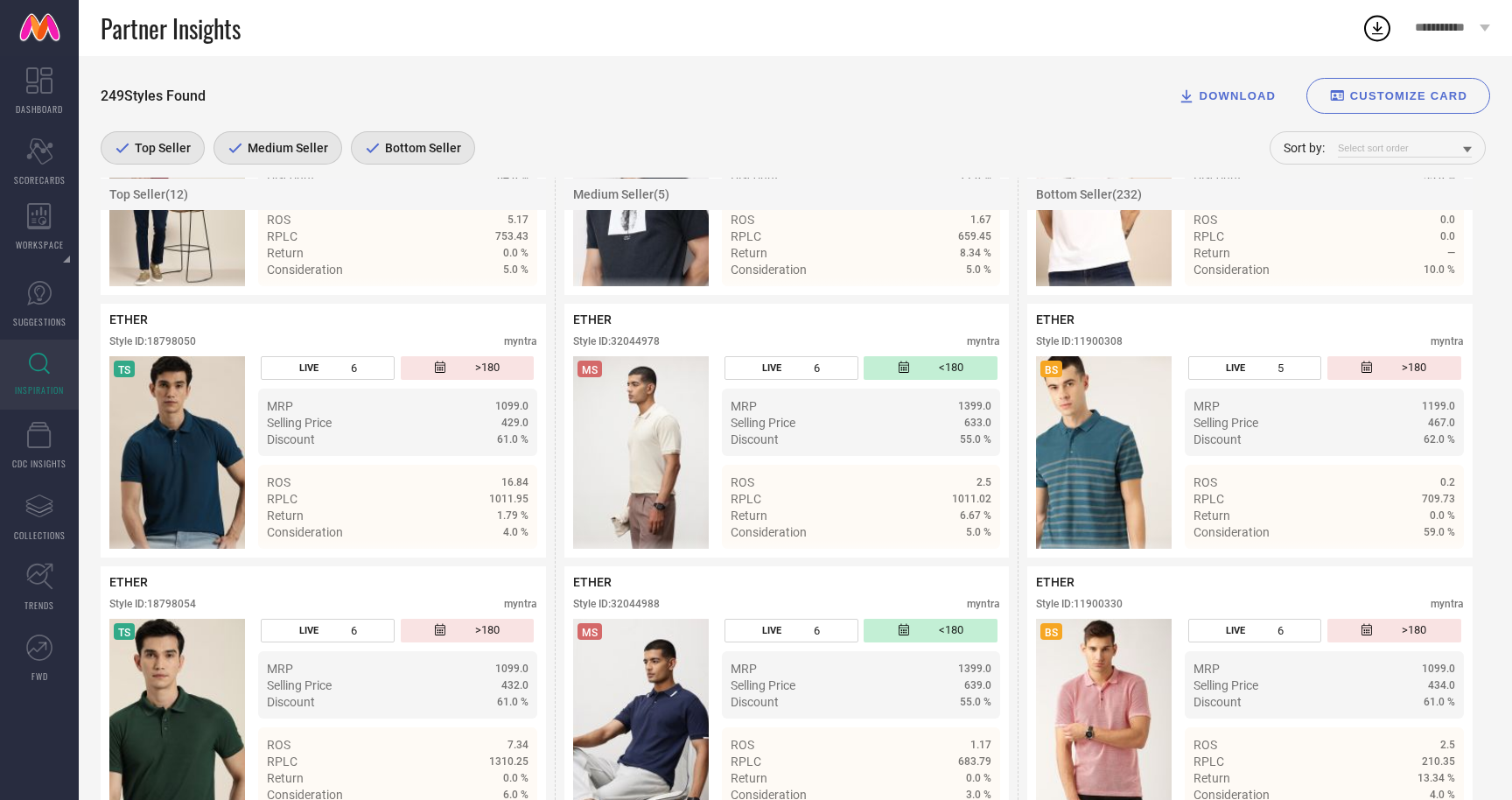
scroll to position [2408, 0]
click at [947, 539] on div "Details" at bounding box center [964, 532] width 57 height 14
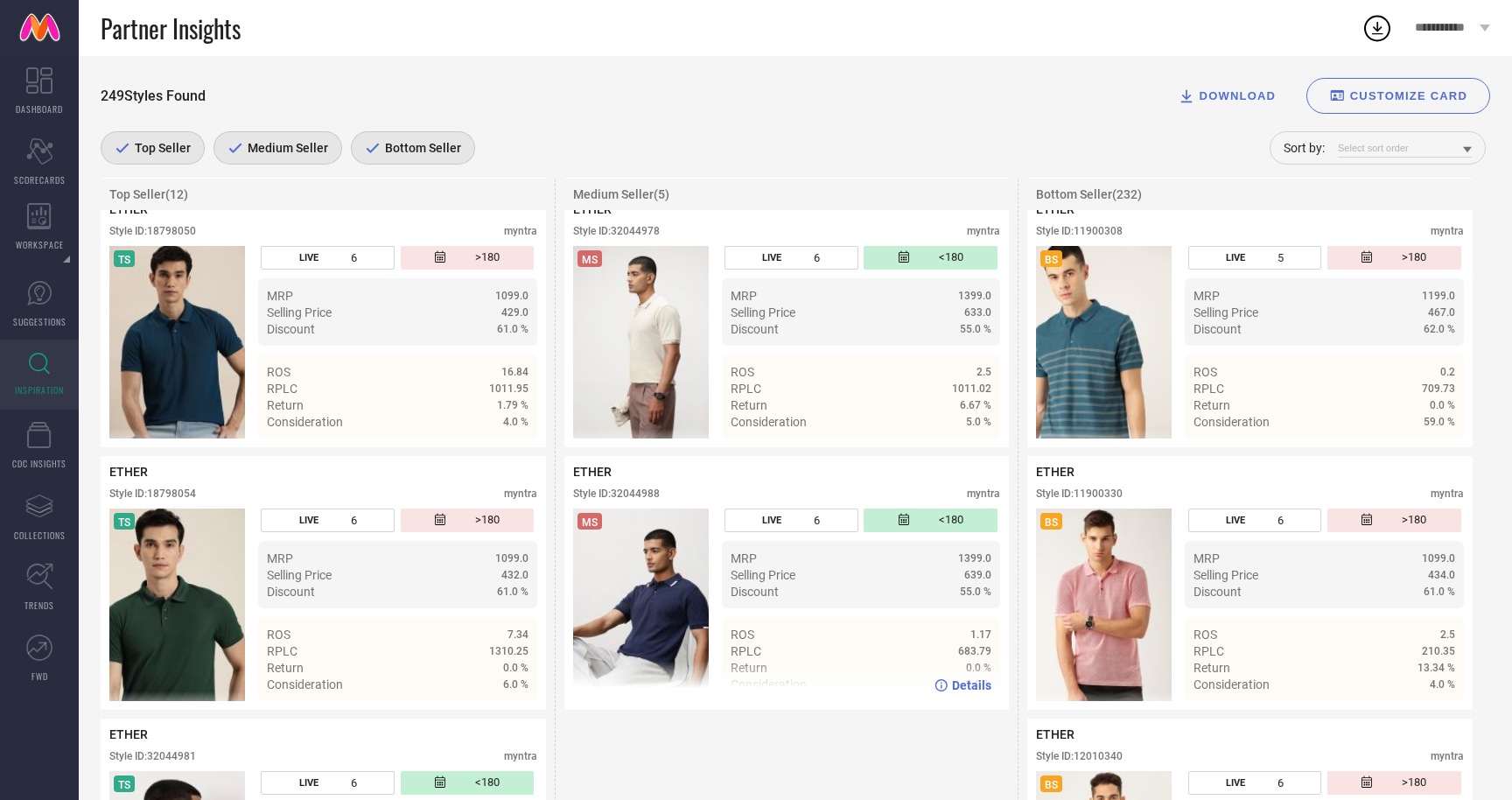
scroll to position [2630, 0]
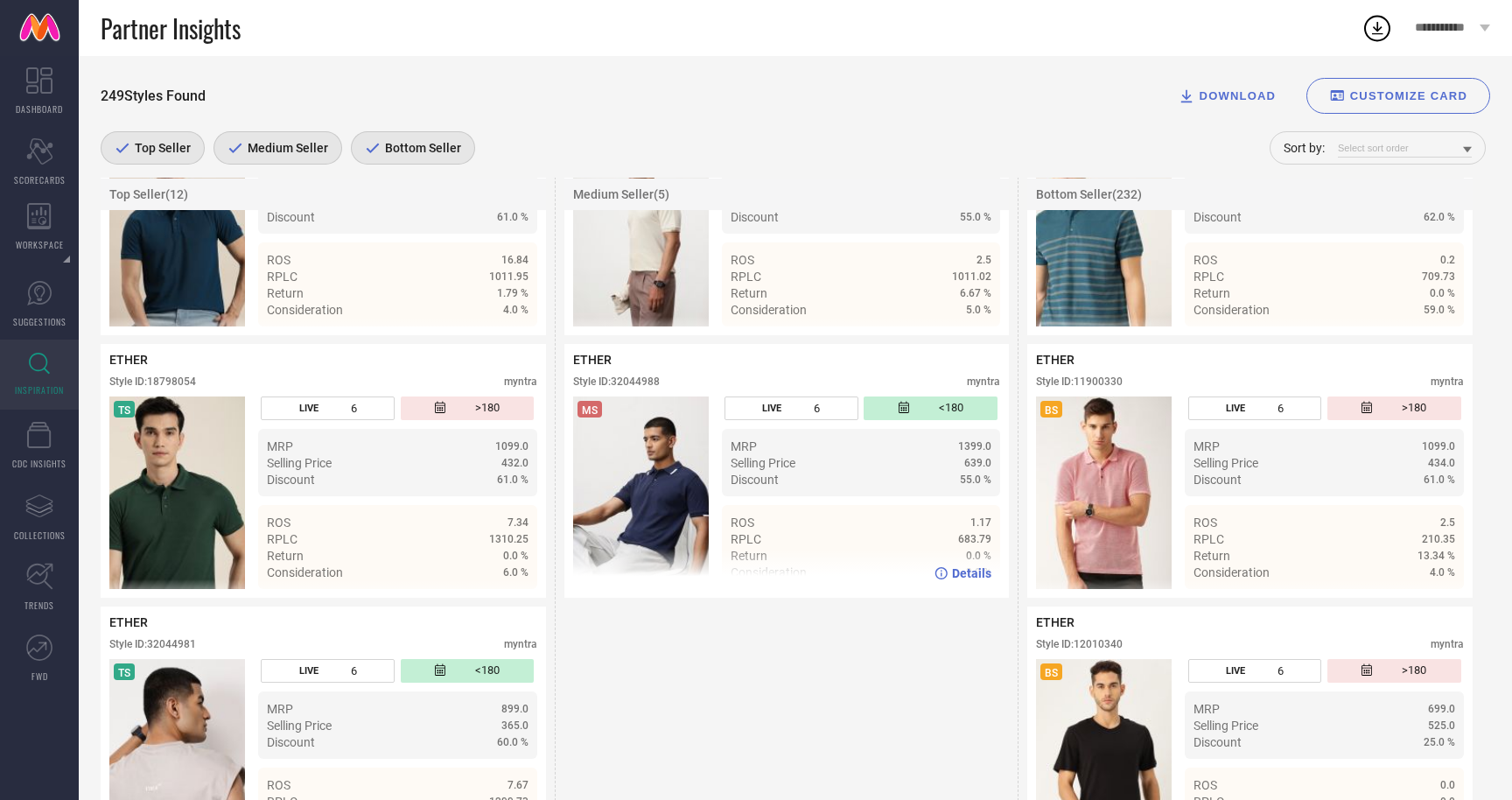
click at [969, 580] on span "Details" at bounding box center [972, 573] width 40 height 14
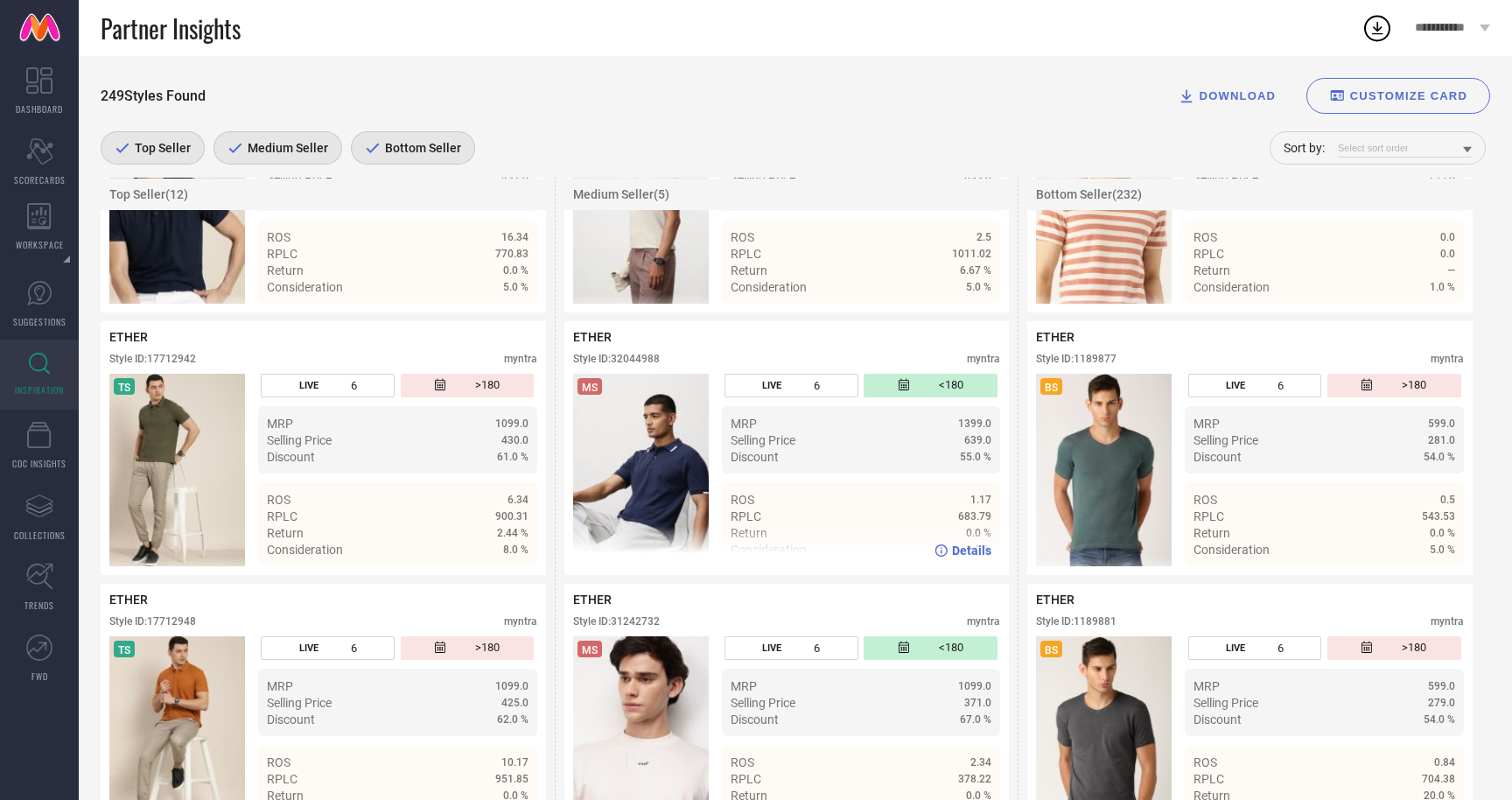
scroll to position [1337, 0]
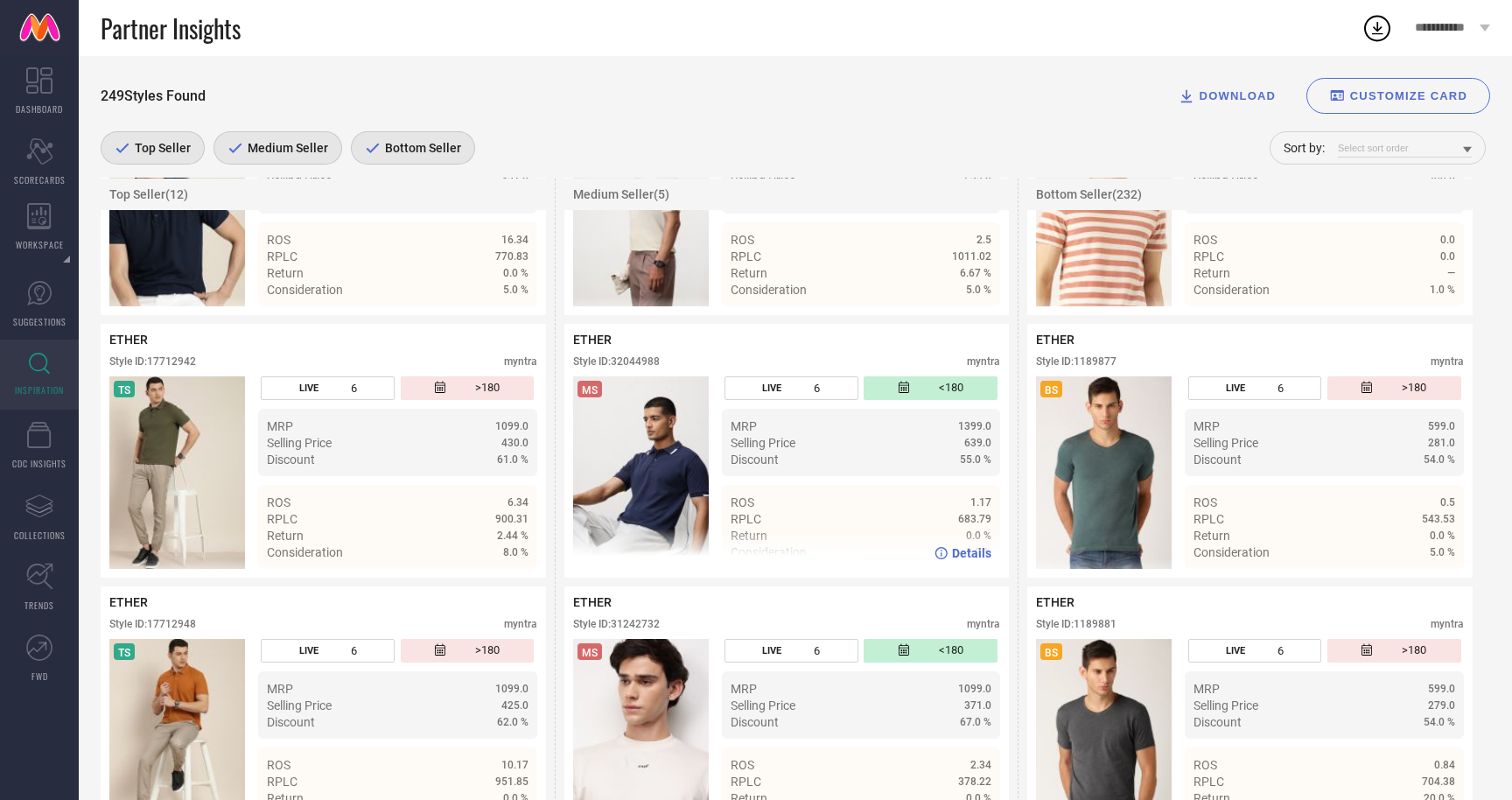
click at [954, 557] on span "Details" at bounding box center [972, 552] width 40 height 14
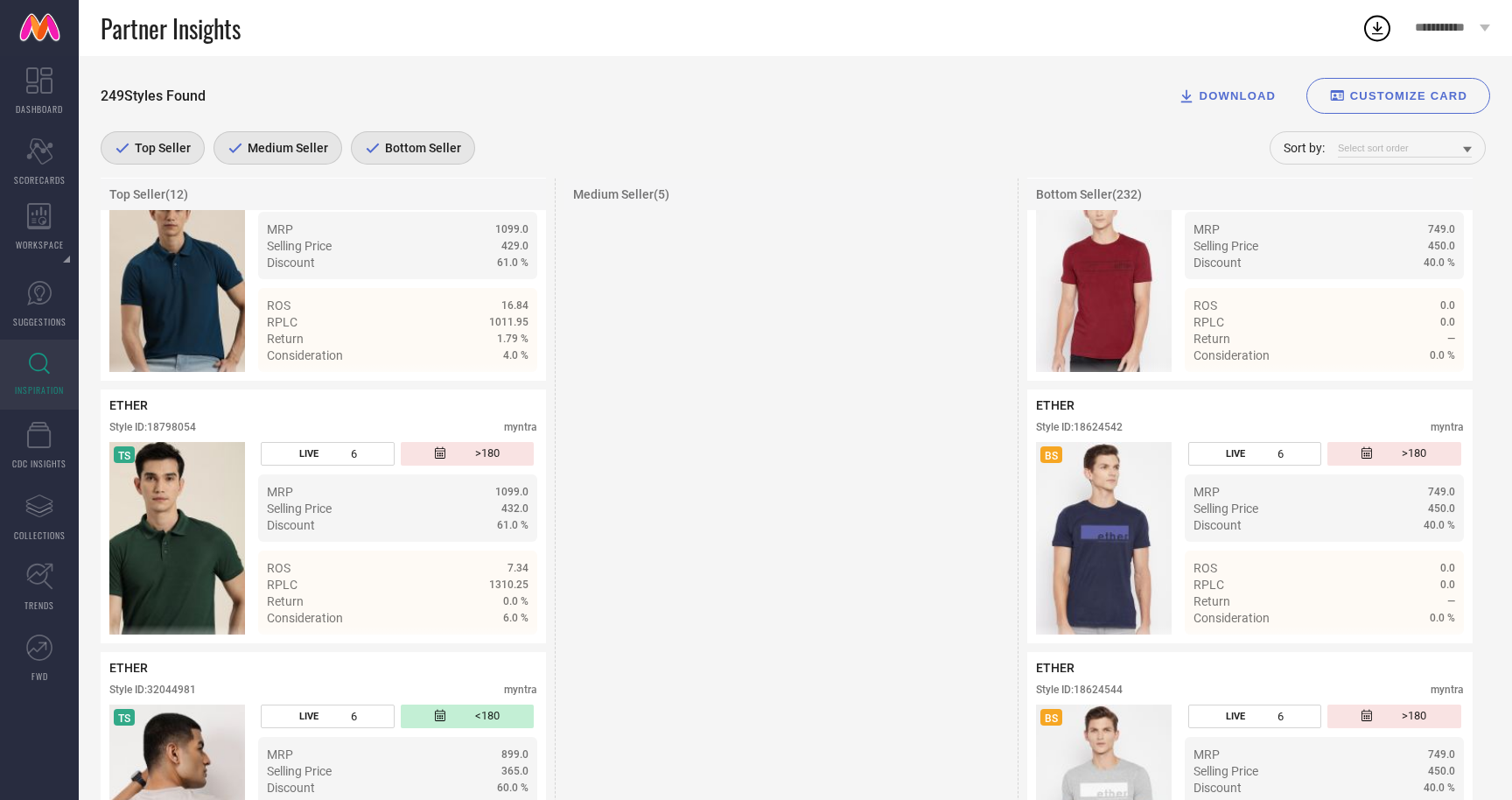
scroll to position [5743, 0]
